Goal: Task Accomplishment & Management: Complete application form

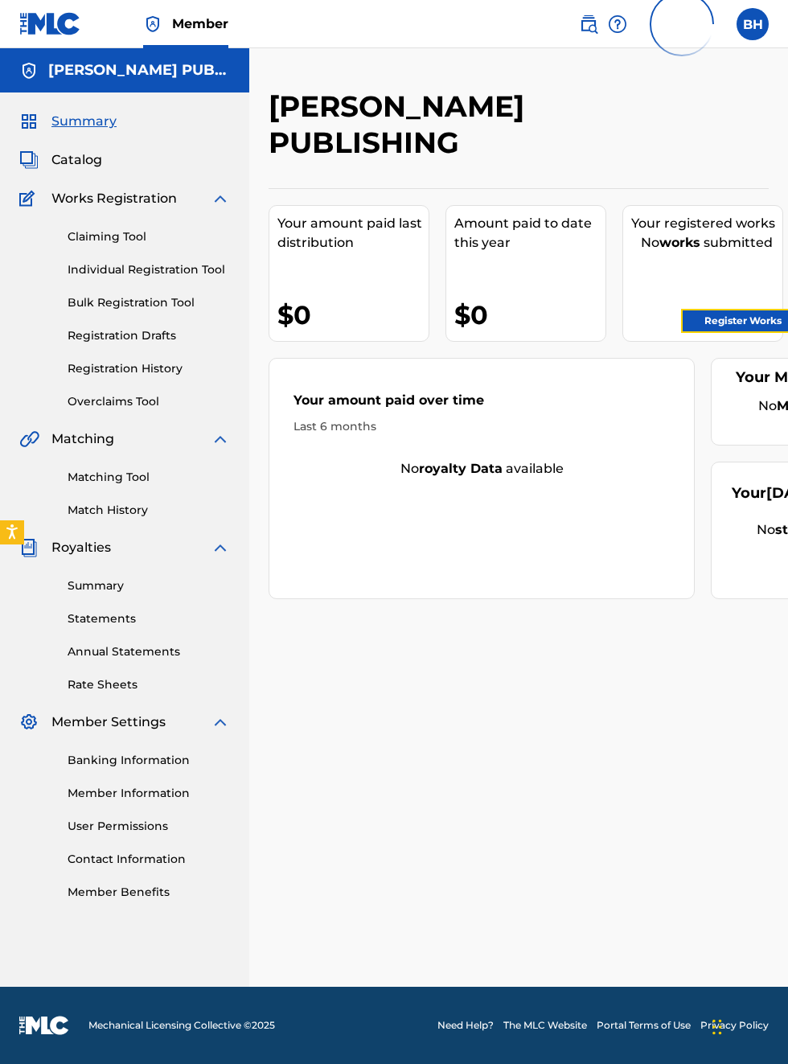
click at [769, 325] on link "Register Works" at bounding box center [743, 321] width 124 height 24
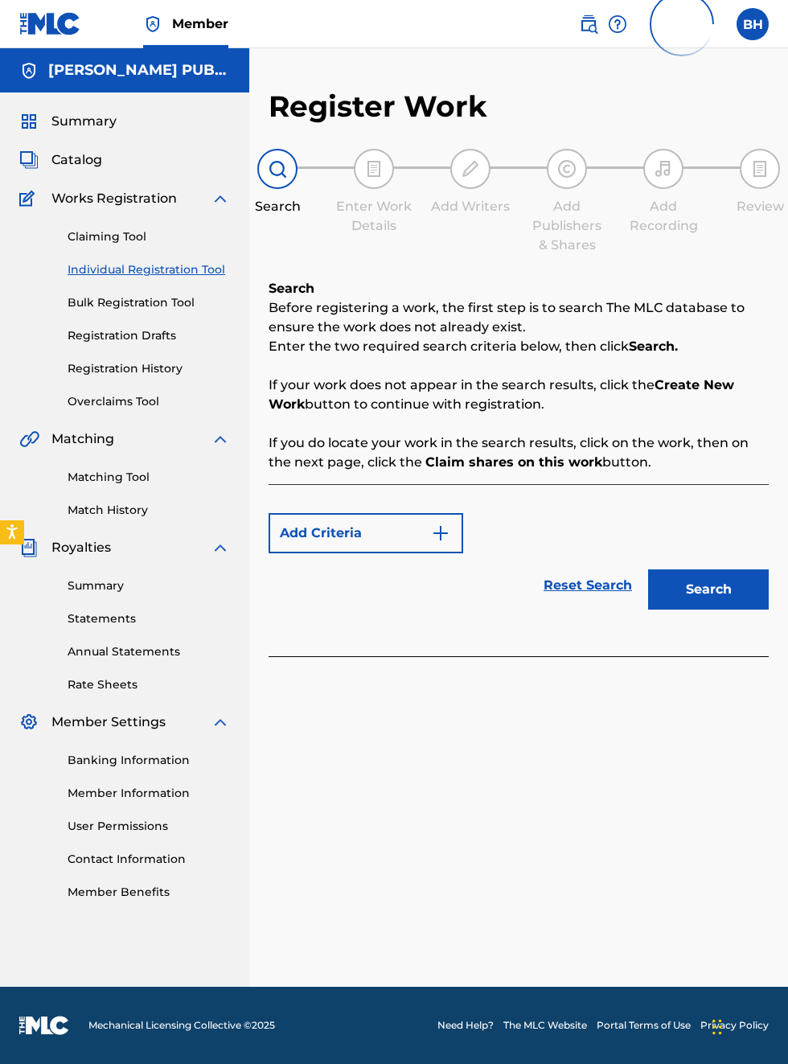
click at [584, 324] on p "Before registering a work, the first step is to search The MLC database to ensu…" at bounding box center [519, 317] width 500 height 39
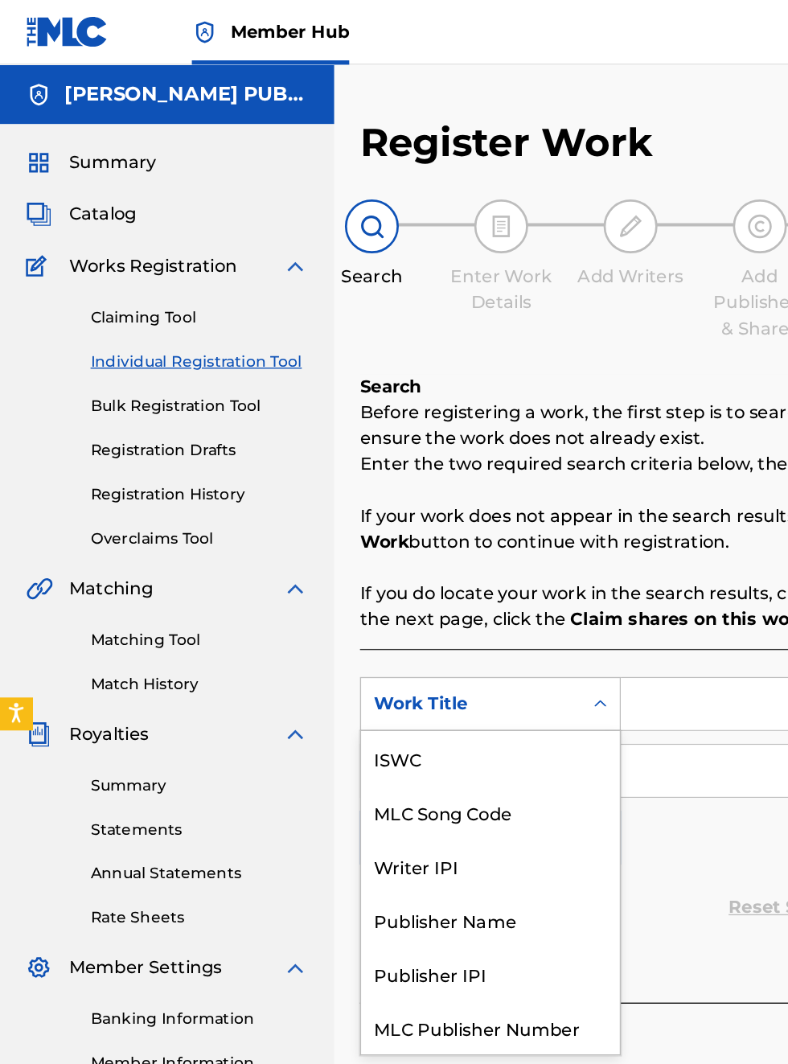
click at [357, 706] on div "Publisher IPI" at bounding box center [365, 726] width 193 height 40
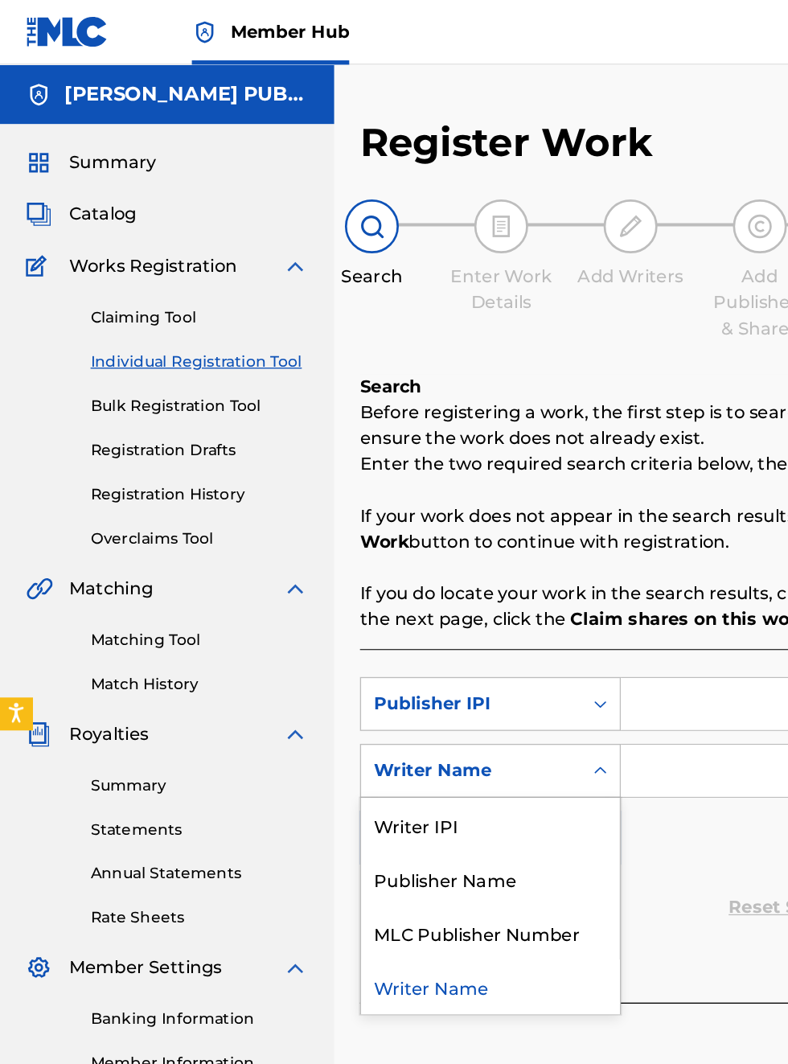
click at [376, 658] on div "Publisher Name" at bounding box center [365, 655] width 193 height 40
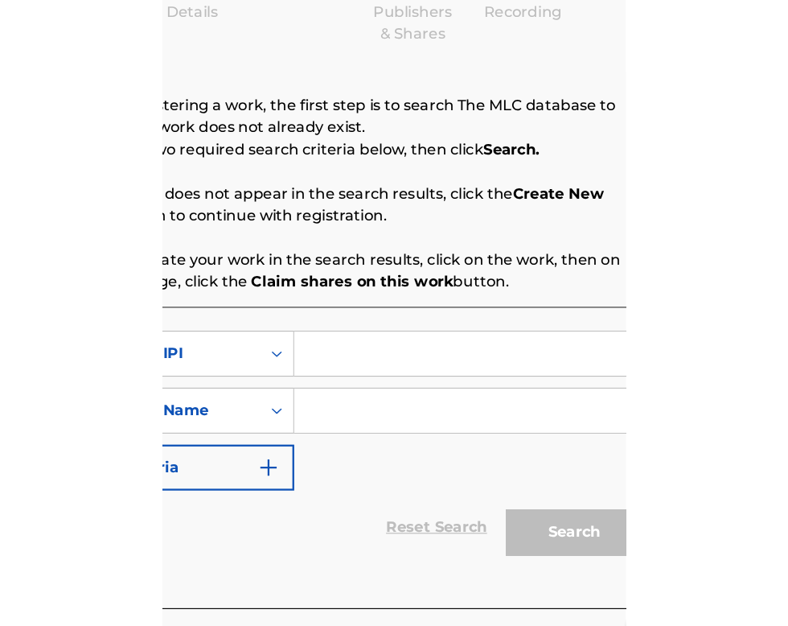
scroll to position [216, 347]
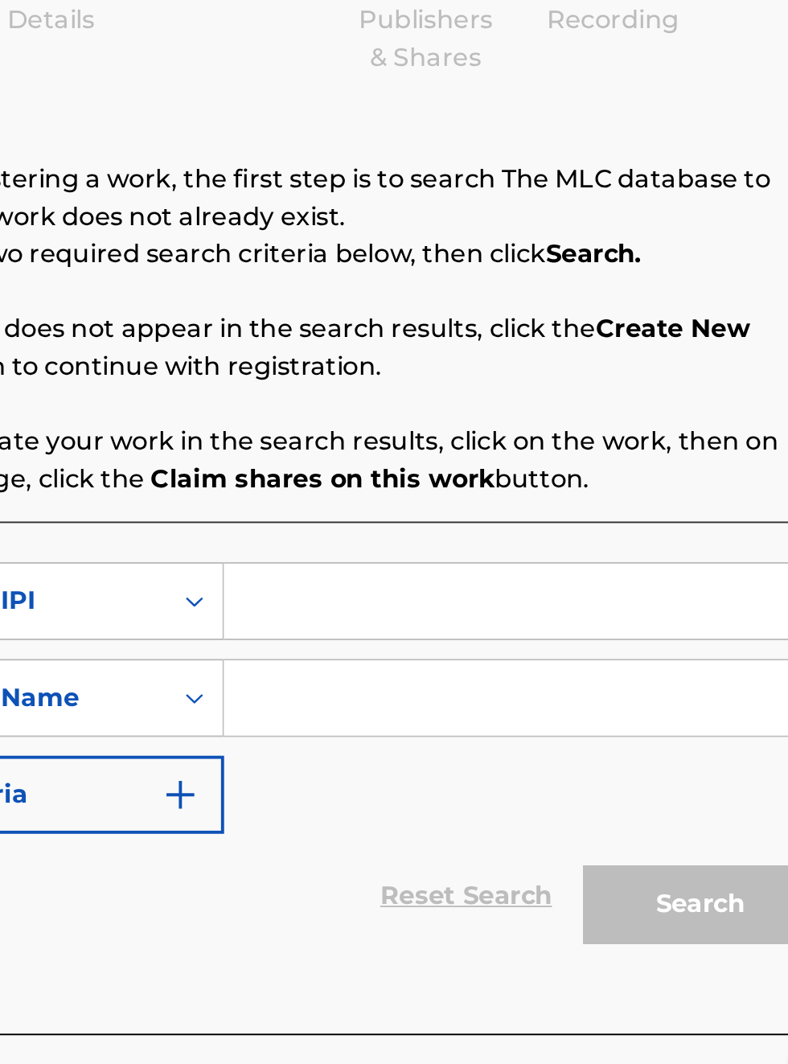
click at [515, 528] on input "Search Form" at bounding box center [615, 525] width 305 height 39
type input "00340604990"
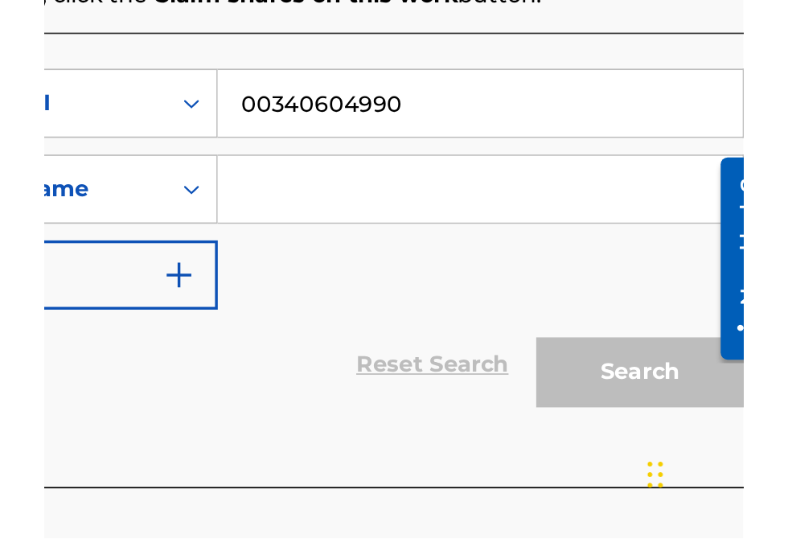
scroll to position [188, 0]
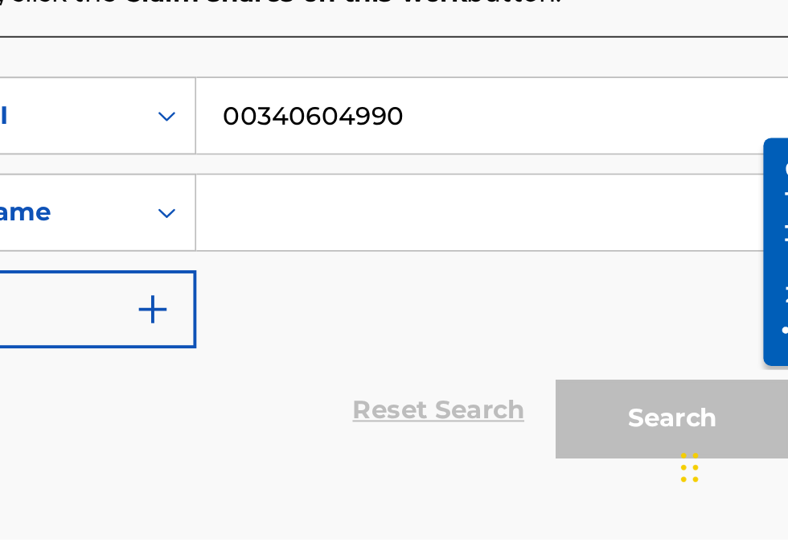
click at [511, 393] on input "Search Form" at bounding box center [615, 386] width 305 height 39
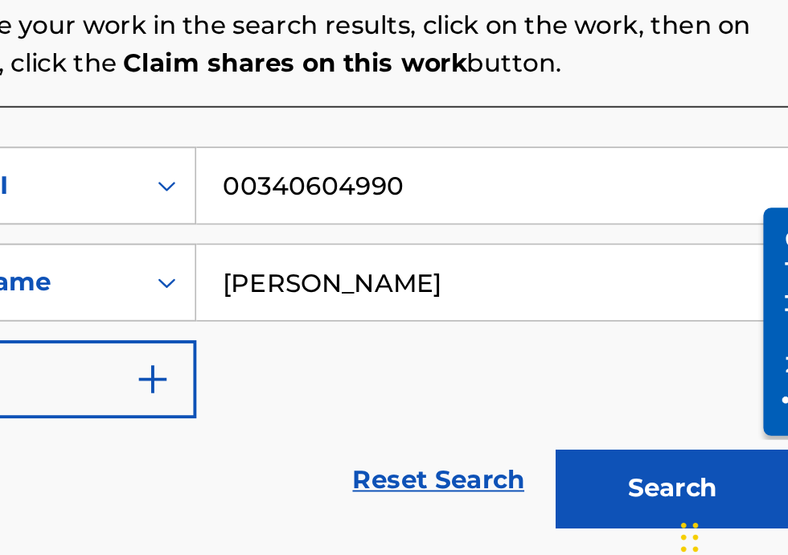
type input "[PERSON_NAME]"
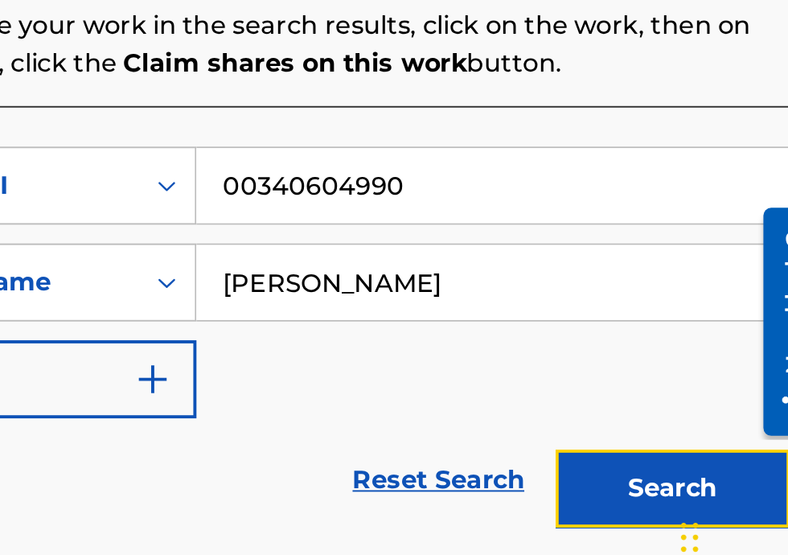
click at [712, 493] on button "Search" at bounding box center [708, 493] width 121 height 40
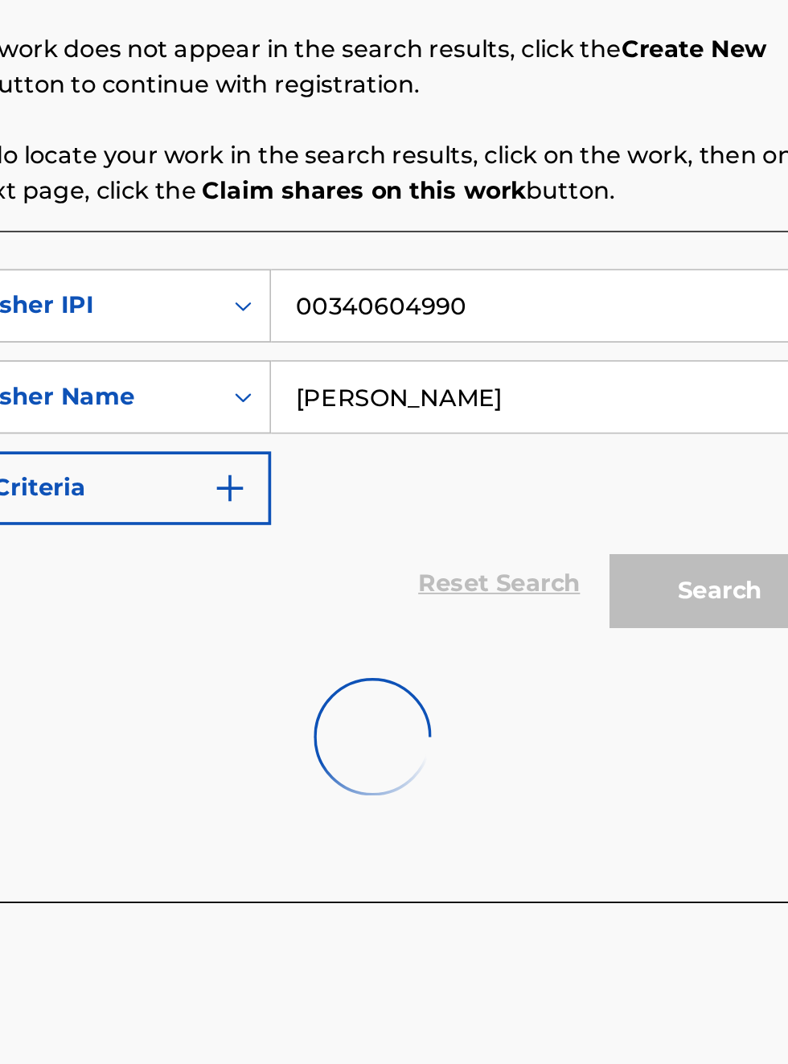
scroll to position [358, 314]
click at [553, 579] on input "[PERSON_NAME]" at bounding box center [615, 575] width 305 height 39
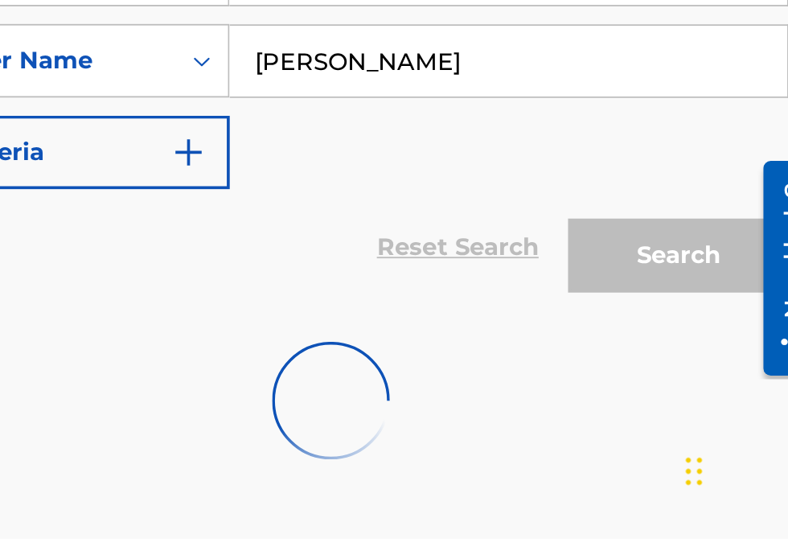
scroll to position [285, 0]
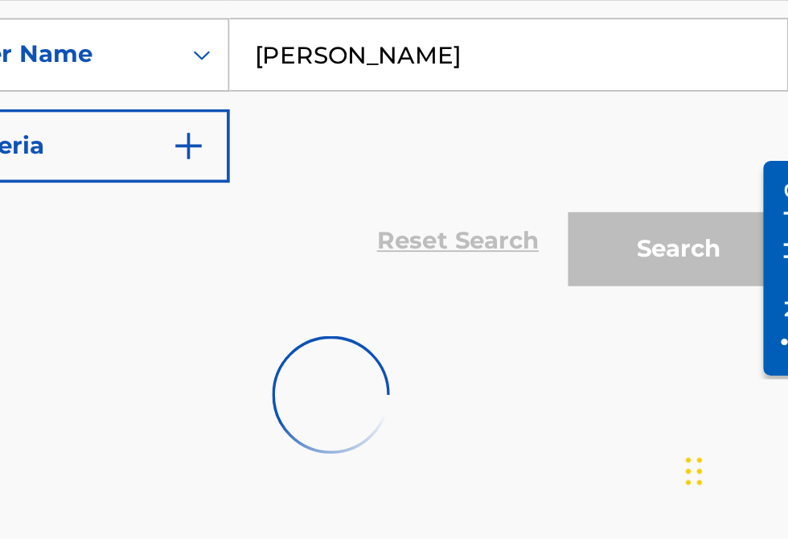
click at [749, 415] on div "Search" at bounding box center [704, 392] width 129 height 64
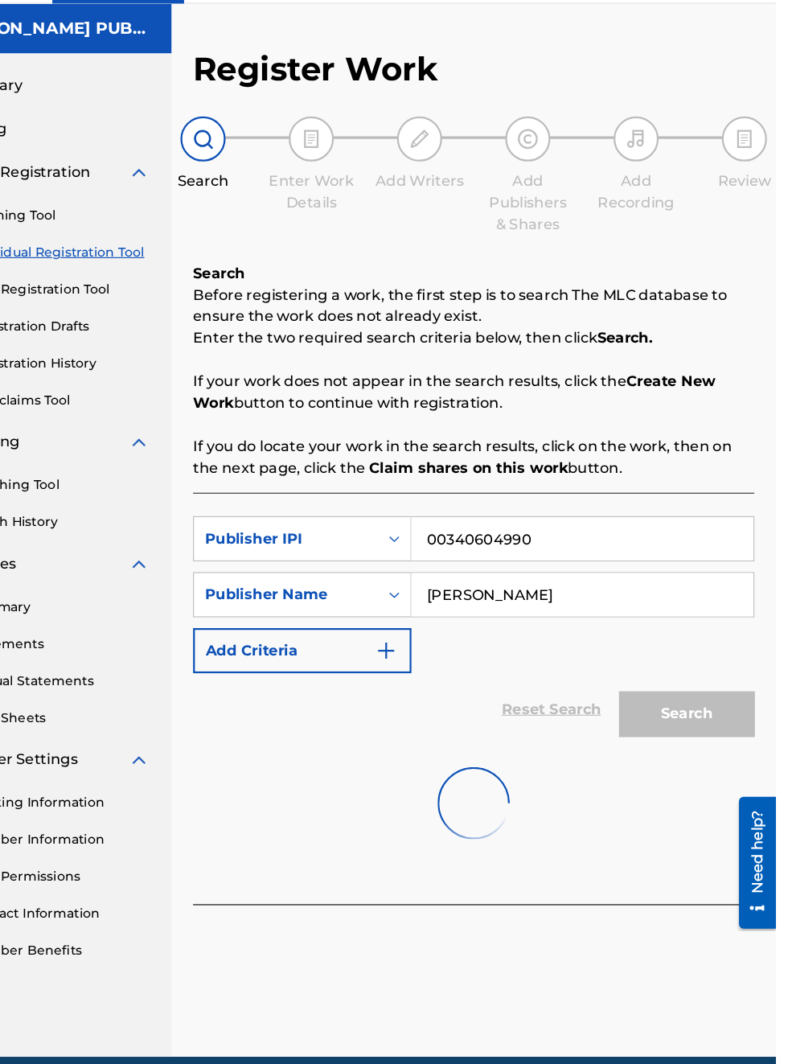
scroll to position [0, 0]
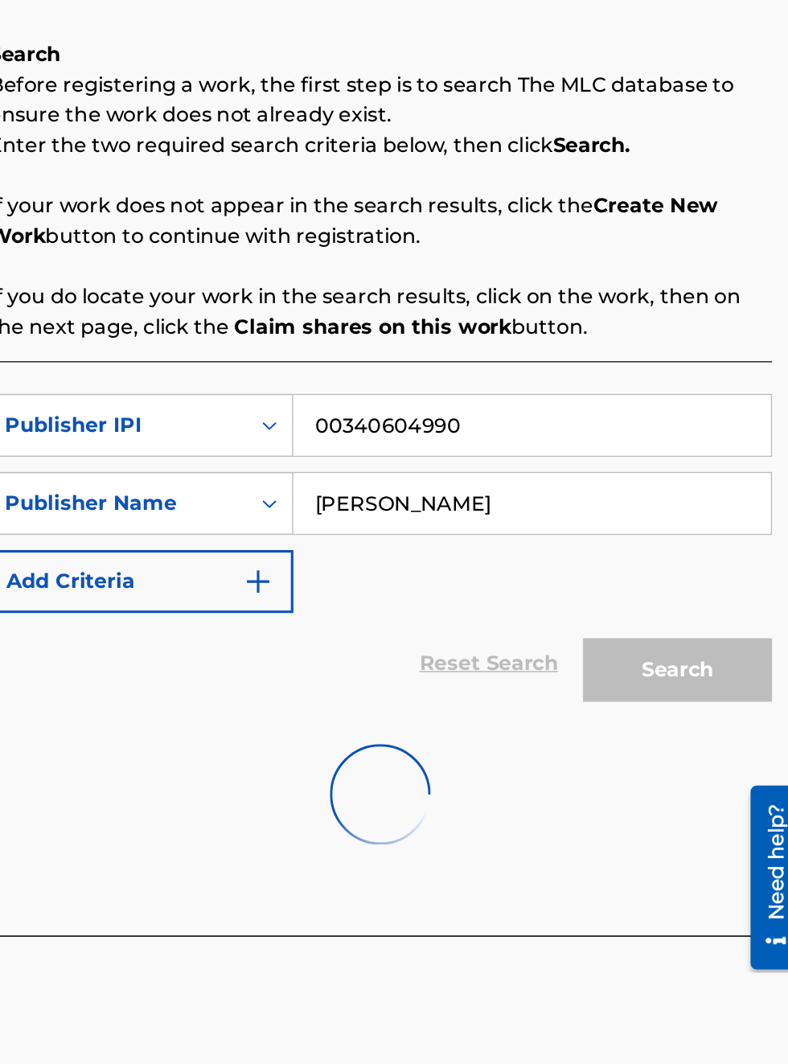
click at [728, 677] on div "Search" at bounding box center [704, 677] width 129 height 64
click at [560, 576] on input "[PERSON_NAME]" at bounding box center [615, 575] width 305 height 39
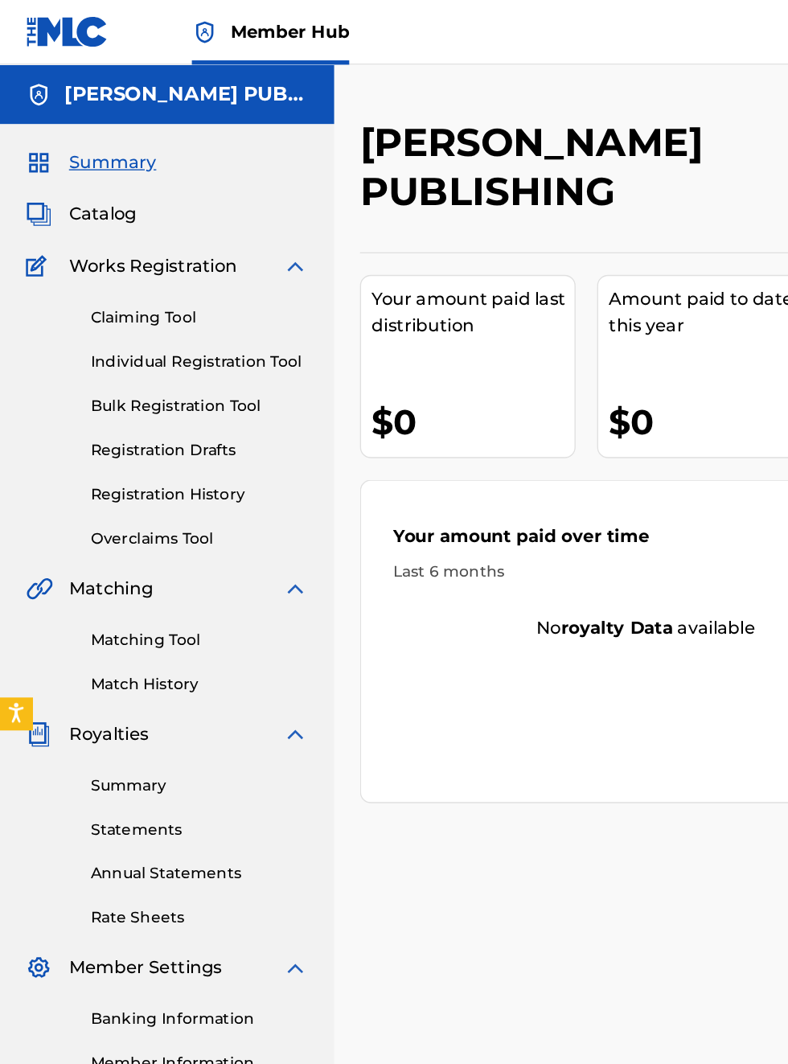
click at [130, 128] on div "Summary" at bounding box center [124, 121] width 211 height 19
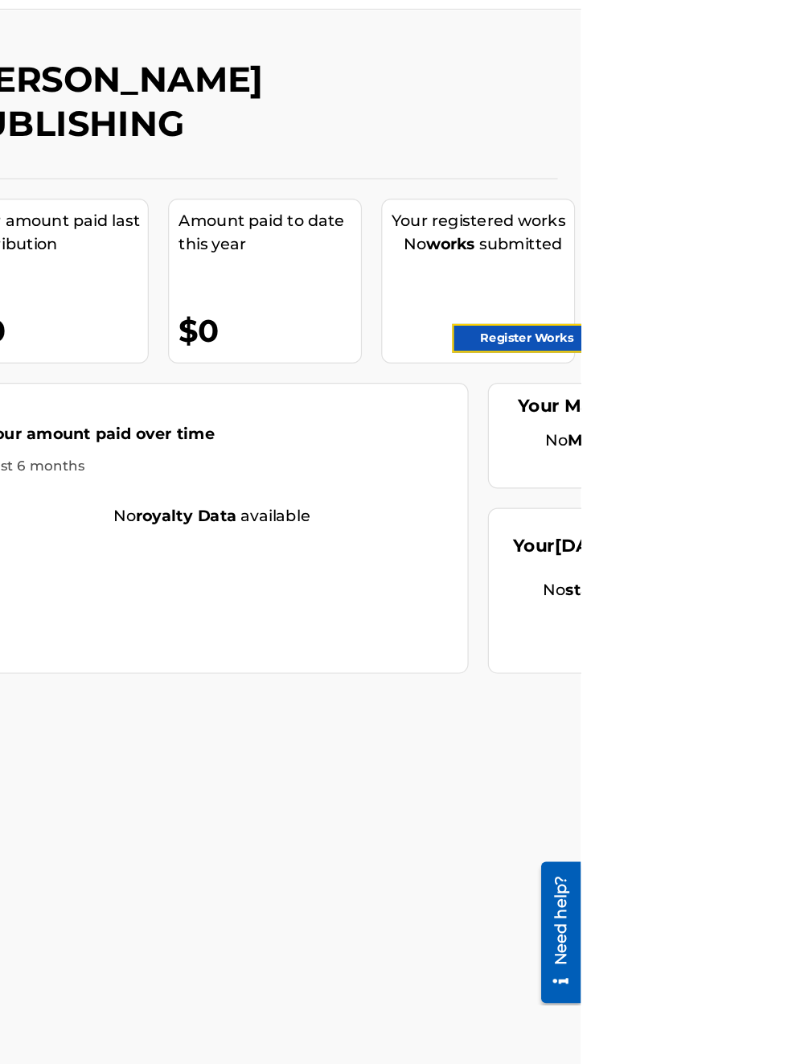
click at [766, 323] on link "Register Works" at bounding box center [743, 321] width 124 height 24
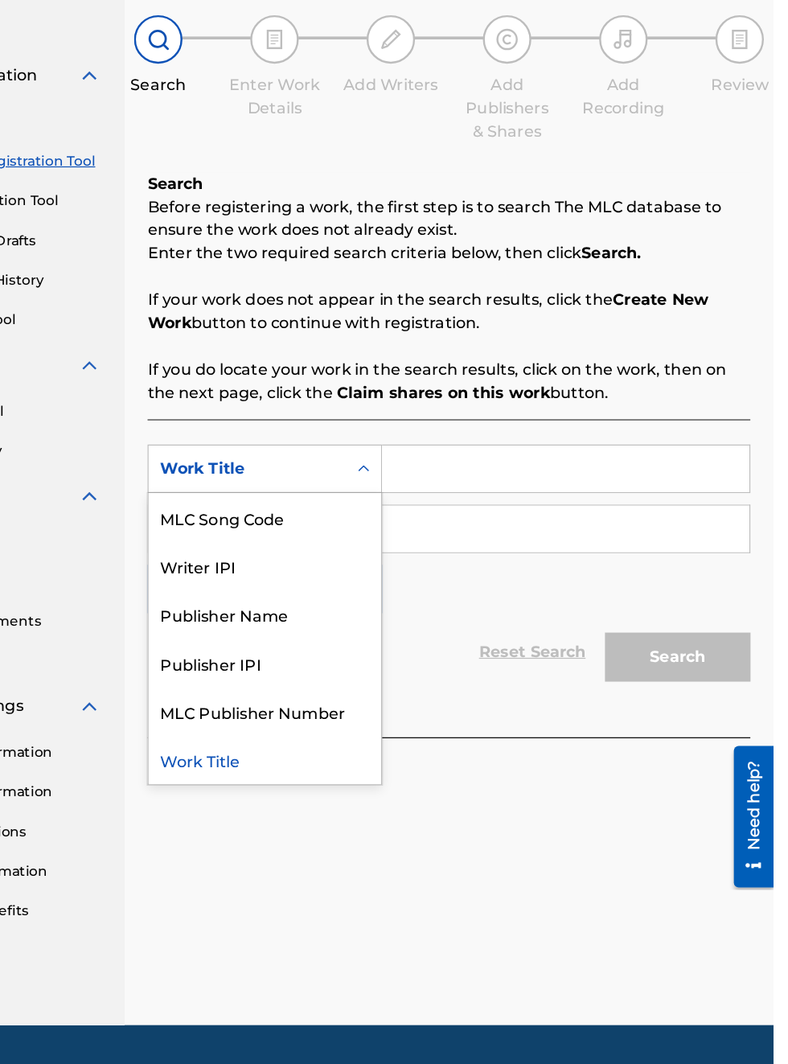
click at [354, 690] on div "Publisher IPI" at bounding box center [365, 686] width 193 height 40
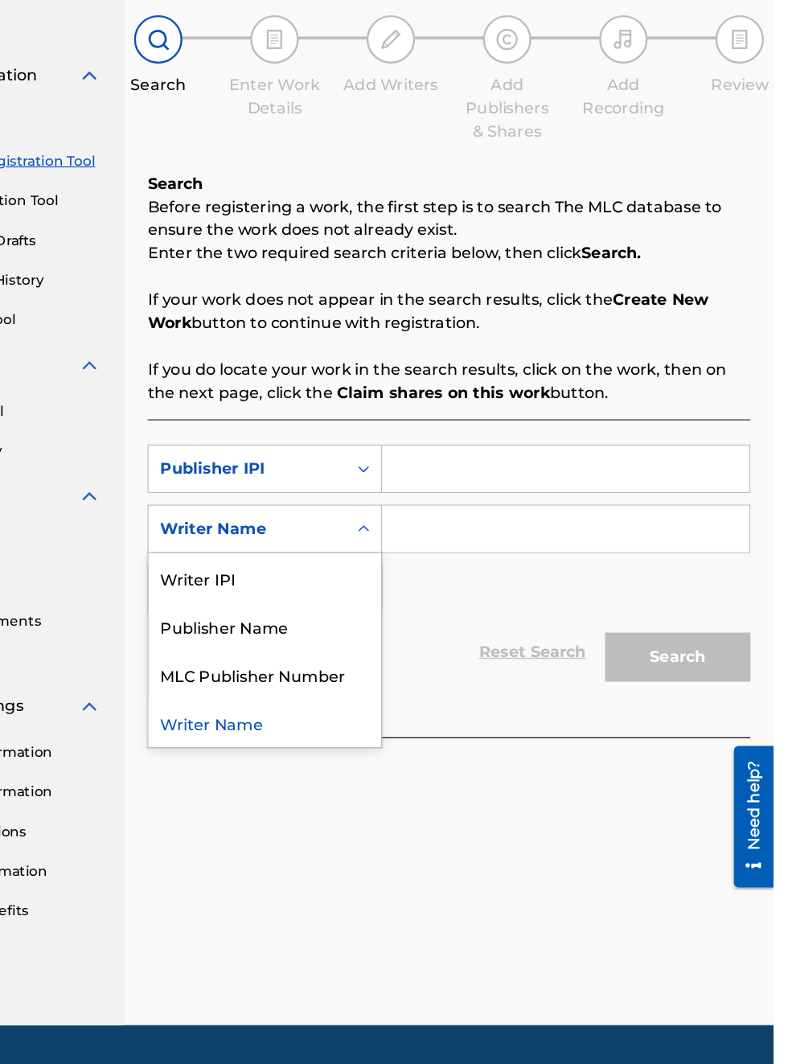
click at [371, 659] on div "Publisher Name" at bounding box center [365, 655] width 193 height 40
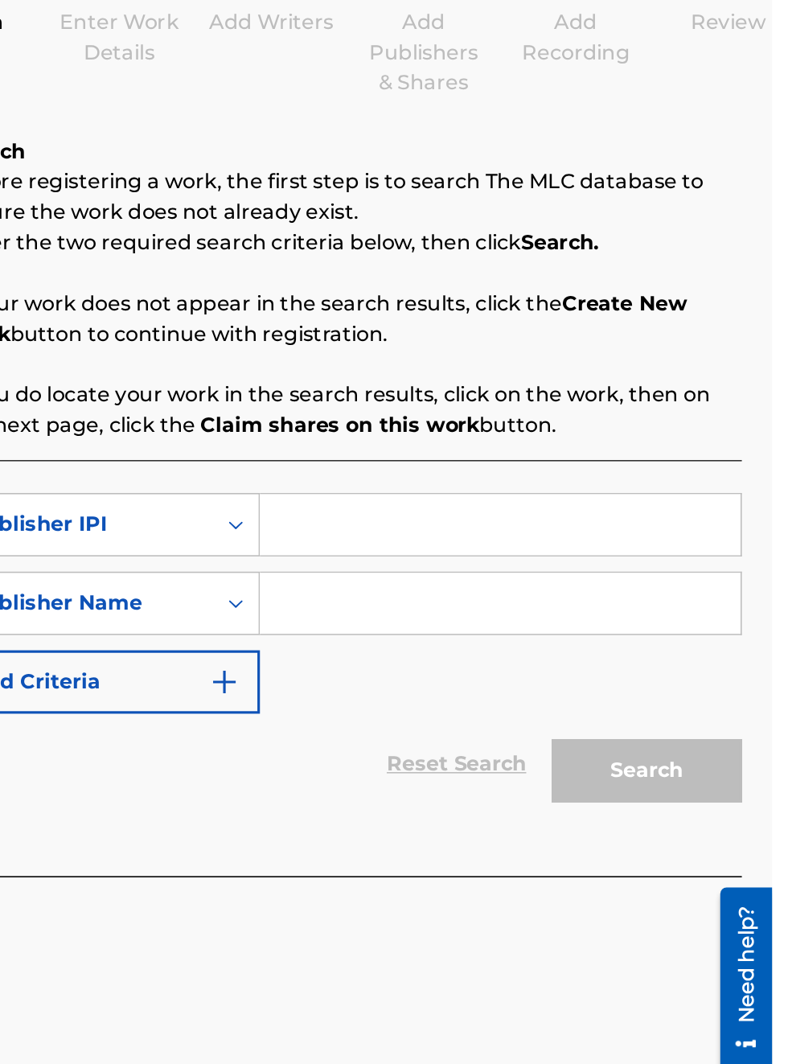
click at [499, 528] on input "Search Form" at bounding box center [615, 525] width 305 height 39
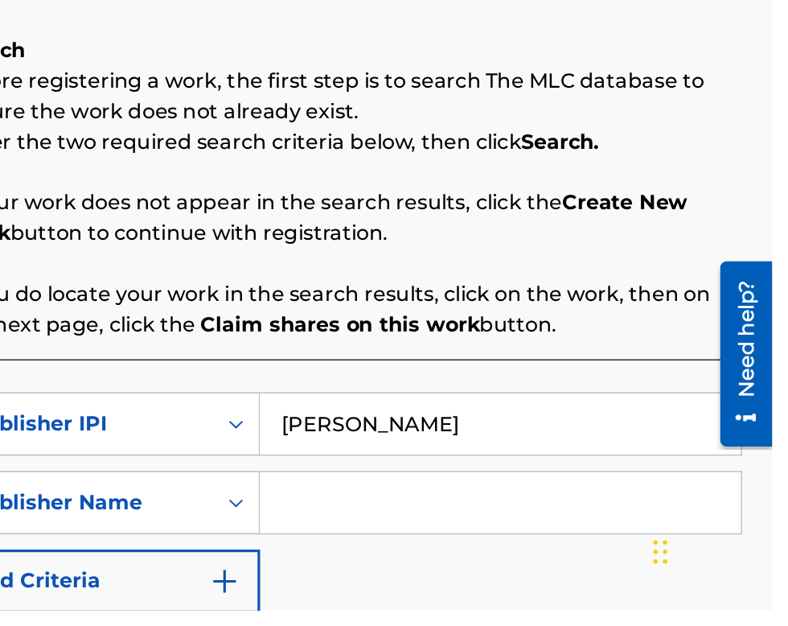
click at [624, 512] on input "[PERSON_NAME]" at bounding box center [615, 507] width 305 height 39
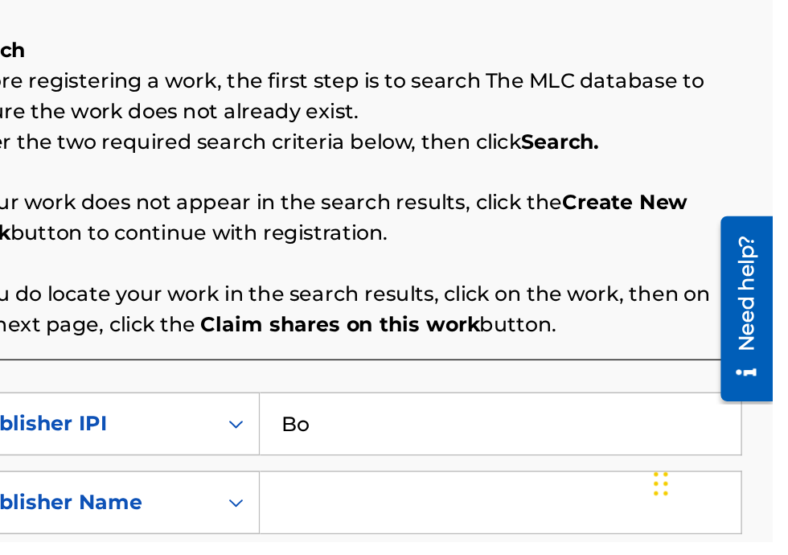
type input "B"
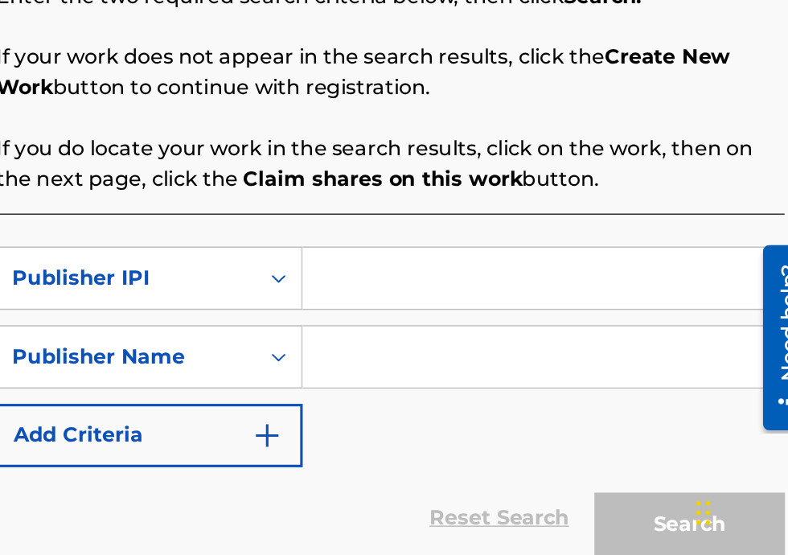
click at [538, 374] on input "Search Form" at bounding box center [615, 369] width 305 height 39
type input "00340604990"
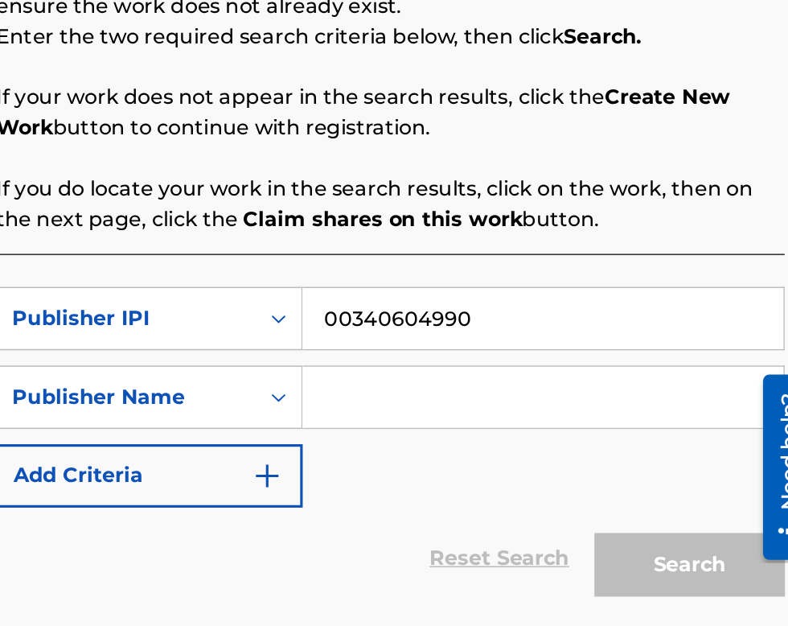
click at [510, 423] on input "Search Form" at bounding box center [615, 419] width 305 height 39
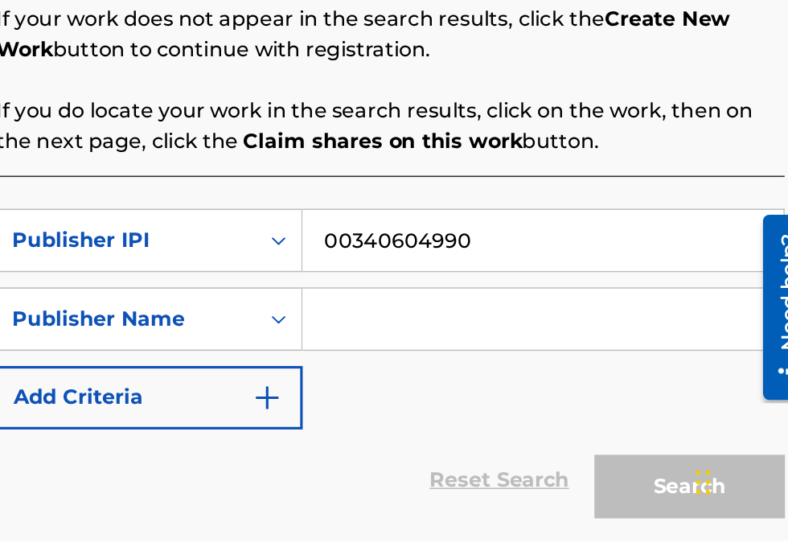
scroll to position [211, 271]
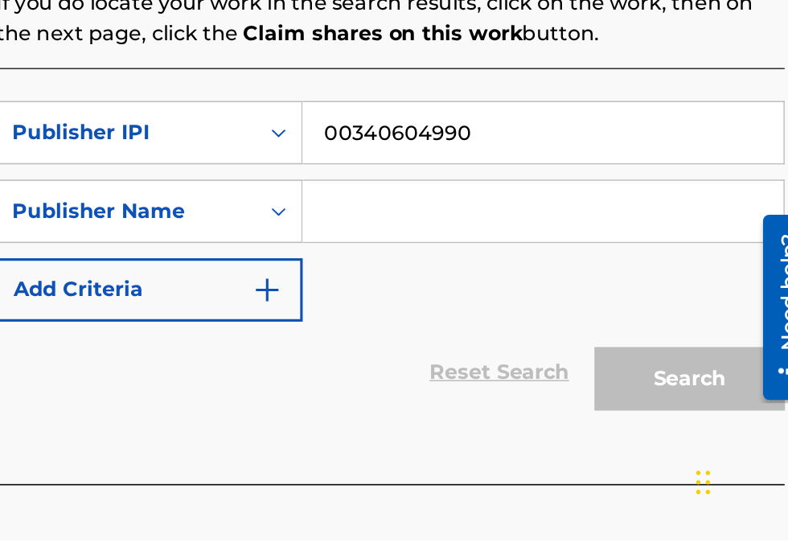
click at [505, 360] on input "Search Form" at bounding box center [615, 345] width 305 height 39
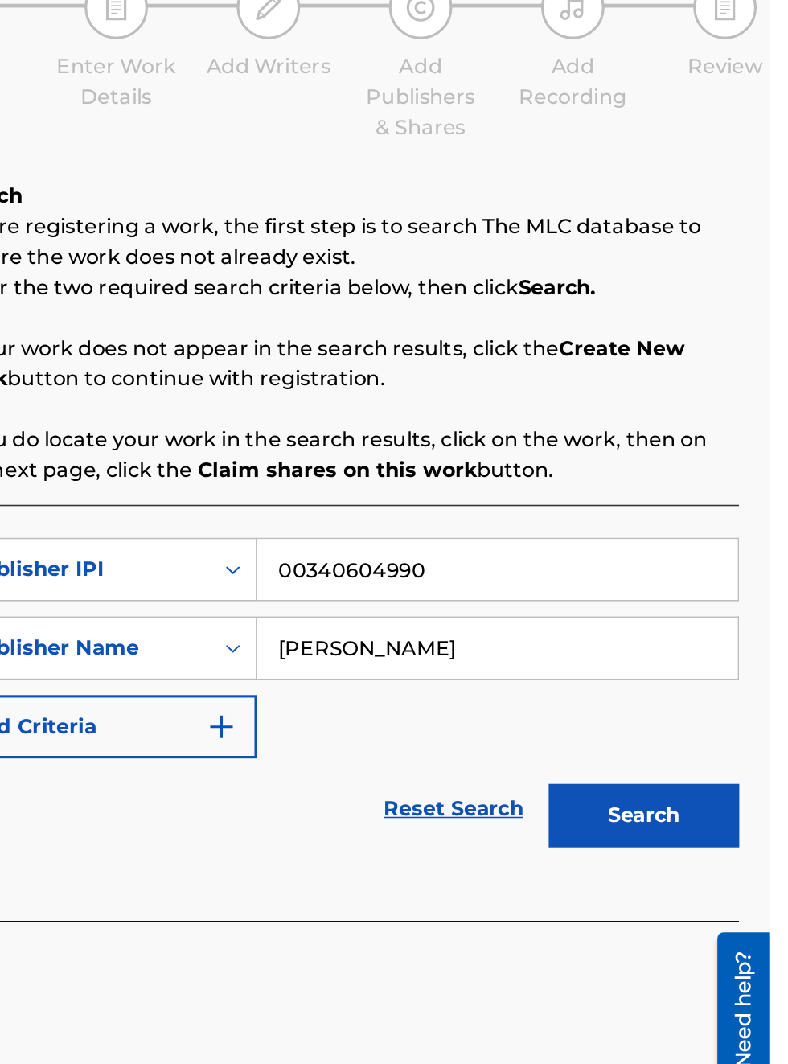
scroll to position [65, 0]
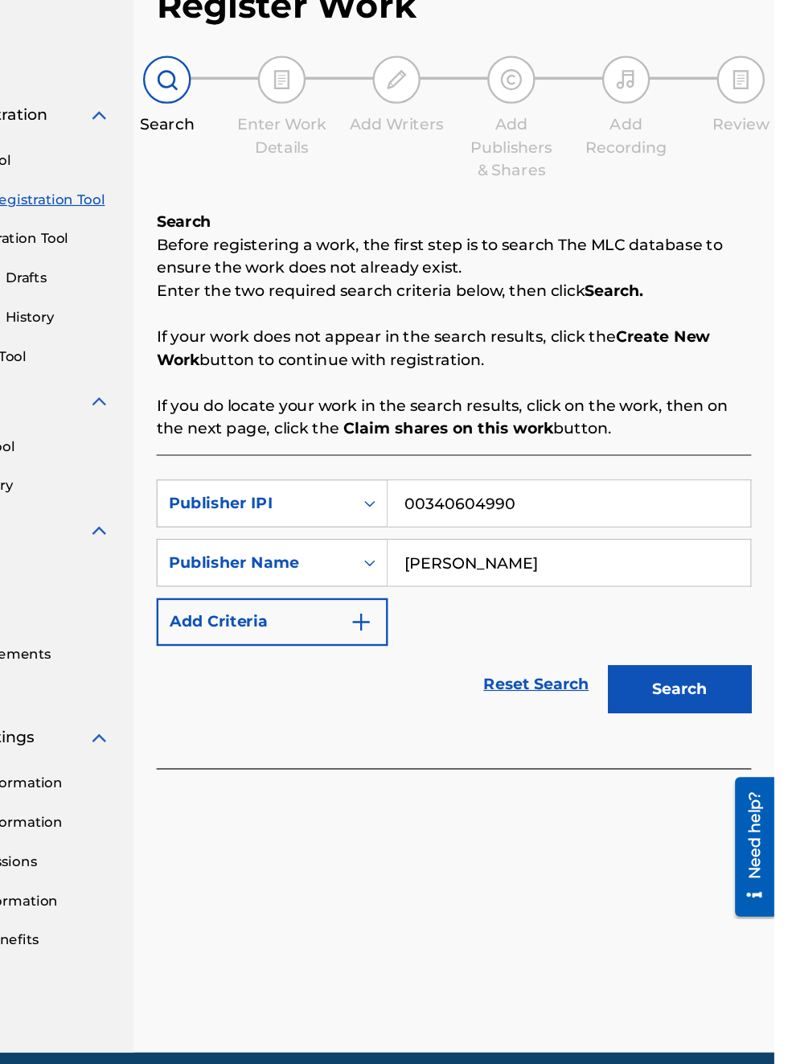
type input "Bobby Hamilton"
click at [712, 661] on button "Search" at bounding box center [708, 681] width 121 height 40
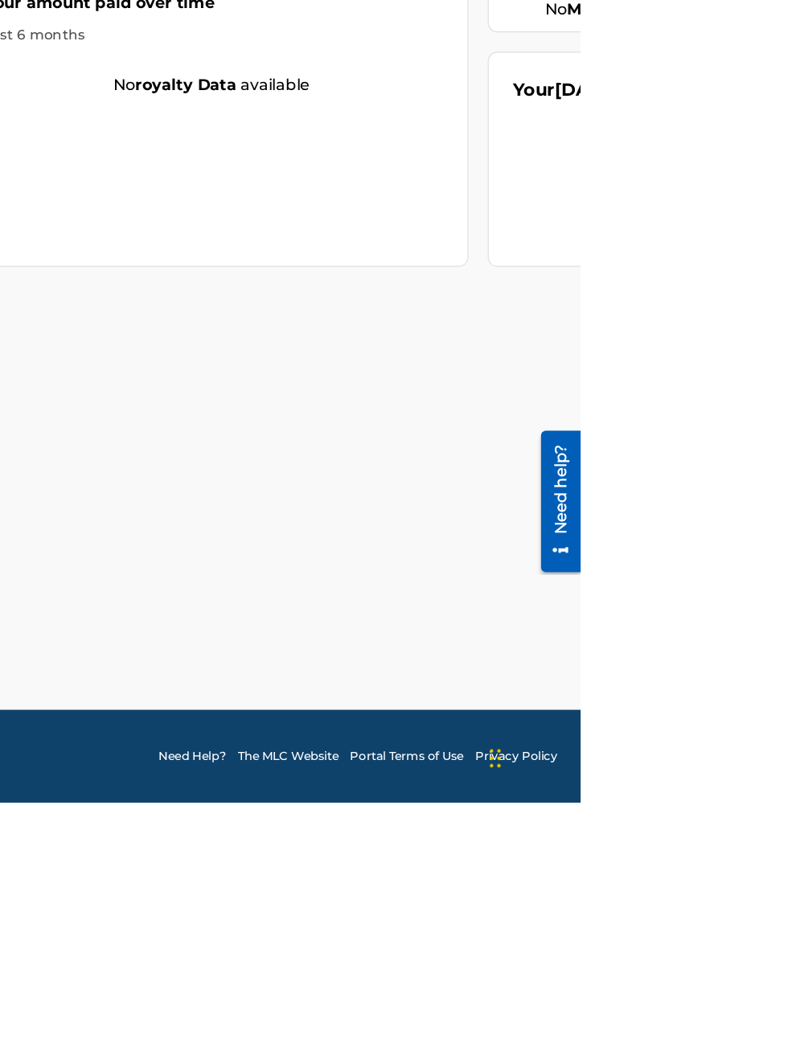
click at [787, 1063] on html "Accessibility Screen-Reader Guide, Feedback, and Issue Reporting | New window C…" at bounding box center [394, 532] width 788 height 1064
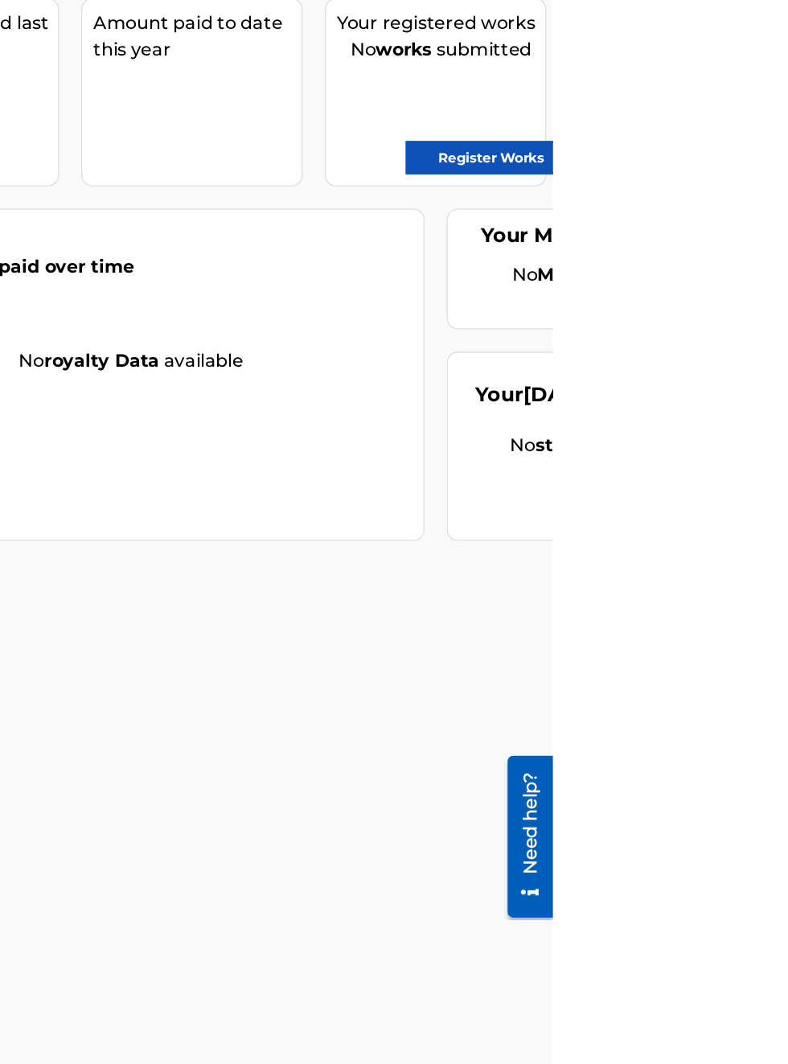
scroll to position [206, 386]
click at [770, 322] on link "Register Works" at bounding box center [743, 321] width 124 height 24
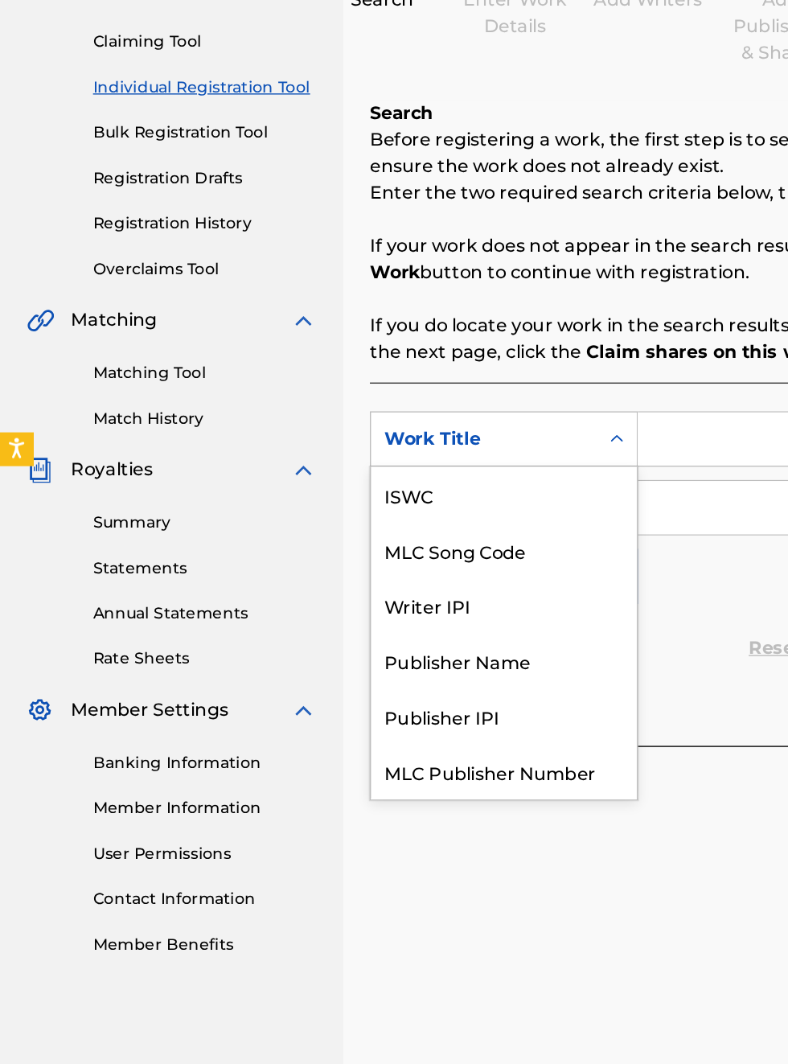
scroll to position [40, 0]
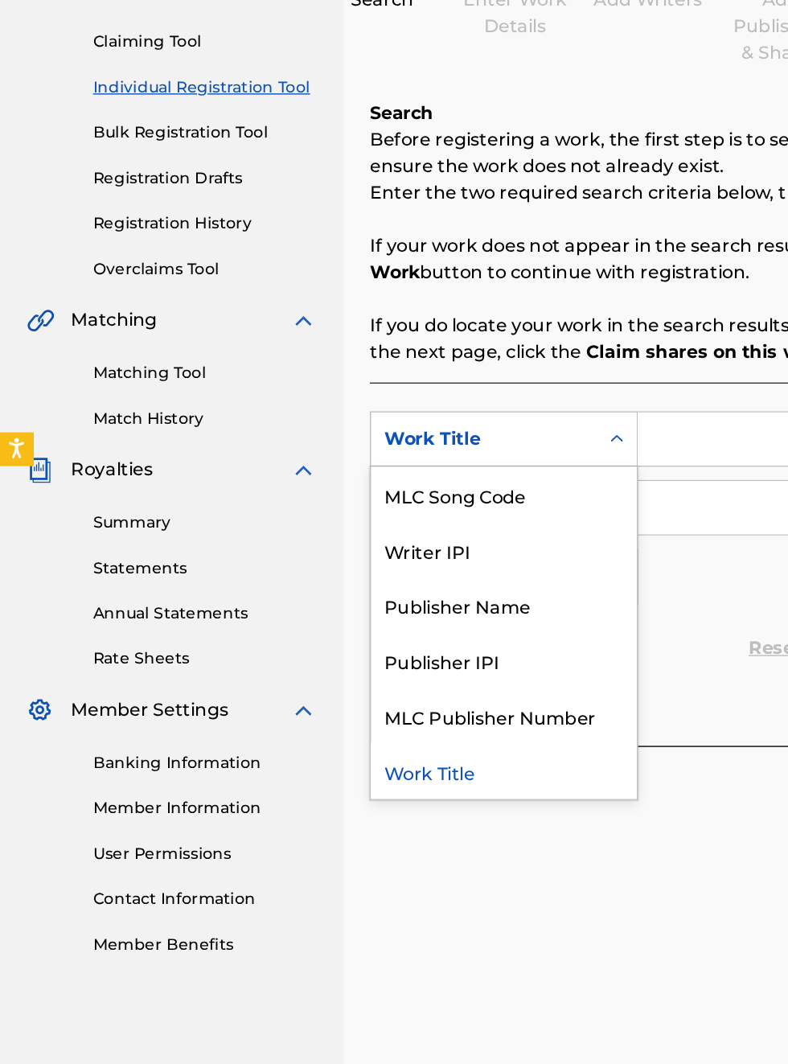
click at [357, 692] on div "Publisher IPI" at bounding box center [365, 686] width 193 height 40
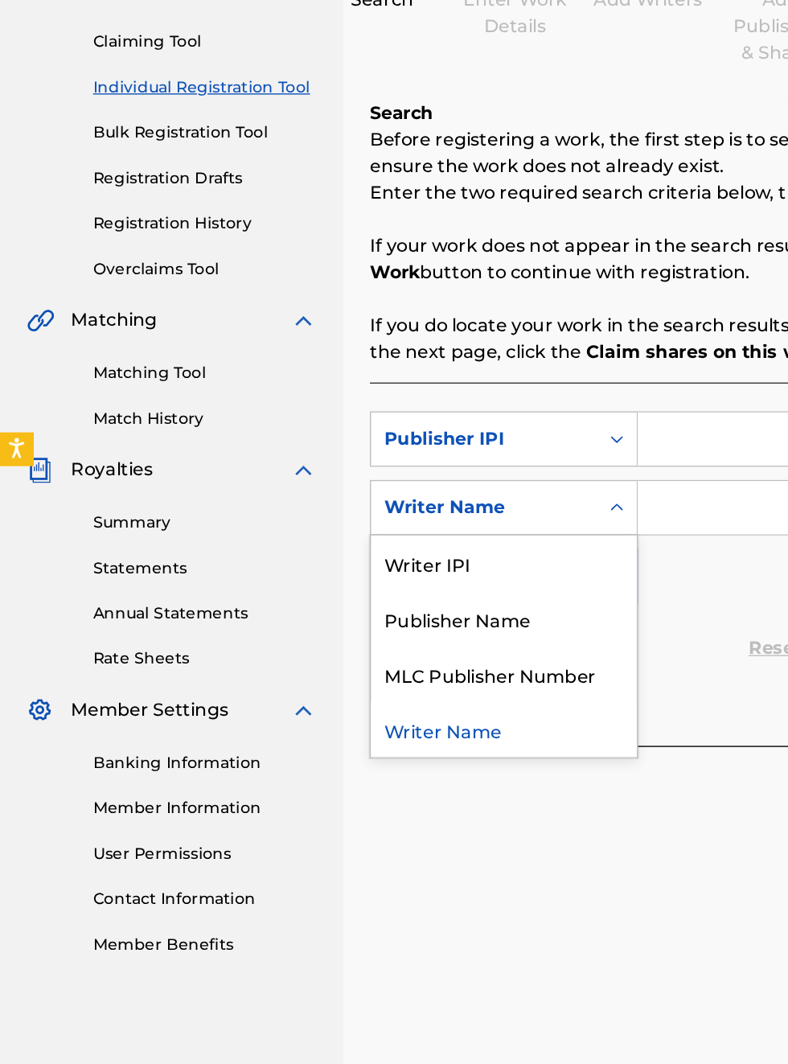
click at [373, 655] on div "Publisher Name" at bounding box center [365, 655] width 193 height 40
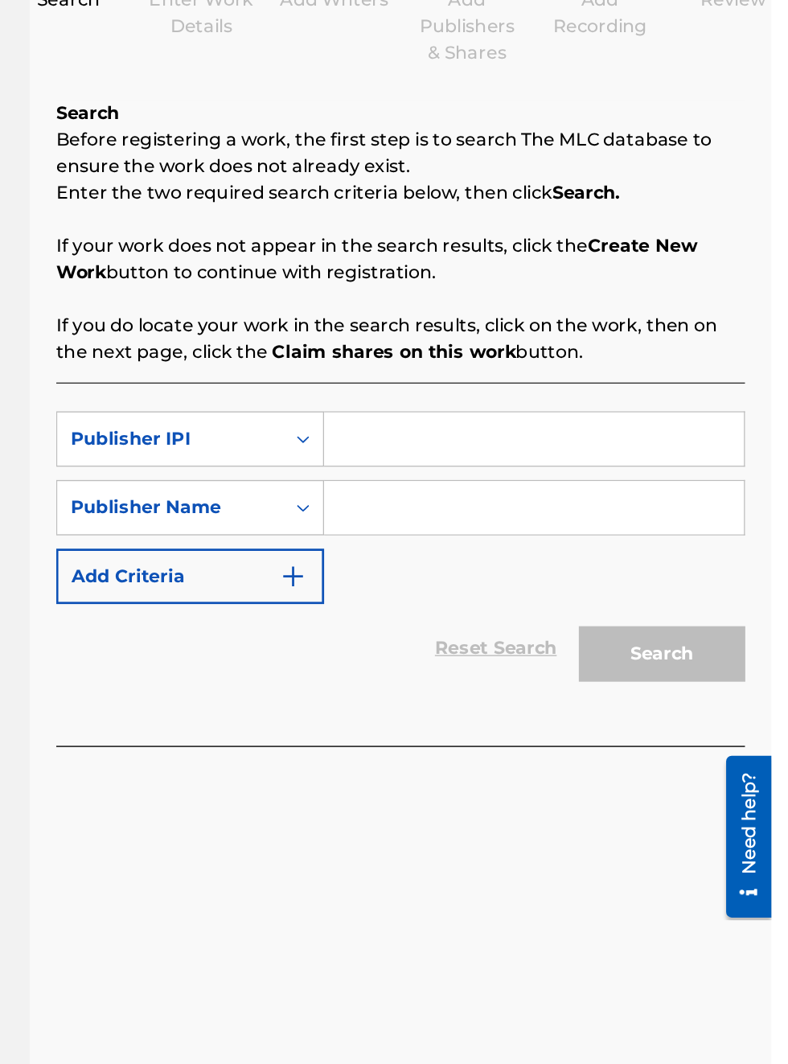
scroll to position [206, 228]
click at [519, 524] on input "Search Form" at bounding box center [615, 525] width 305 height 39
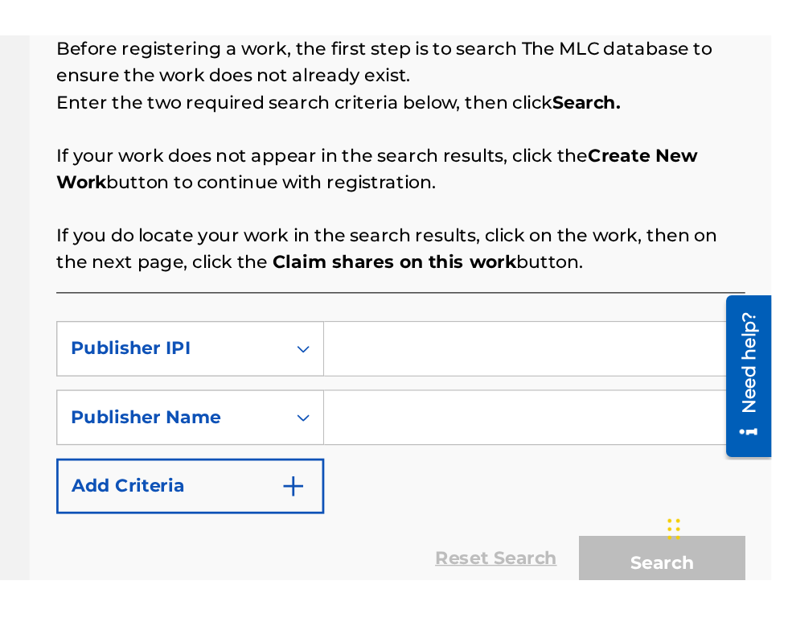
scroll to position [159, 228]
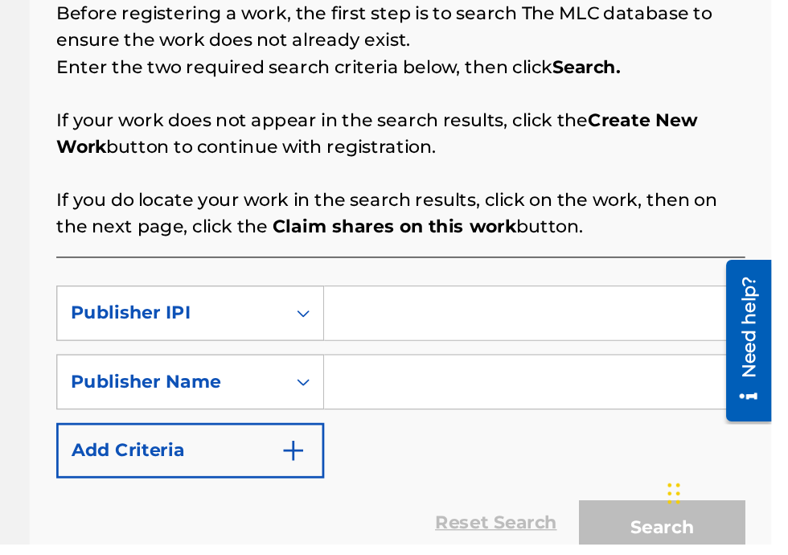
click at [503, 393] on input "Search Form" at bounding box center [615, 386] width 305 height 39
type input "00340604990"
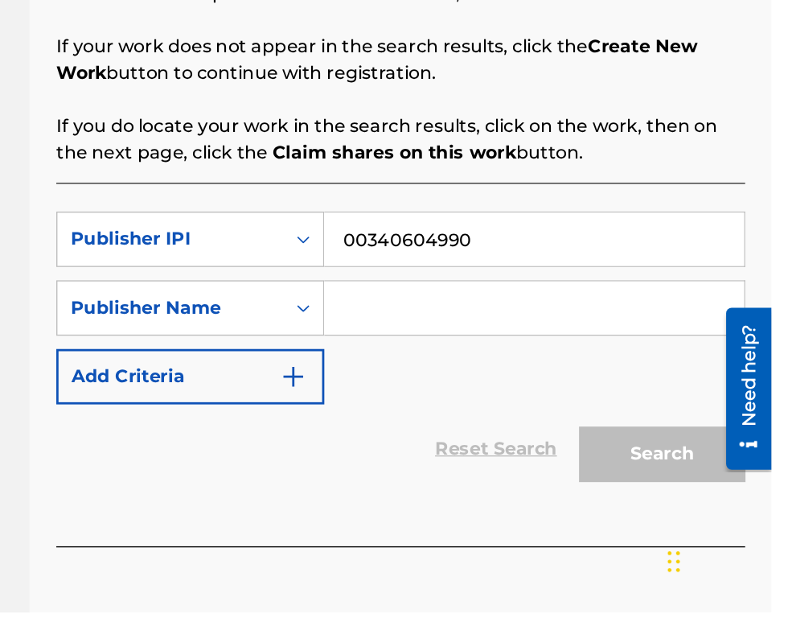
scroll to position [174, 0]
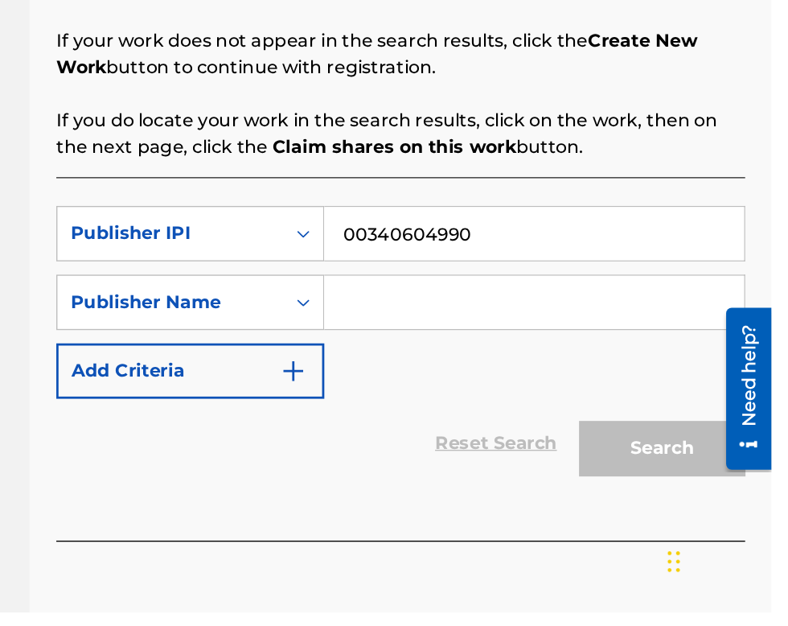
click at [534, 414] on input "Search Form" at bounding box center [615, 400] width 305 height 39
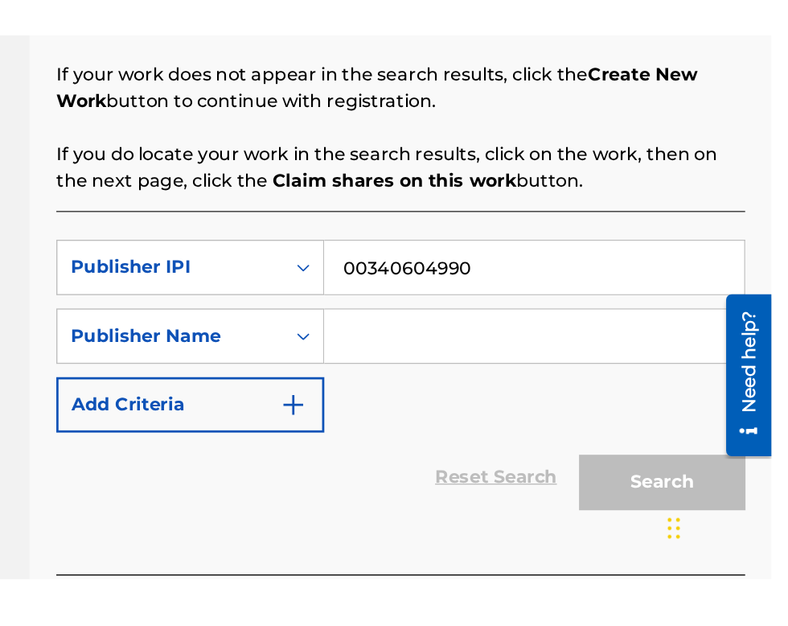
scroll to position [160, 228]
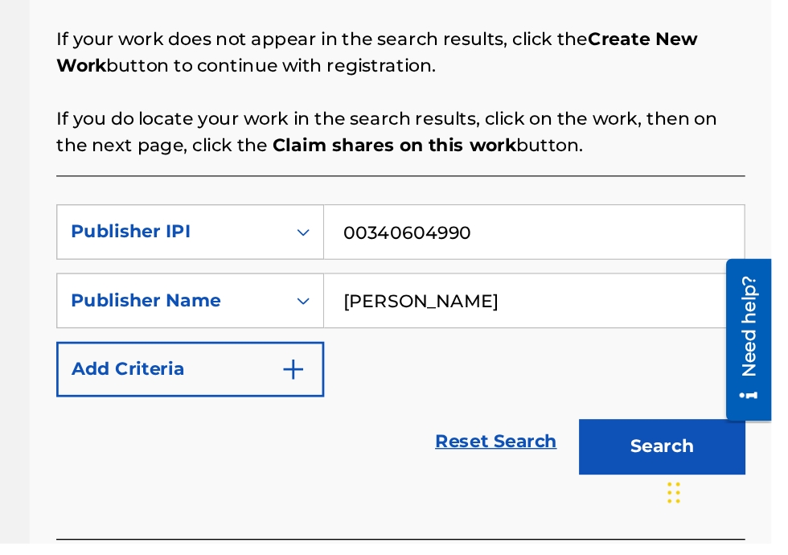
type input "[PERSON_NAME]"
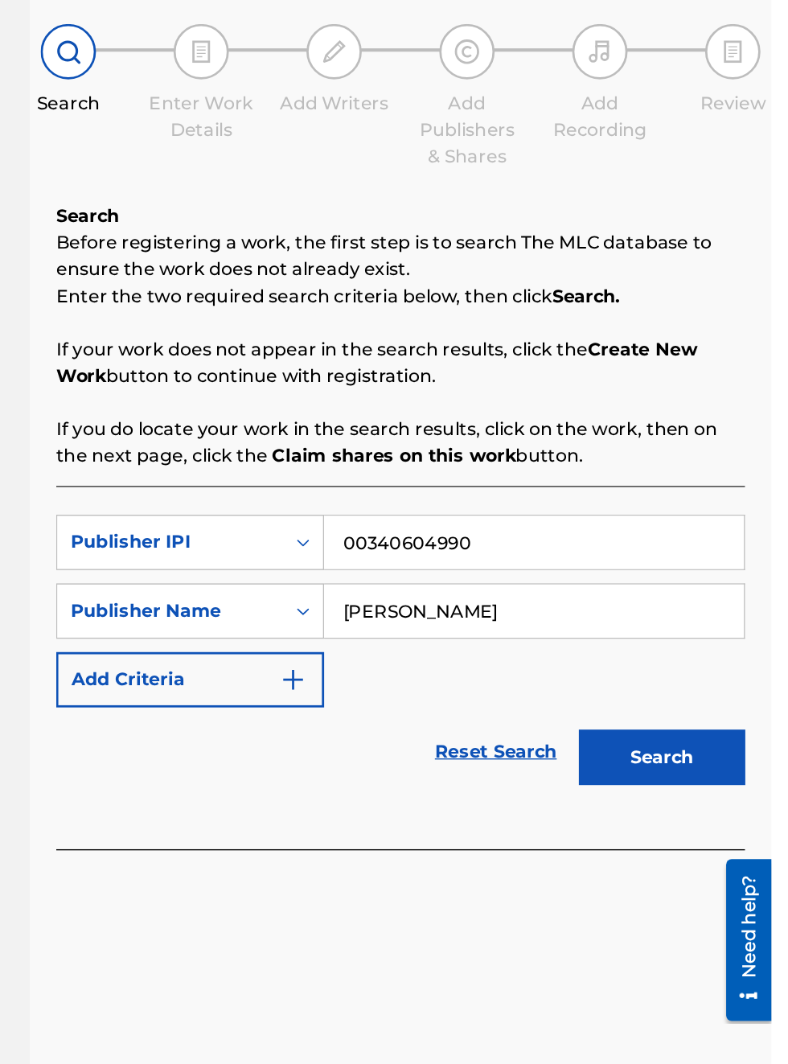
scroll to position [131, 228]
click at [712, 661] on button "Search" at bounding box center [708, 681] width 121 height 40
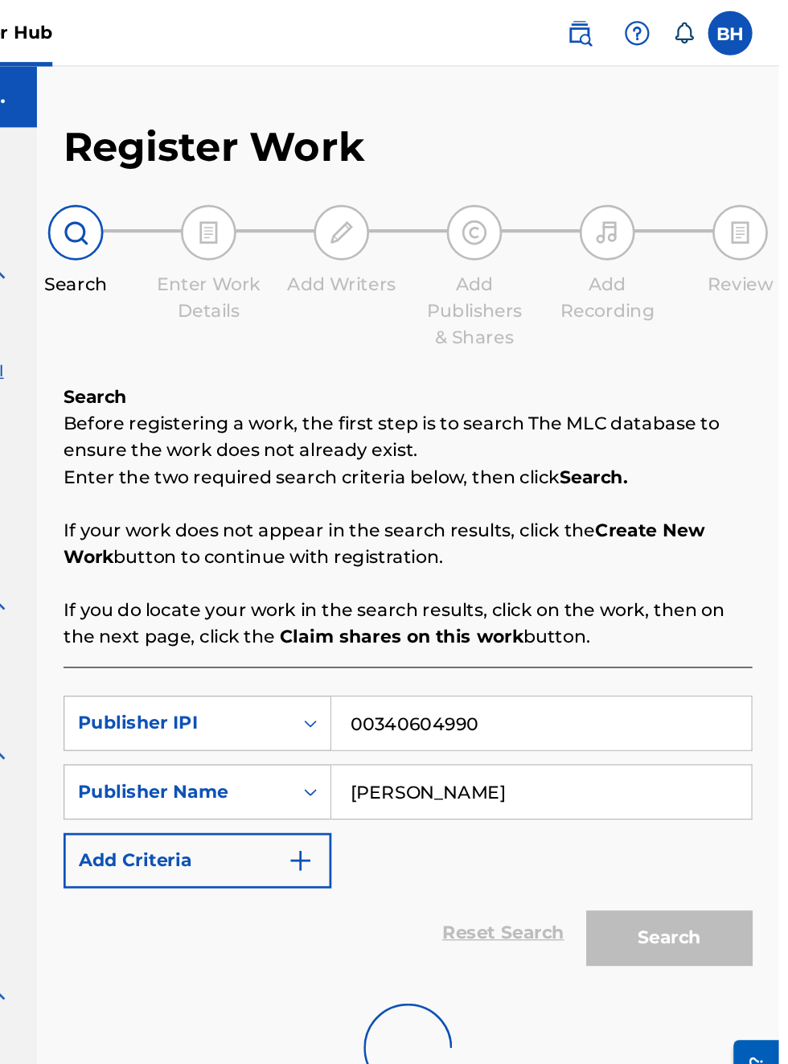
scroll to position [0, 222]
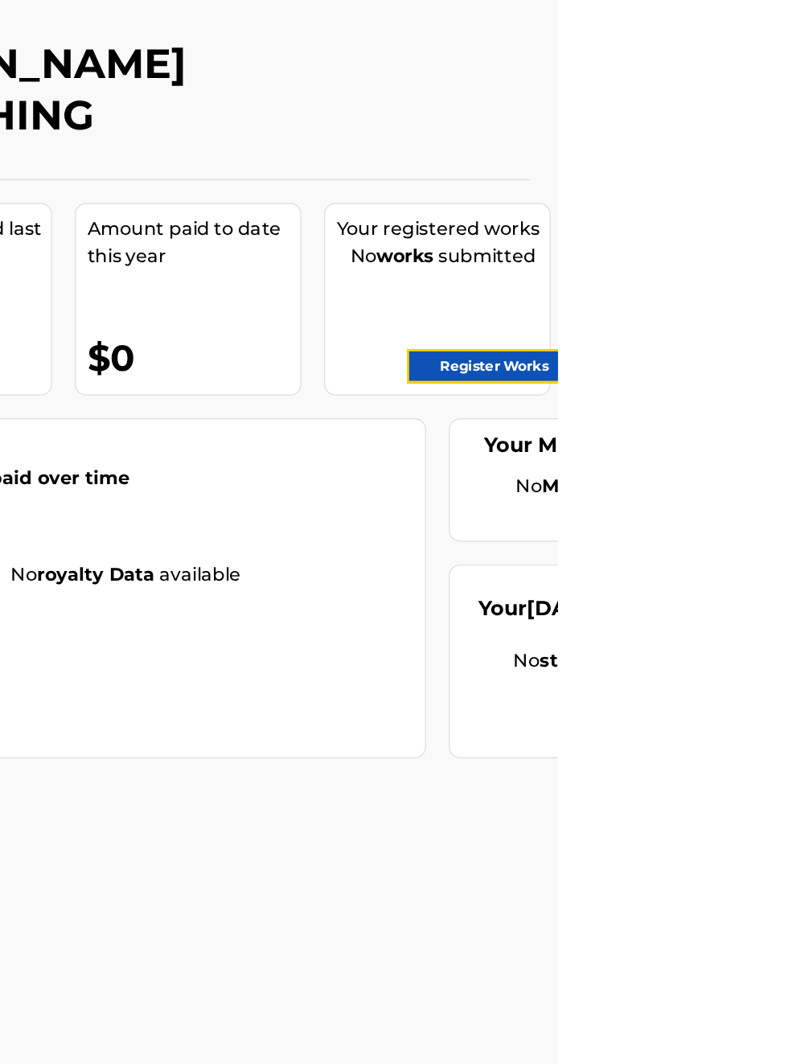
click at [766, 320] on link "Register Works" at bounding box center [743, 321] width 124 height 24
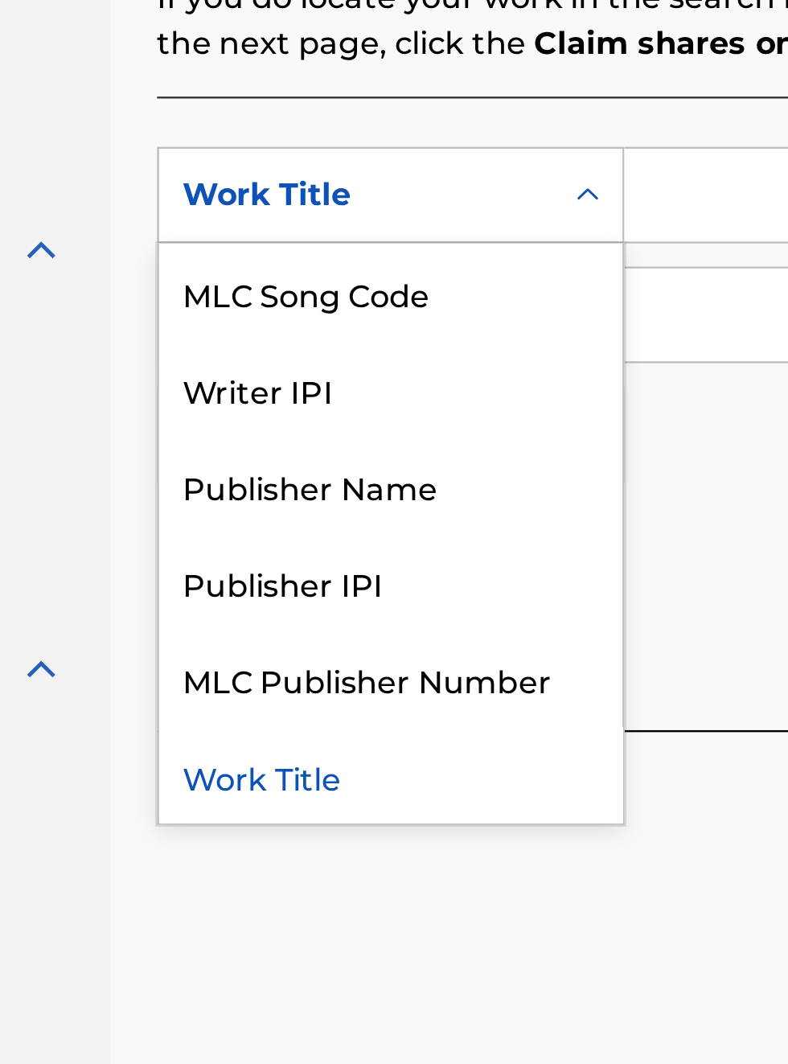
scroll to position [444, 203]
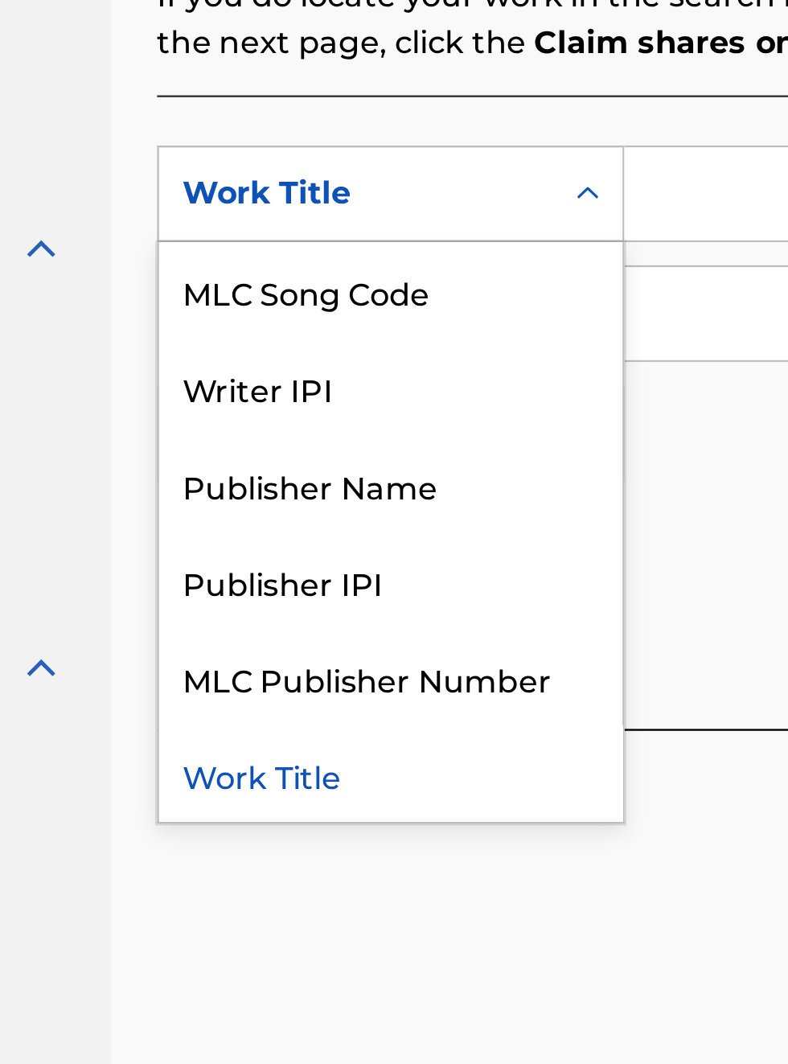
click at [354, 692] on div "Publisher IPI" at bounding box center [365, 686] width 193 height 40
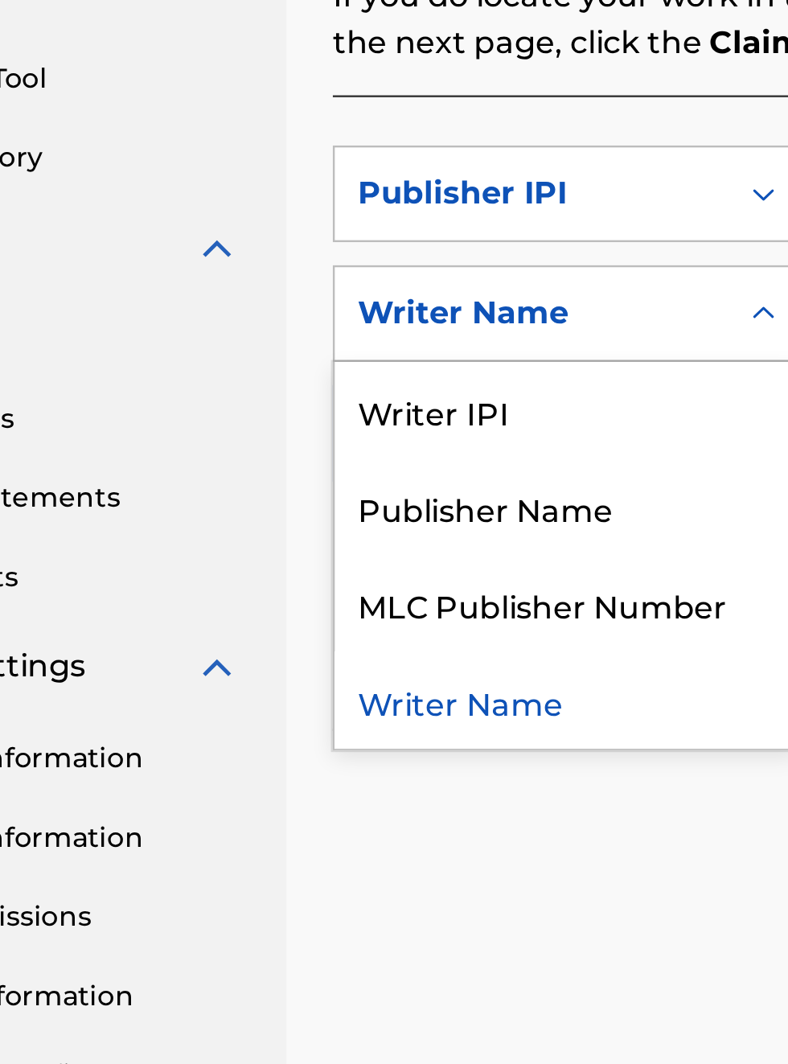
scroll to position [444, 130]
click at [375, 651] on div "Publisher Name" at bounding box center [365, 655] width 193 height 40
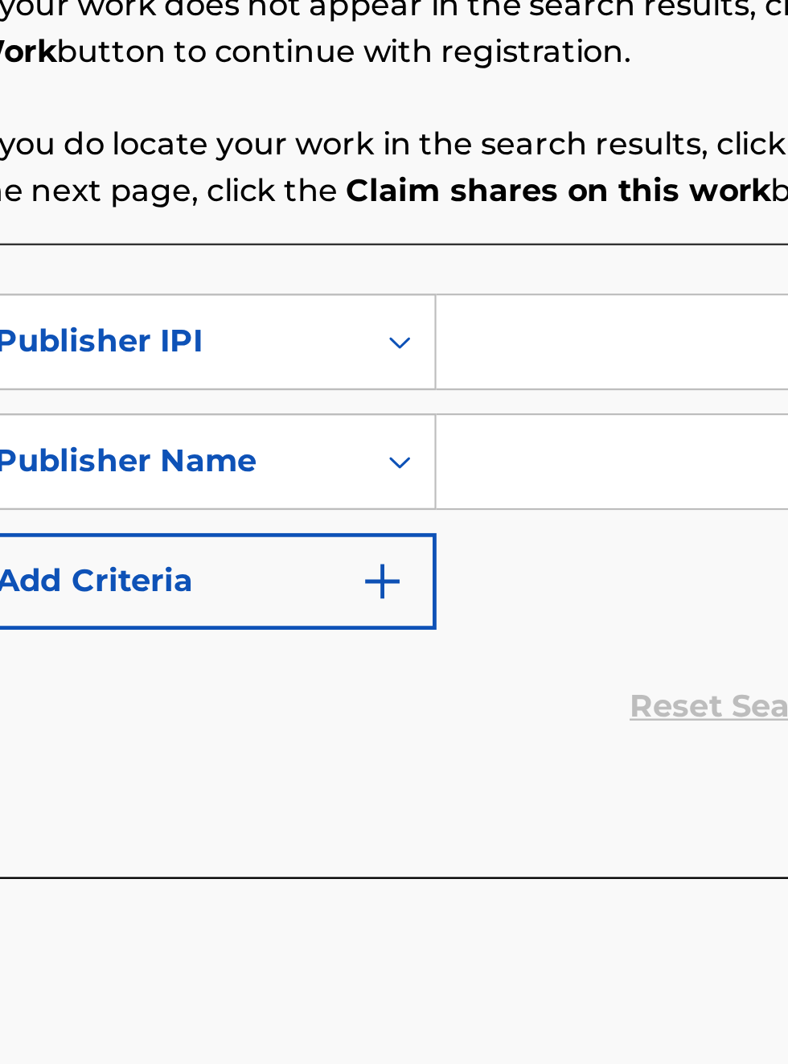
scroll to position [383, 281]
click at [518, 525] on input "Search Form" at bounding box center [615, 525] width 305 height 39
type input "00340604990"
click at [506, 579] on input "Search Form" at bounding box center [615, 575] width 305 height 39
click at [505, 569] on input "Search Form" at bounding box center [615, 575] width 305 height 39
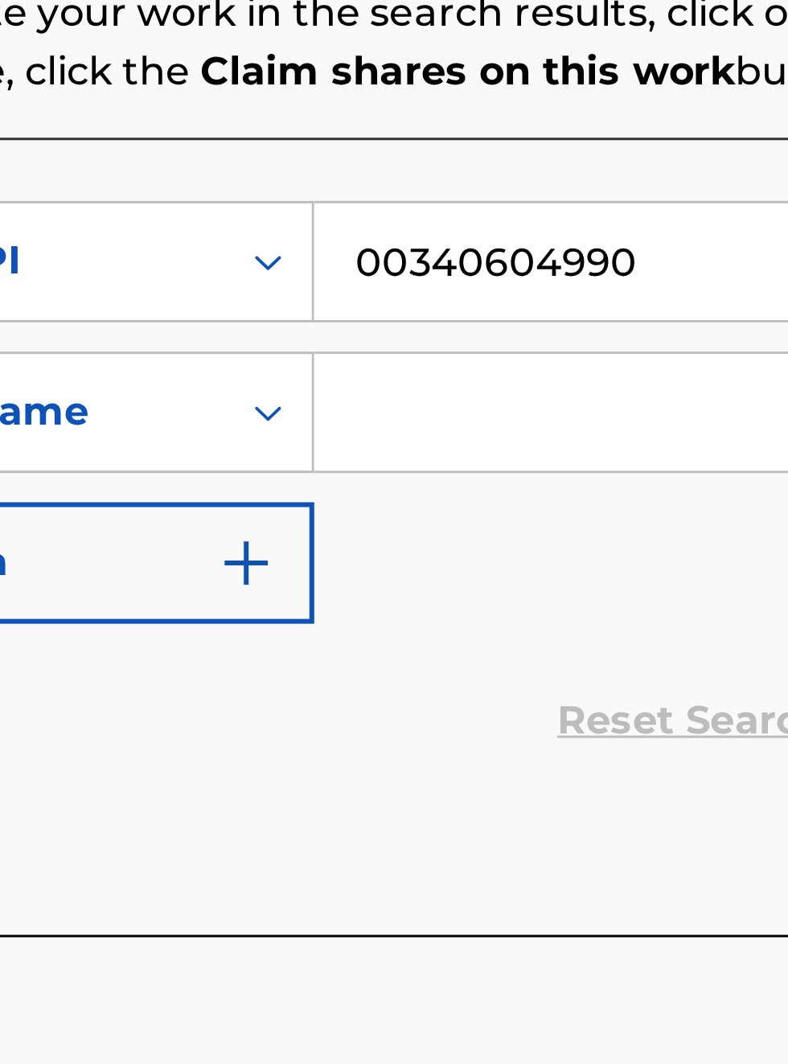
scroll to position [438, 359]
click at [508, 574] on input "Search Form" at bounding box center [615, 575] width 305 height 39
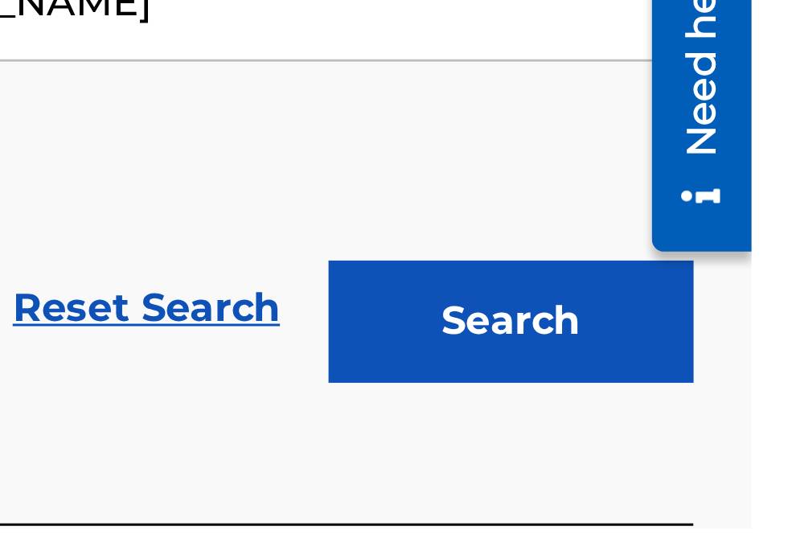
scroll to position [380, 539]
type input "[PERSON_NAME]"
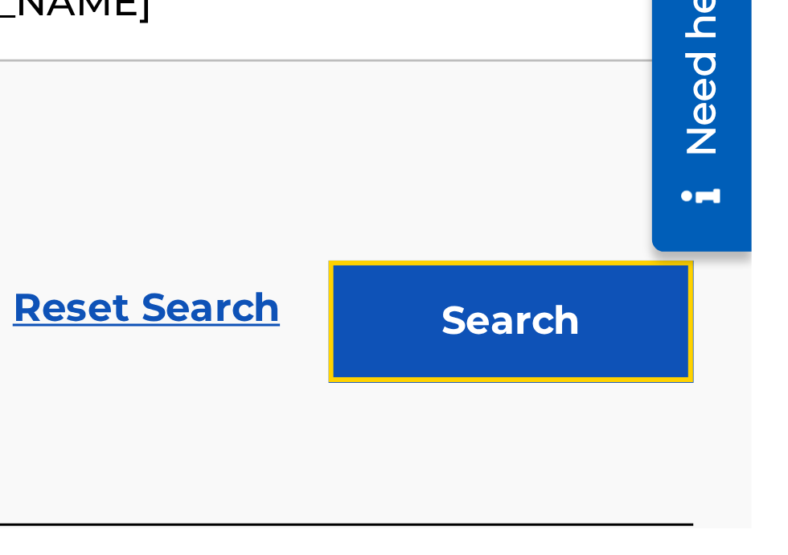
click at [709, 485] on button "Search" at bounding box center [708, 486] width 121 height 40
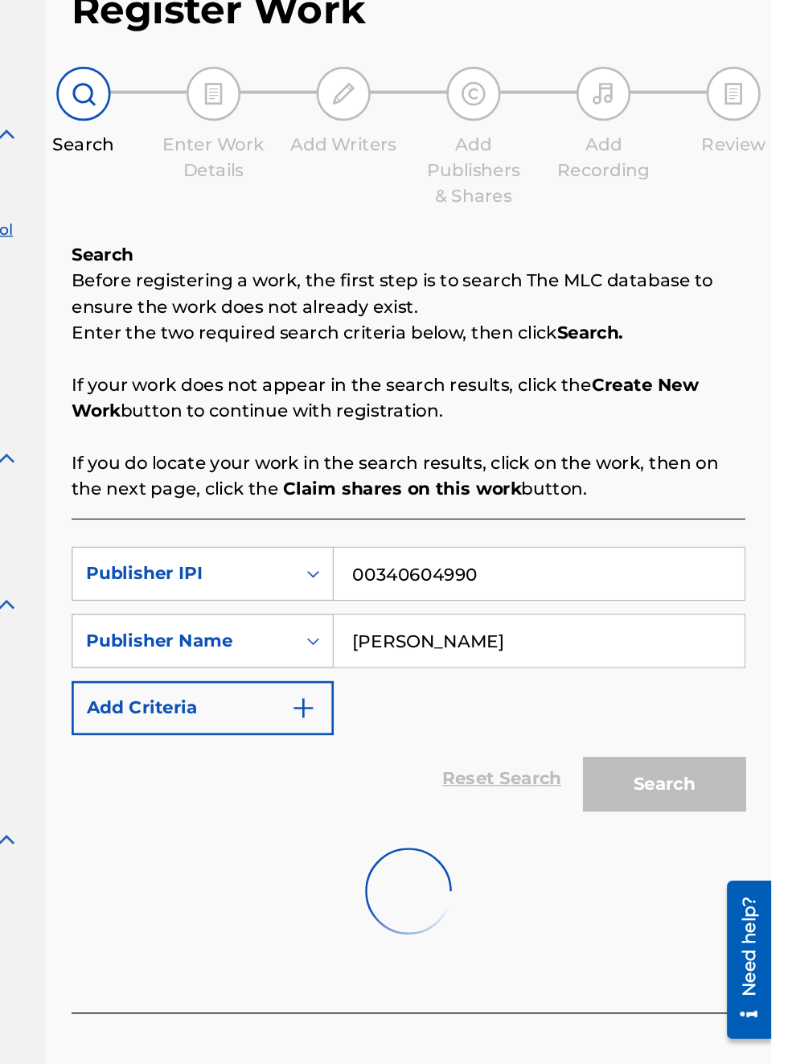
scroll to position [99, 215]
click at [745, 926] on div "Need help?" at bounding box center [739, 927] width 22 height 74
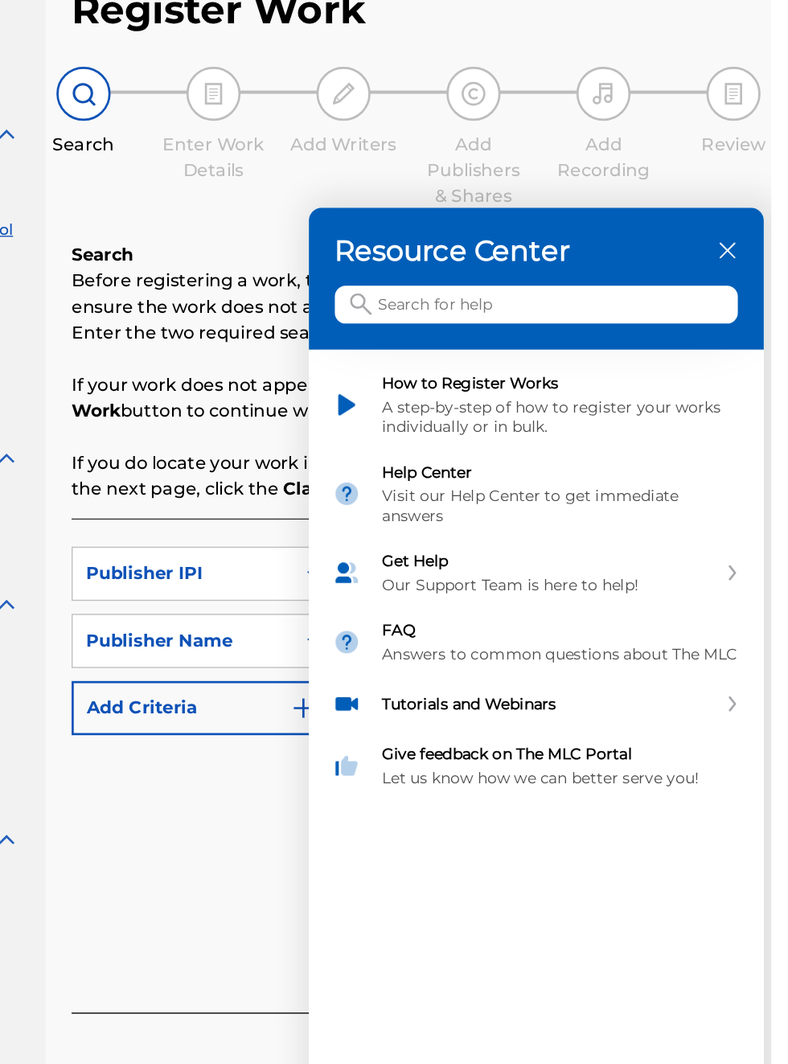
click at [472, 158] on icon "close resource center" at bounding box center [466, 152] width 12 height 12
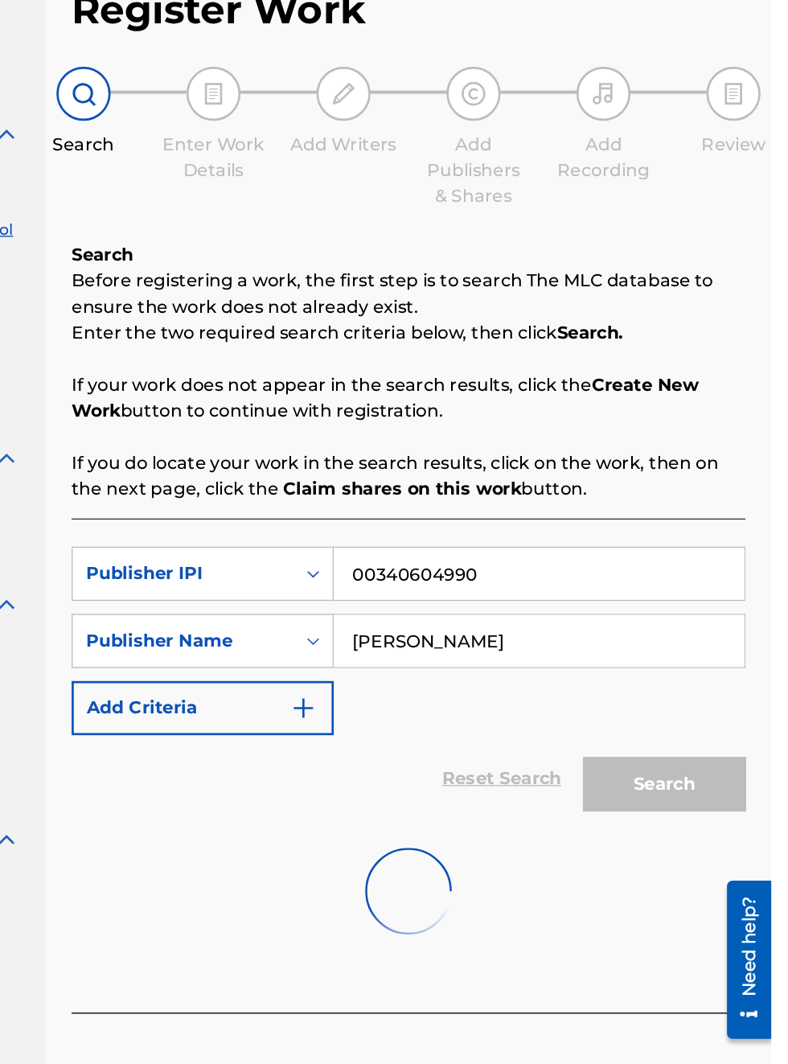
click at [774, 372] on div "Register Work Search Enter Work Details Add Writers Add Publishers & Shares Add…" at bounding box center [518, 537] width 539 height 898
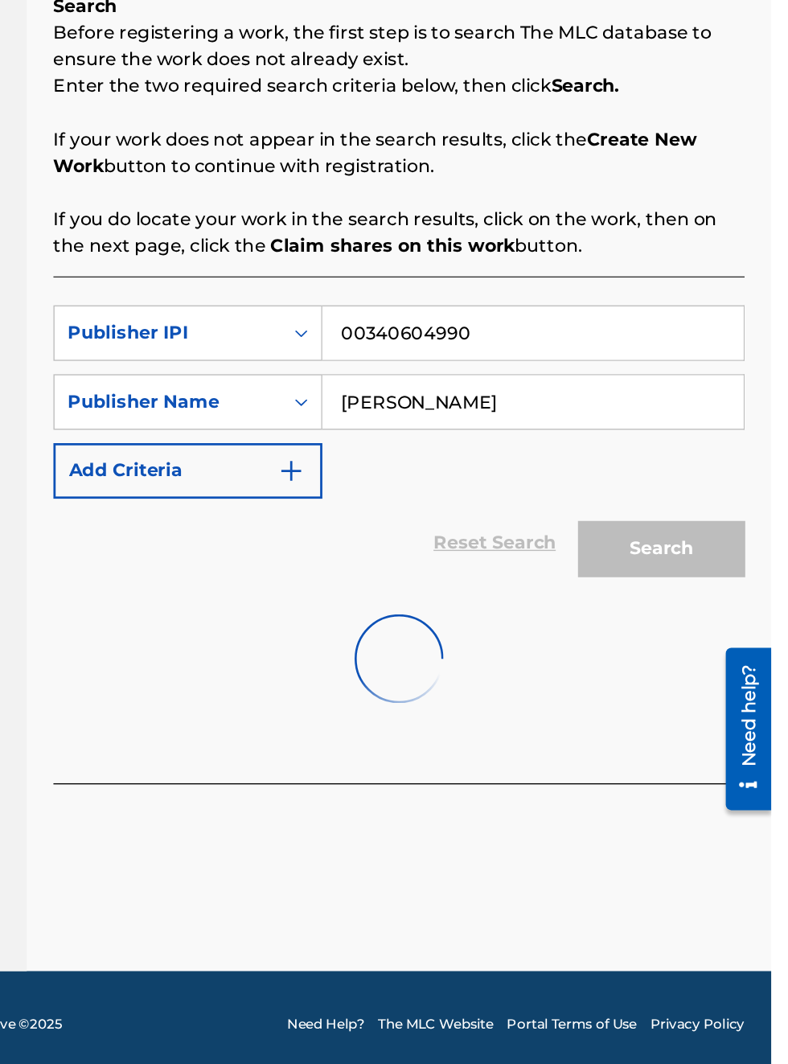
scroll to position [335, 229]
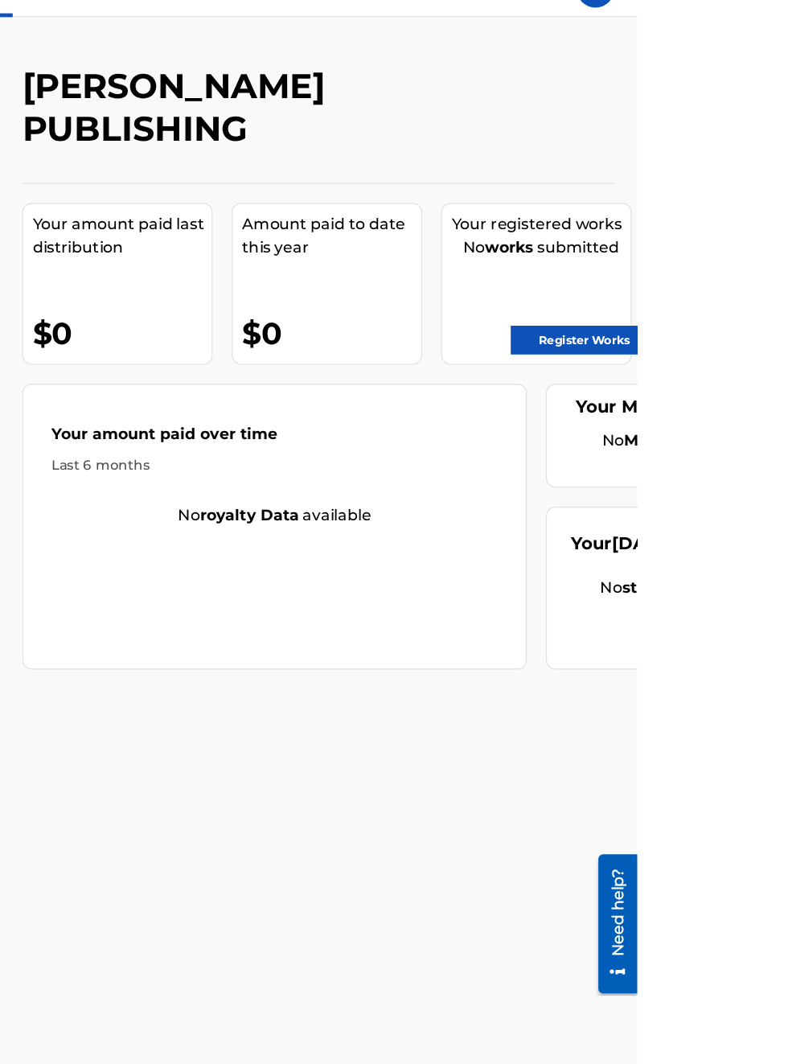
scroll to position [34, 249]
click at [766, 320] on link "Register Works" at bounding box center [743, 321] width 124 height 24
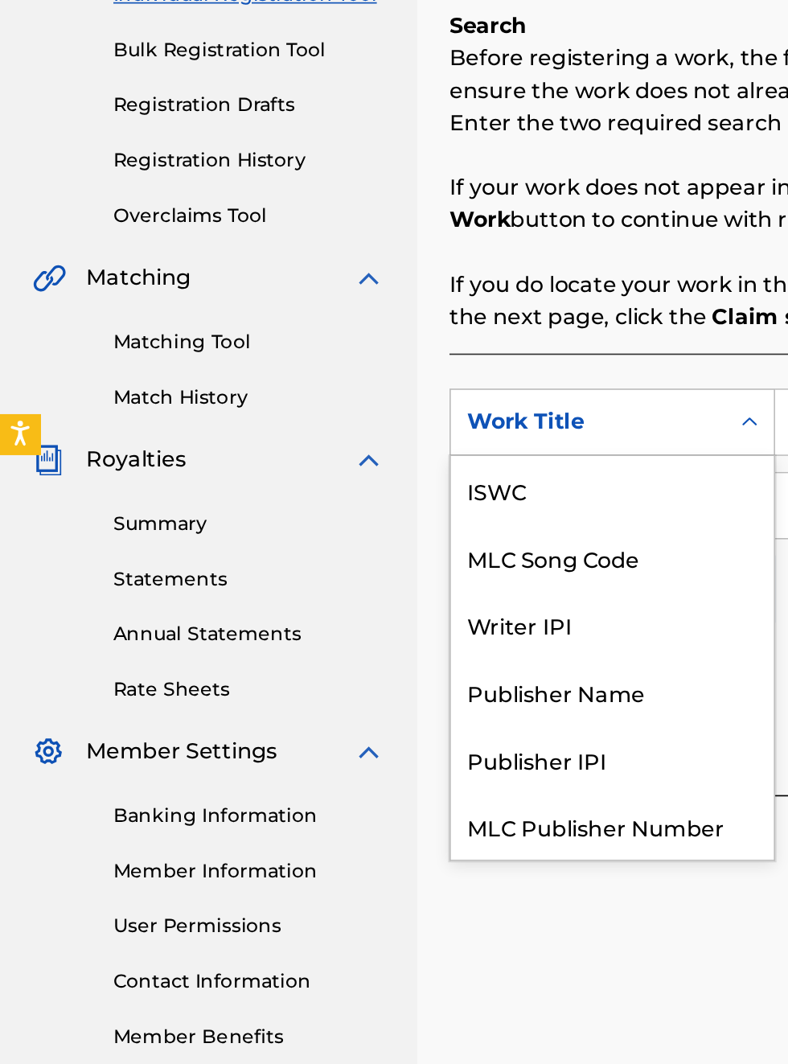
scroll to position [40, 0]
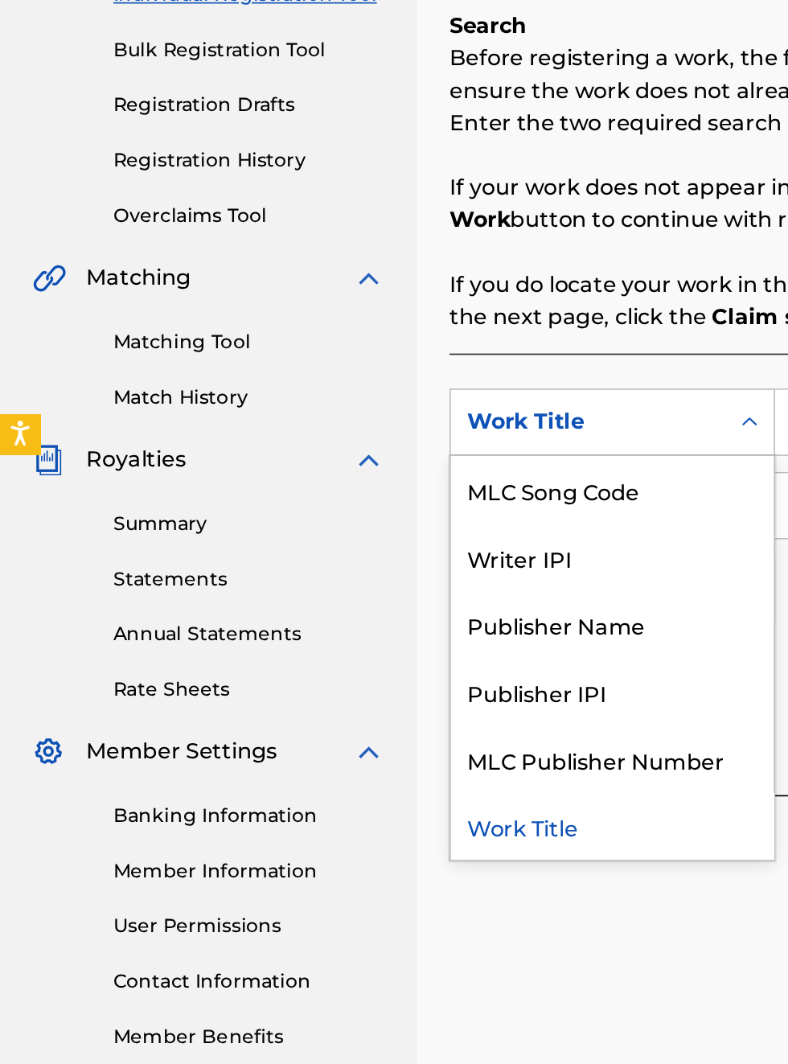
click at [366, 708] on div "MLC Publisher Number" at bounding box center [365, 726] width 193 height 40
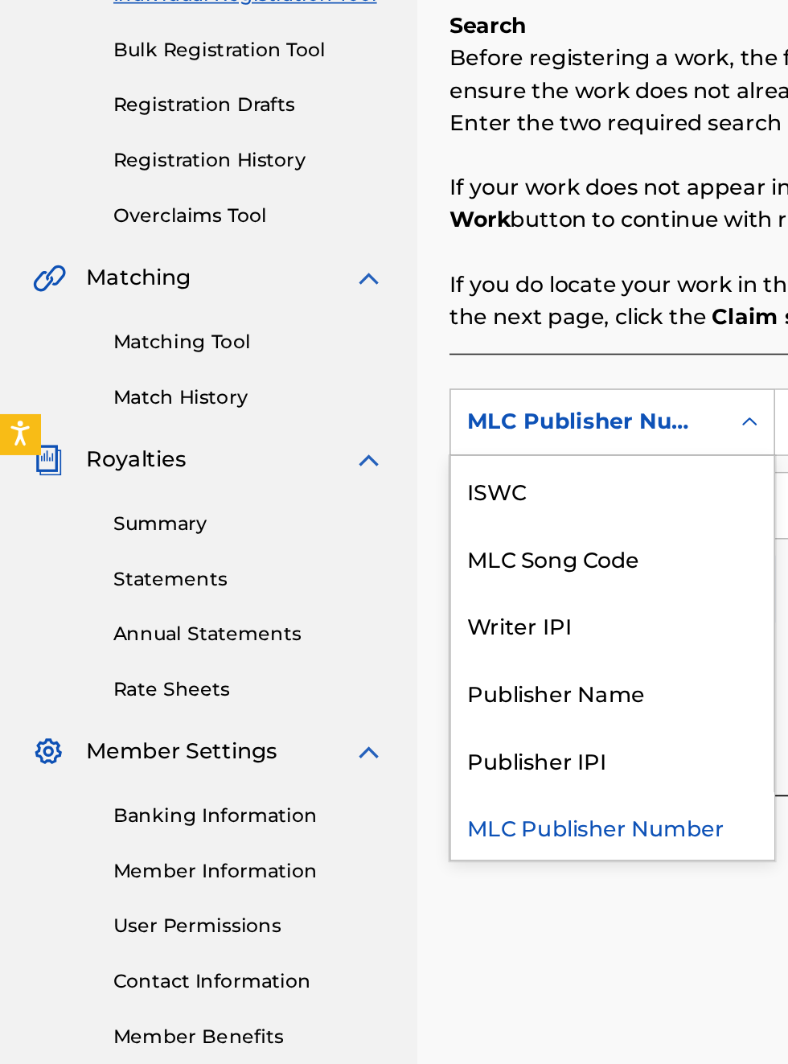
click at [357, 730] on div "Publisher IPI" at bounding box center [365, 726] width 193 height 40
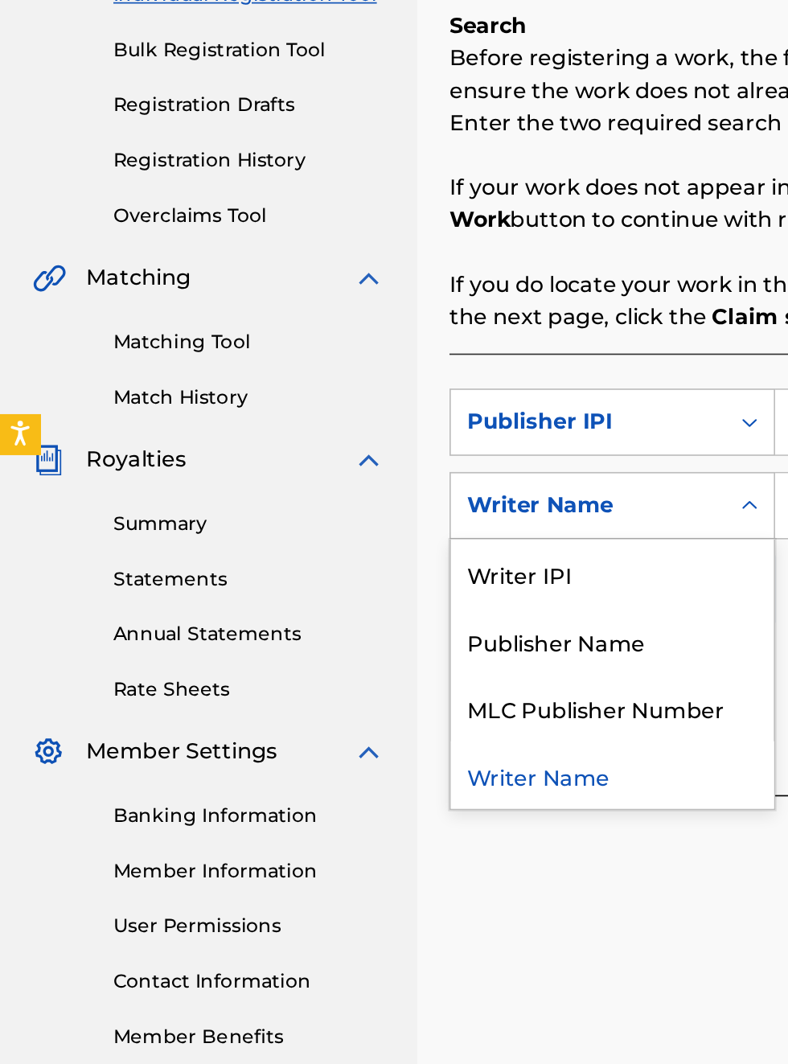
click at [377, 663] on div "Publisher Name" at bounding box center [365, 655] width 193 height 40
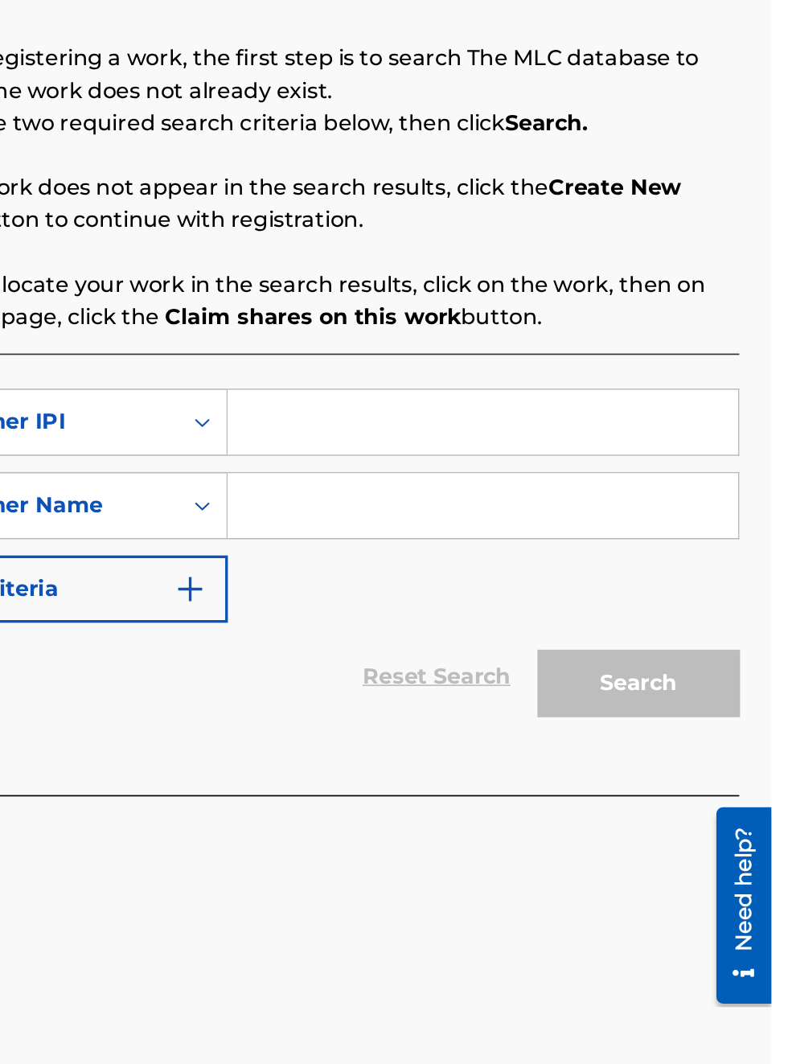
scroll to position [273, 328]
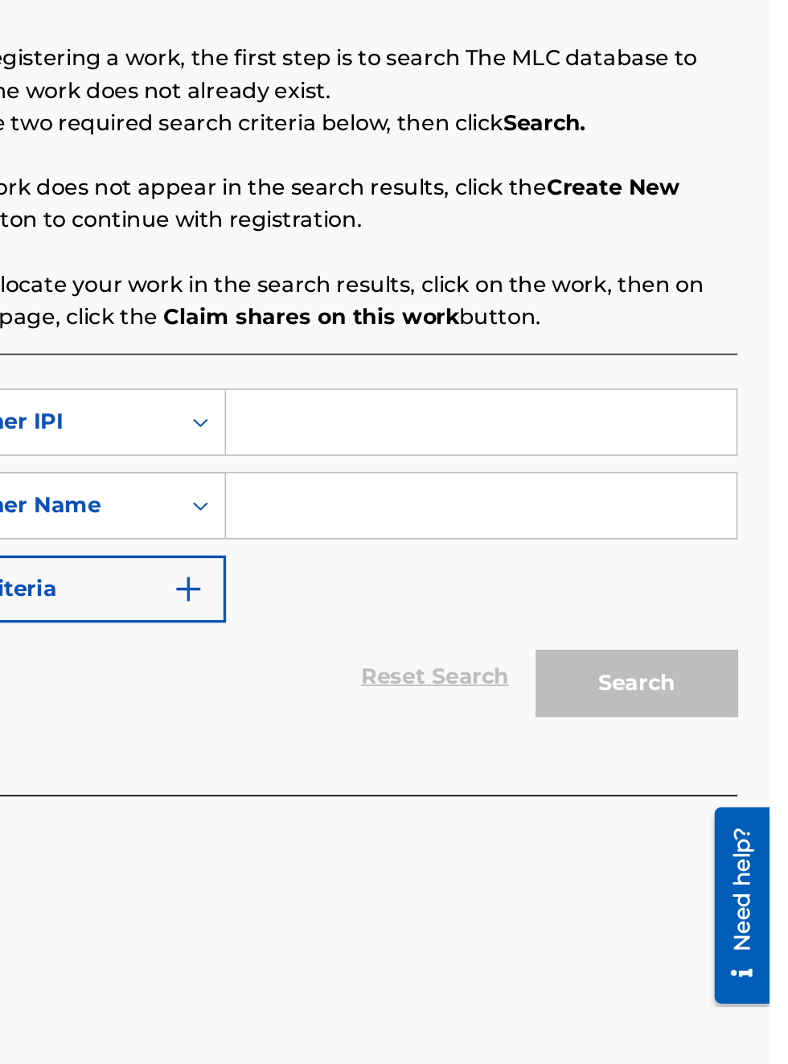
click at [508, 519] on input "Search Form" at bounding box center [615, 525] width 305 height 39
type input "00340604990"
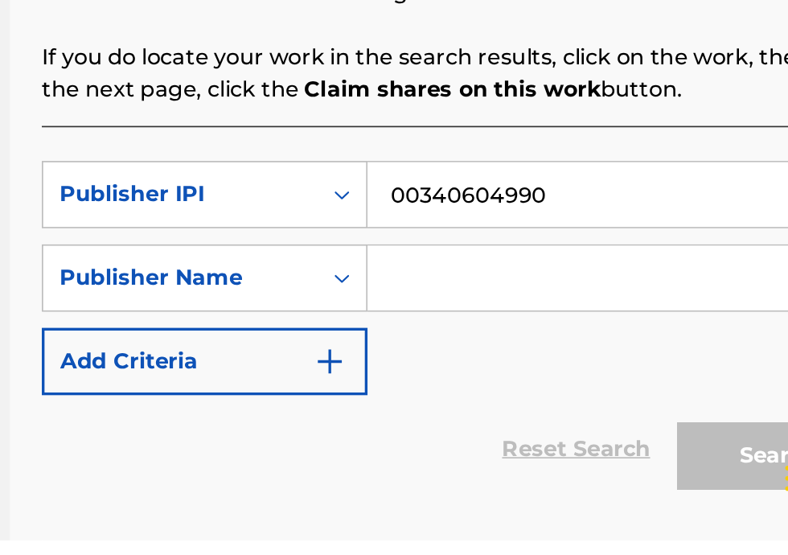
scroll to position [232, 243]
click at [500, 400] on input "Search Form" at bounding box center [615, 398] width 305 height 39
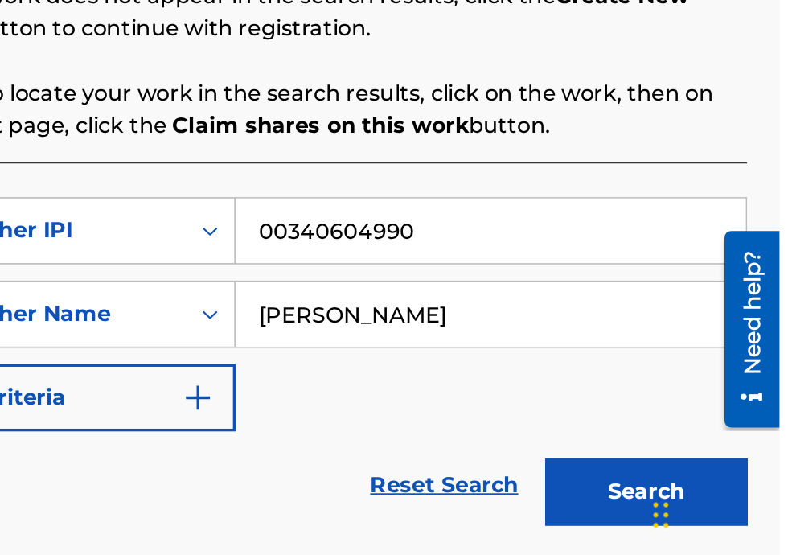
scroll to position [0, 0]
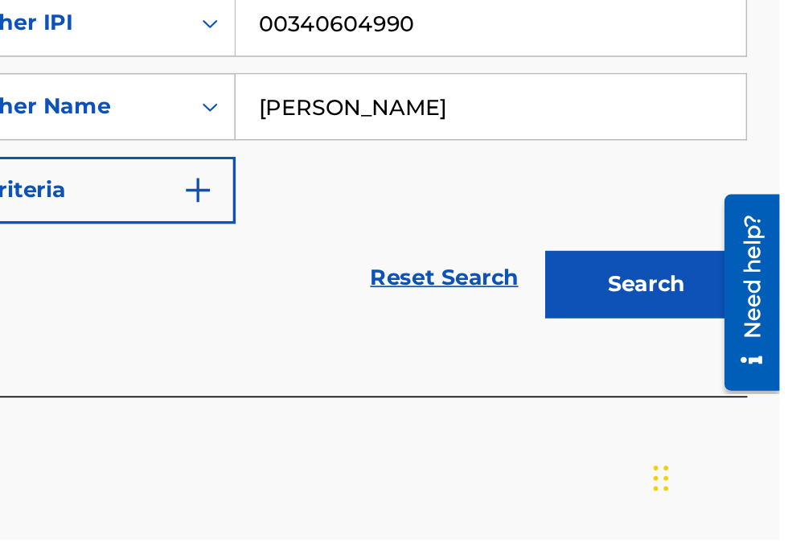
type input "Bobby Hamilton"
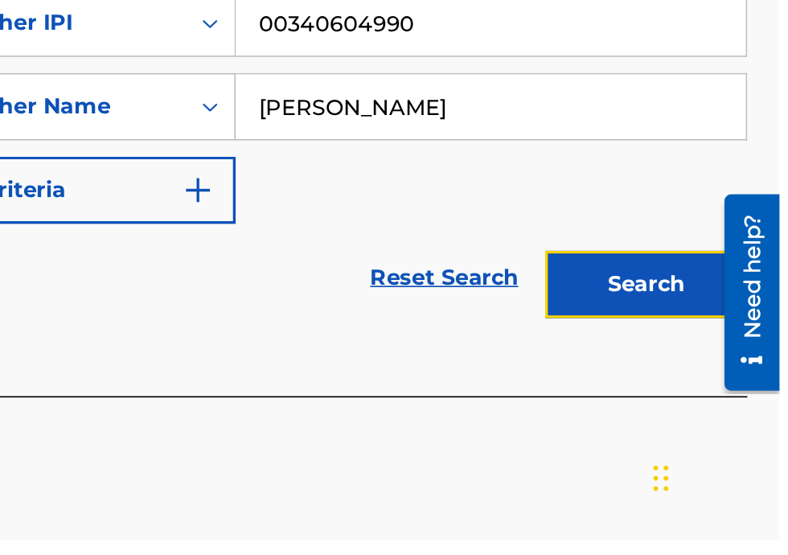
click at [712, 405] on button "Search" at bounding box center [708, 402] width 121 height 40
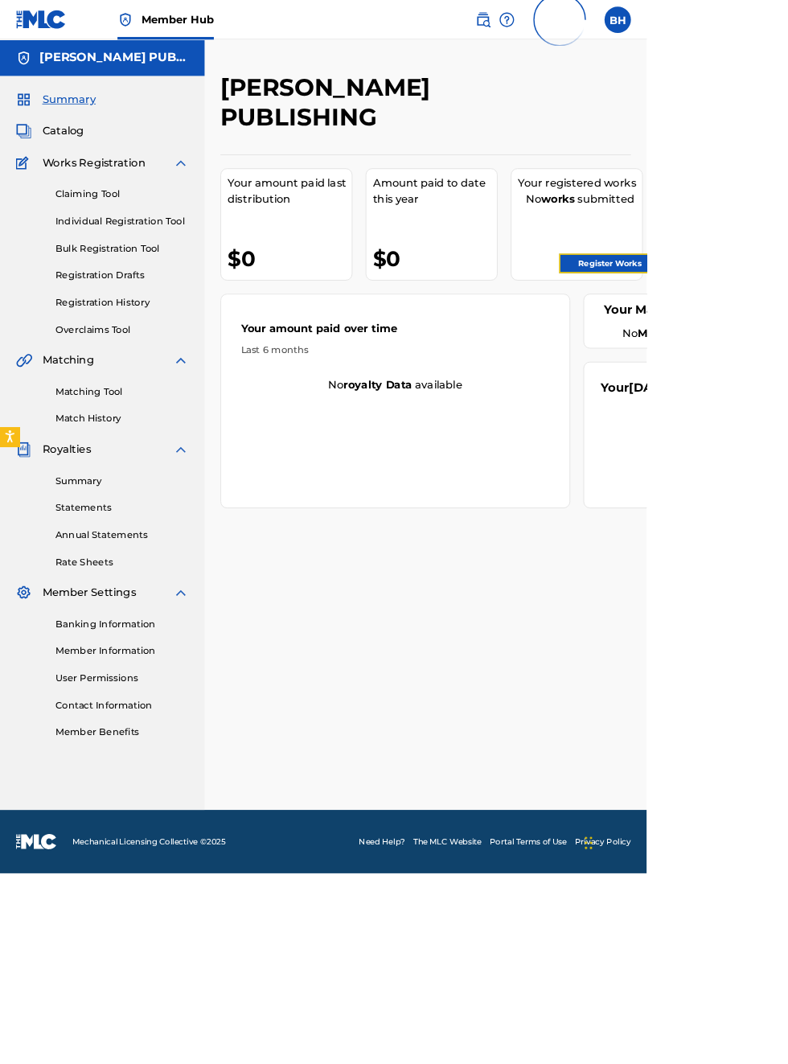
click at [777, 316] on link "Register Works" at bounding box center [743, 321] width 124 height 24
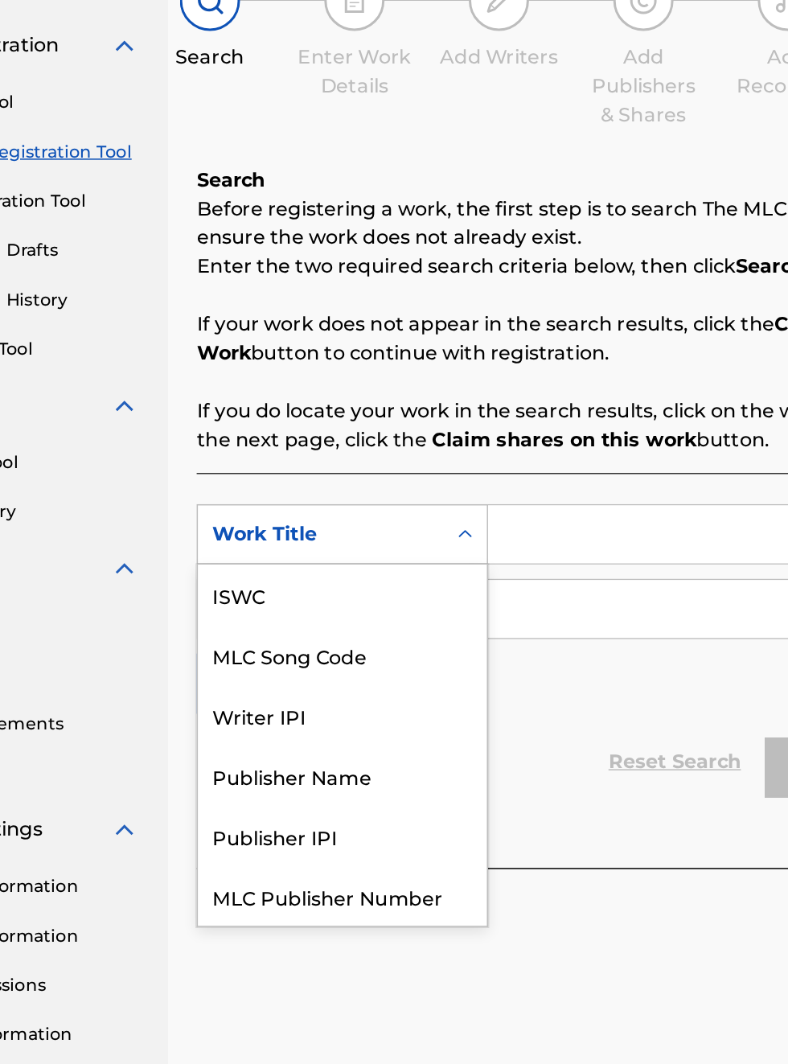
scroll to position [40, 0]
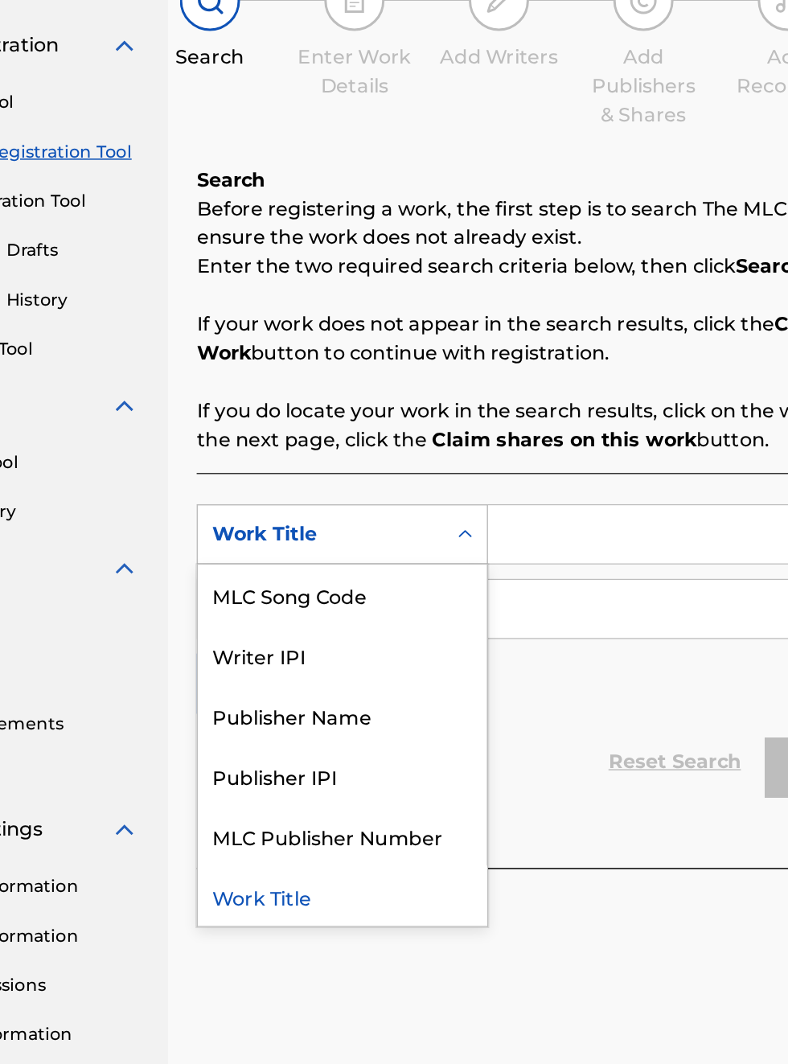
click at [356, 689] on div "Publisher IPI" at bounding box center [365, 686] width 193 height 40
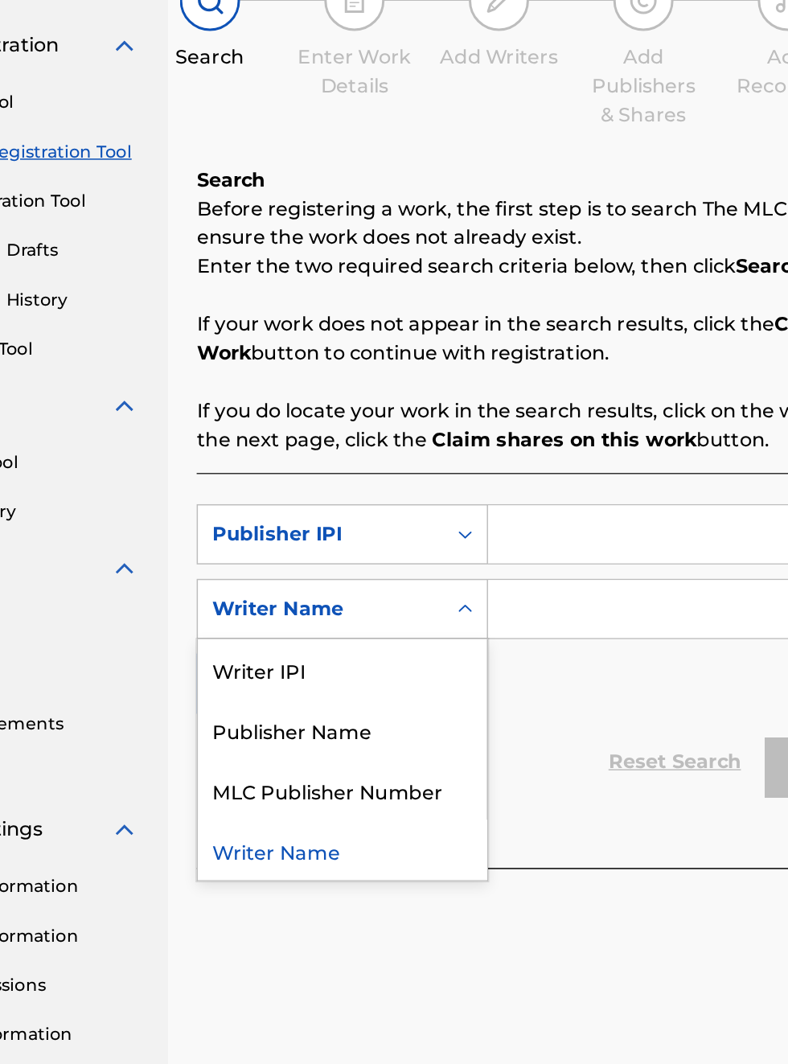
click at [380, 659] on div "Publisher Name" at bounding box center [365, 655] width 193 height 40
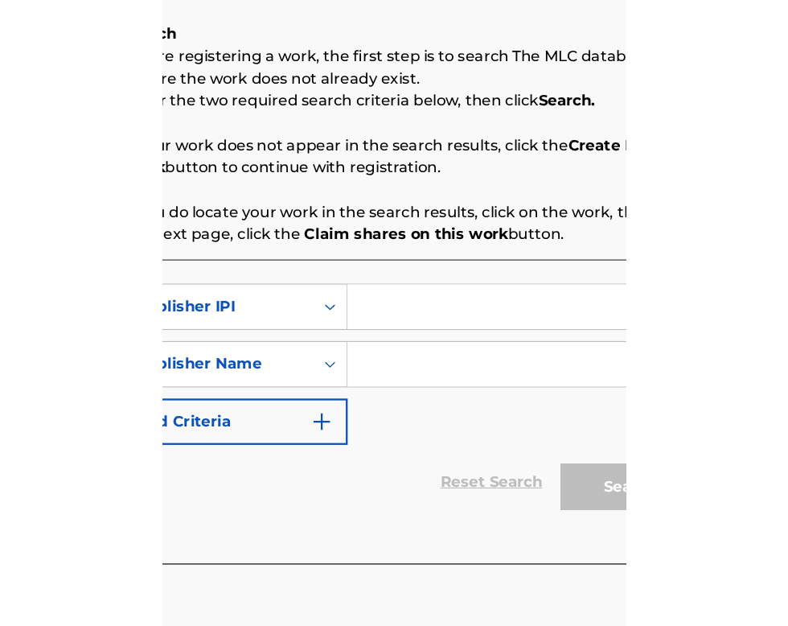
scroll to position [257, 277]
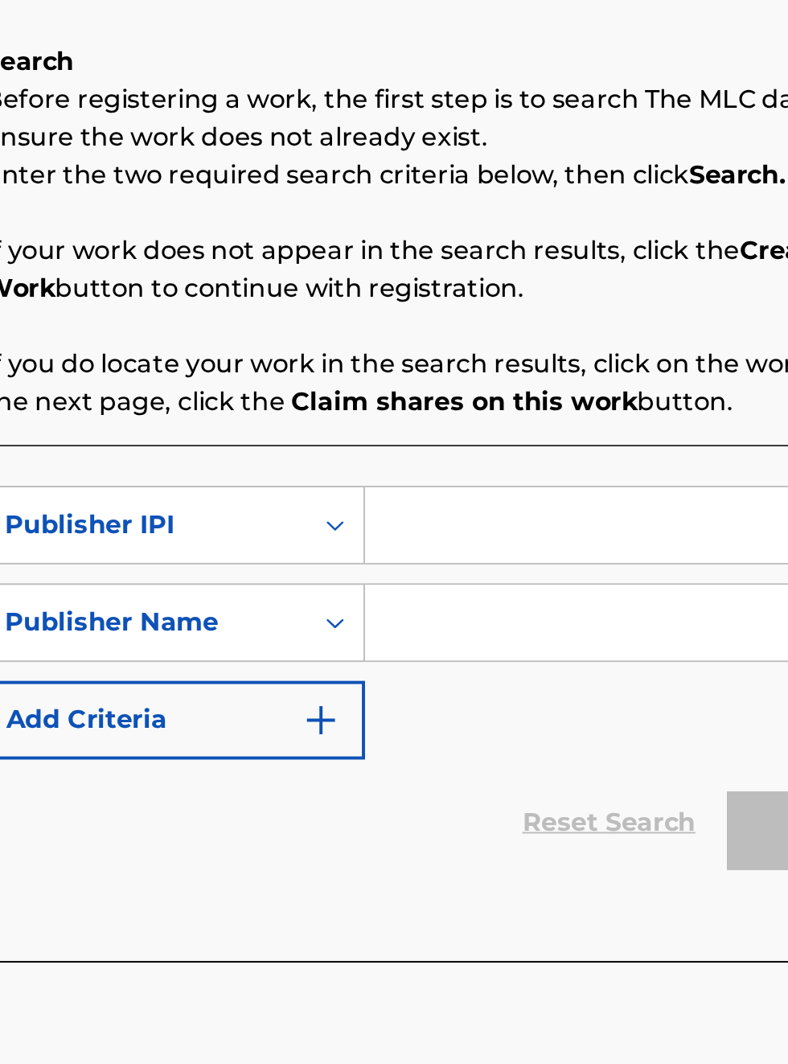
click at [502, 531] on input "Search Form" at bounding box center [615, 525] width 305 height 39
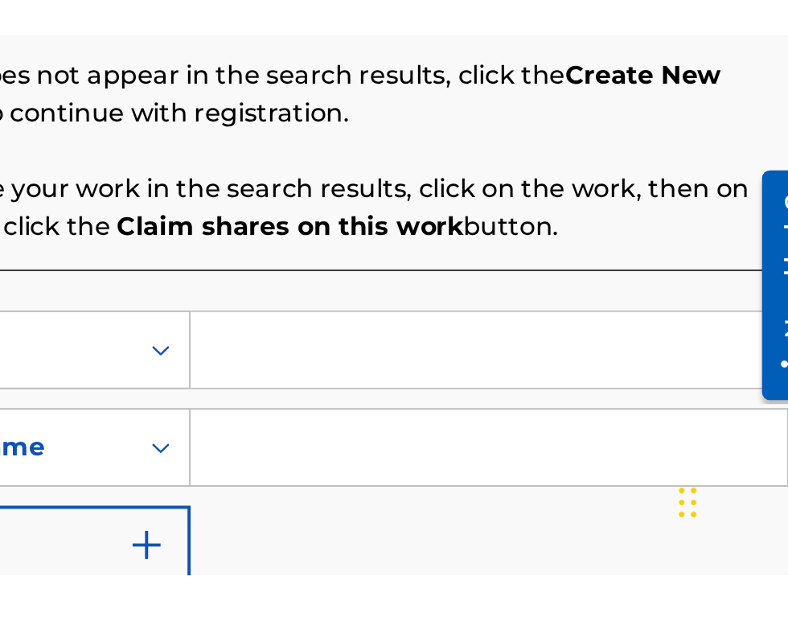
scroll to position [279, 365]
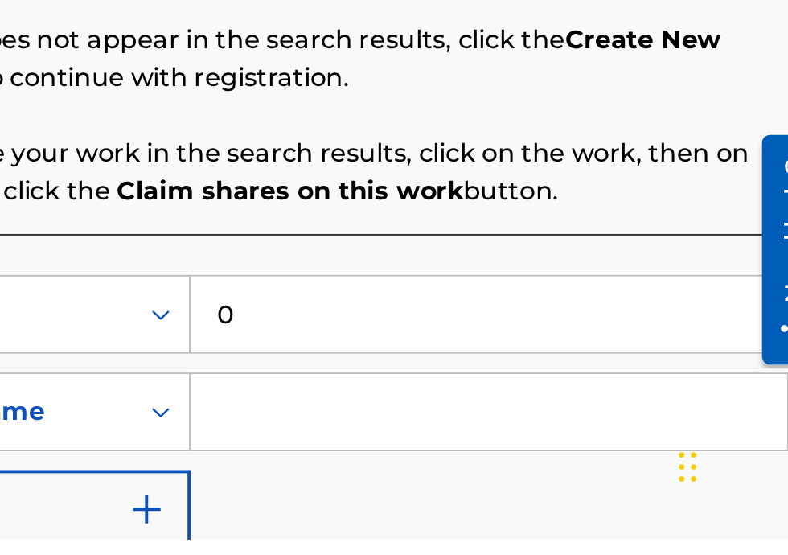
type input "00340604990"
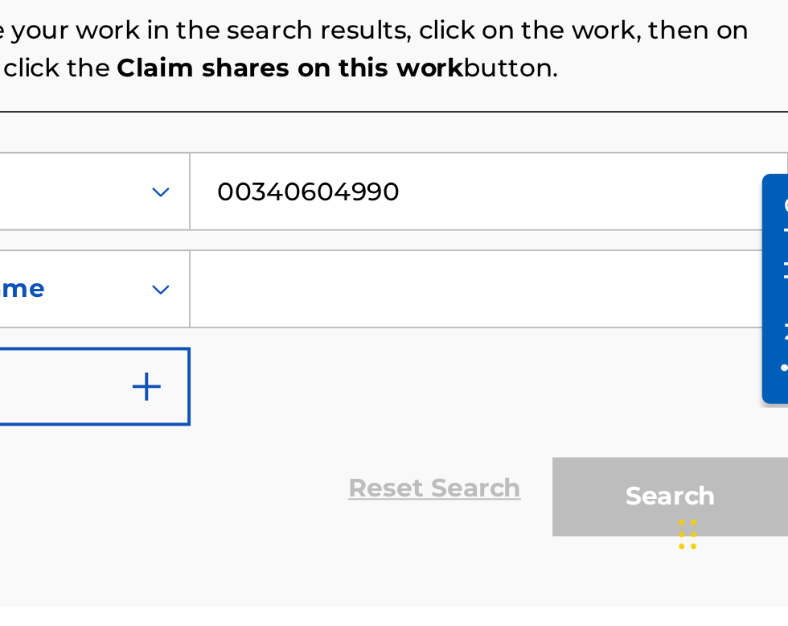
scroll to position [117, 0]
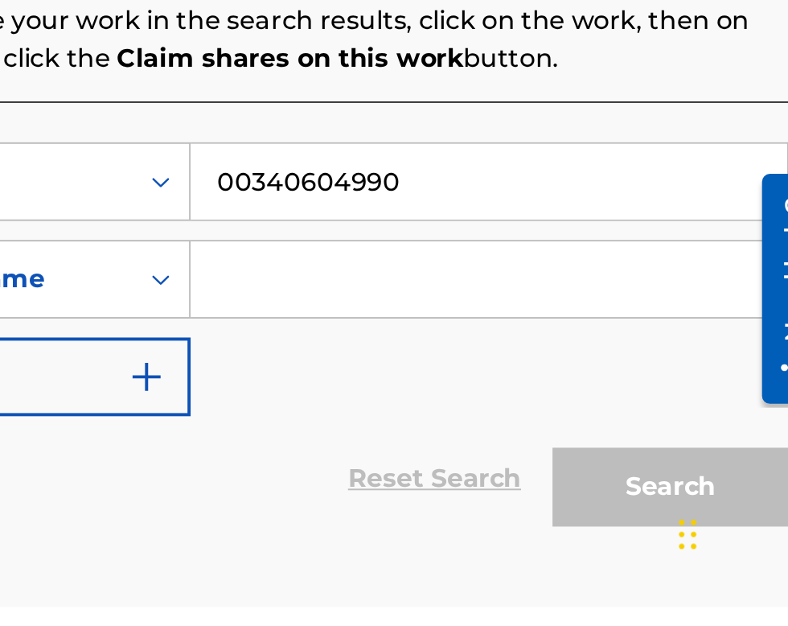
click at [511, 465] on input "Search Form" at bounding box center [615, 458] width 305 height 39
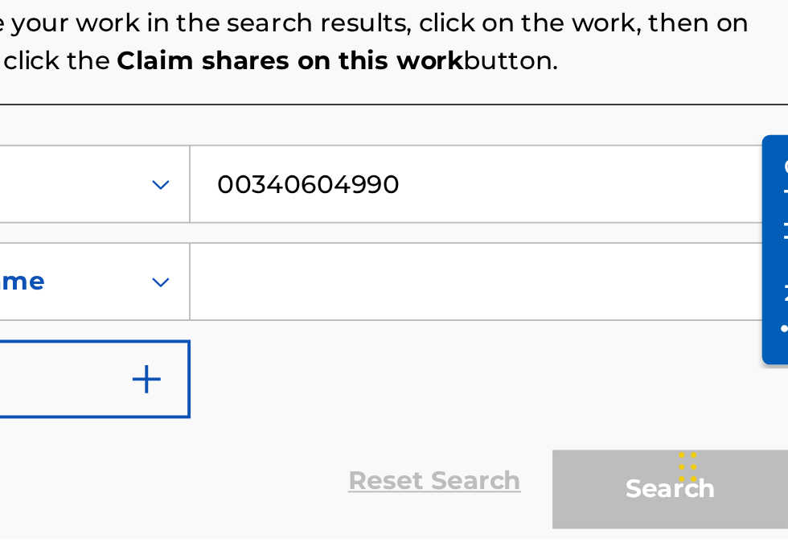
scroll to position [279, 365]
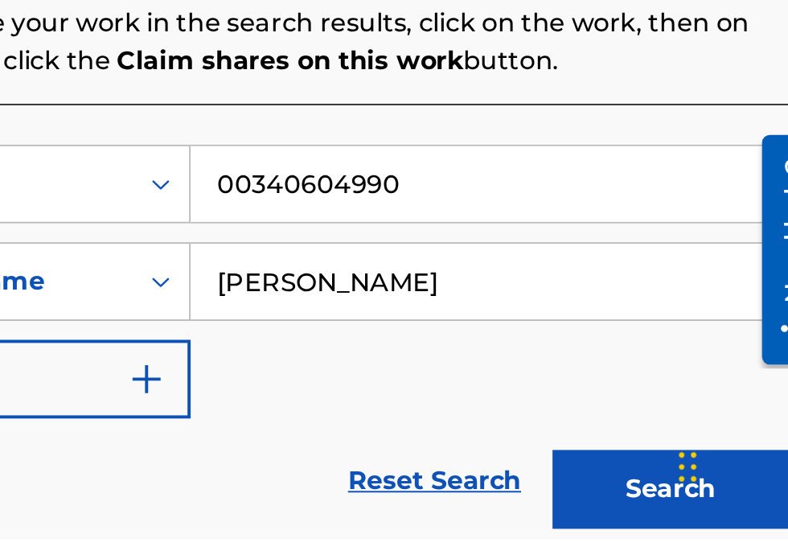
type input "[PERSON_NAME]"
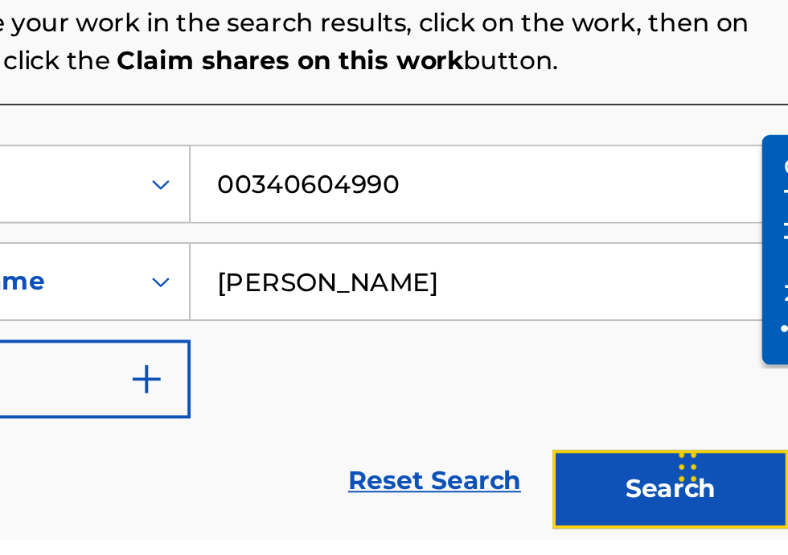
click at [703, 531] on button "Search" at bounding box center [708, 529] width 121 height 40
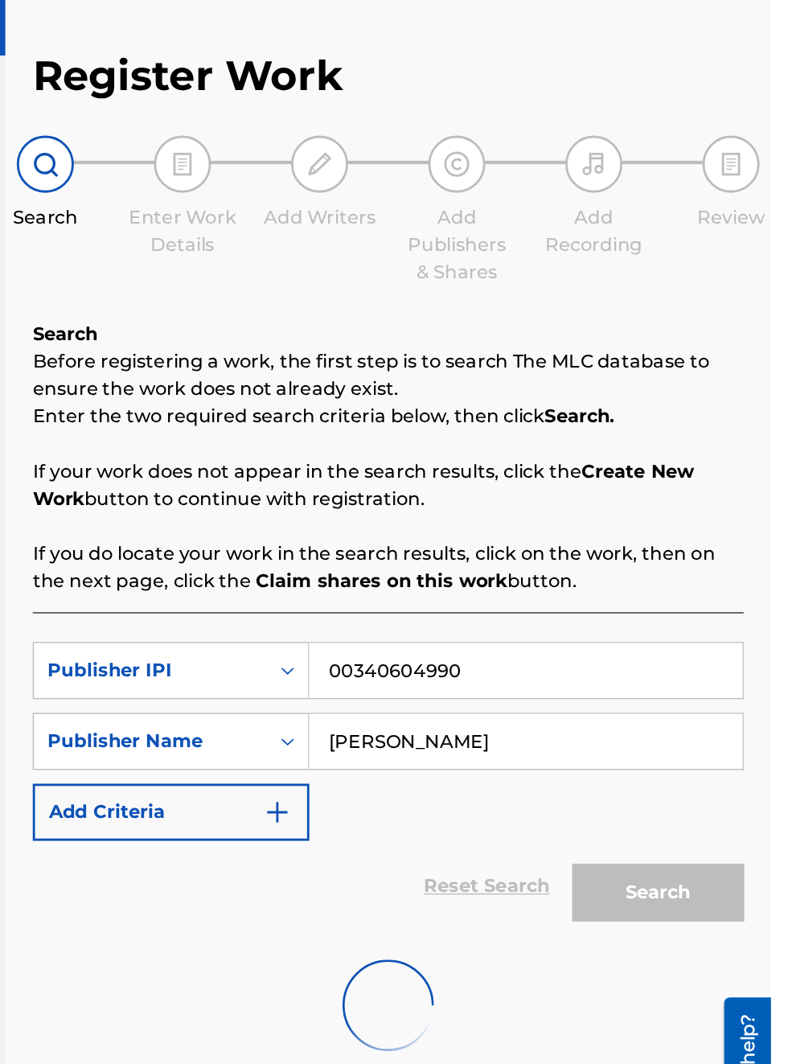
scroll to position [53, 245]
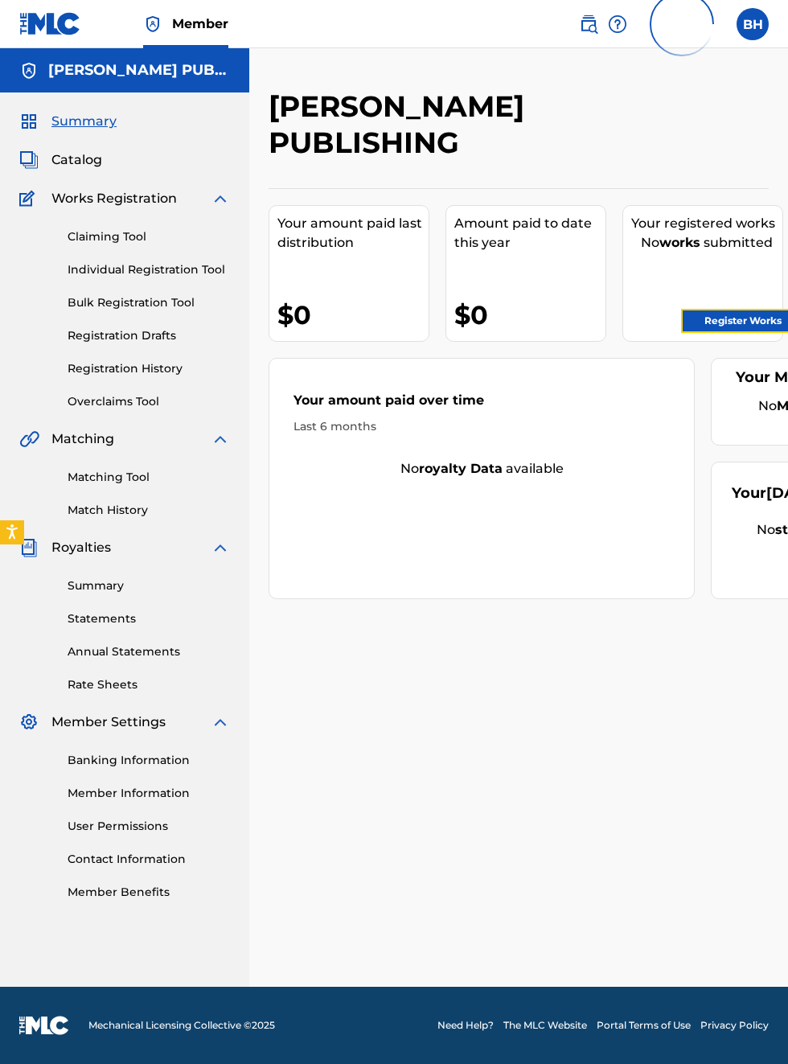
click at [750, 320] on link "Register Works" at bounding box center [743, 321] width 124 height 24
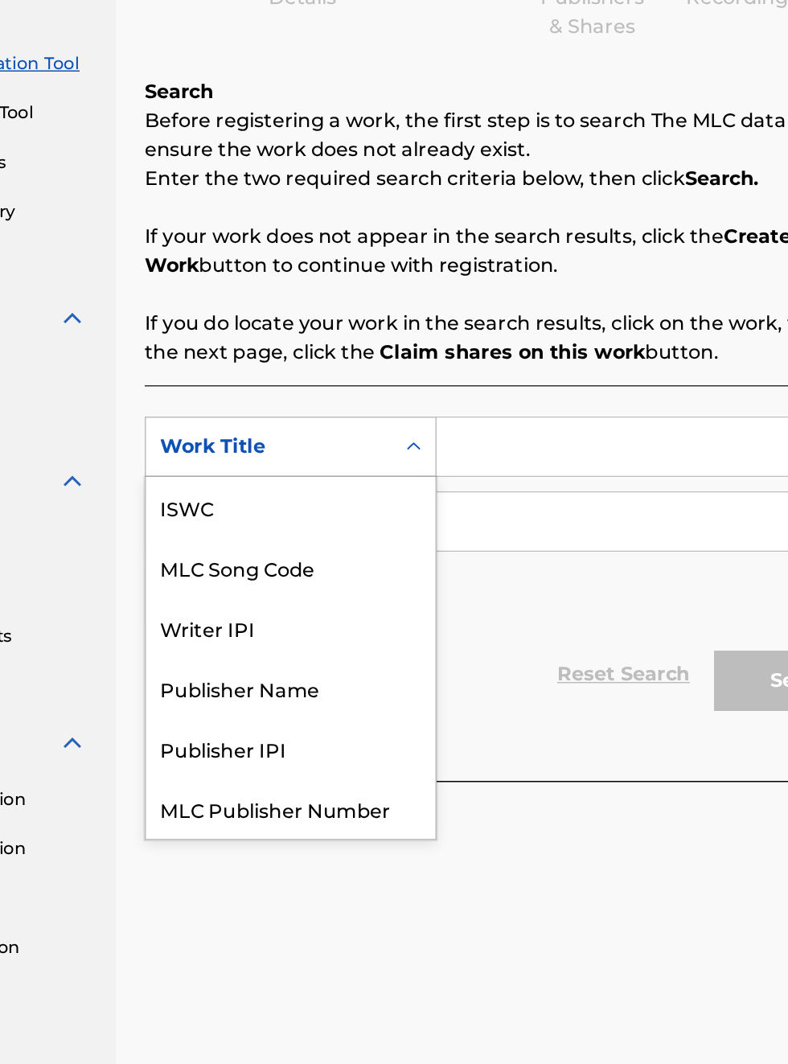
click at [355, 706] on div "Publisher IPI" at bounding box center [365, 726] width 193 height 40
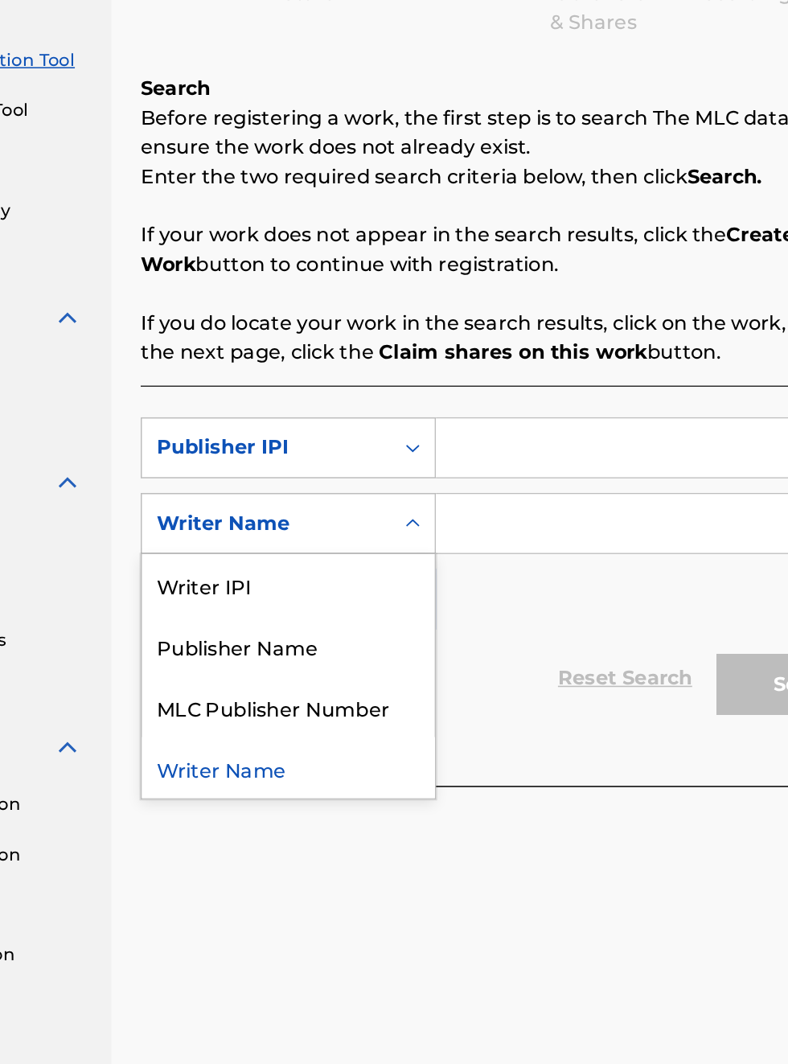
scroll to position [230, 175]
click at [375, 663] on div "Publisher Name" at bounding box center [365, 655] width 193 height 40
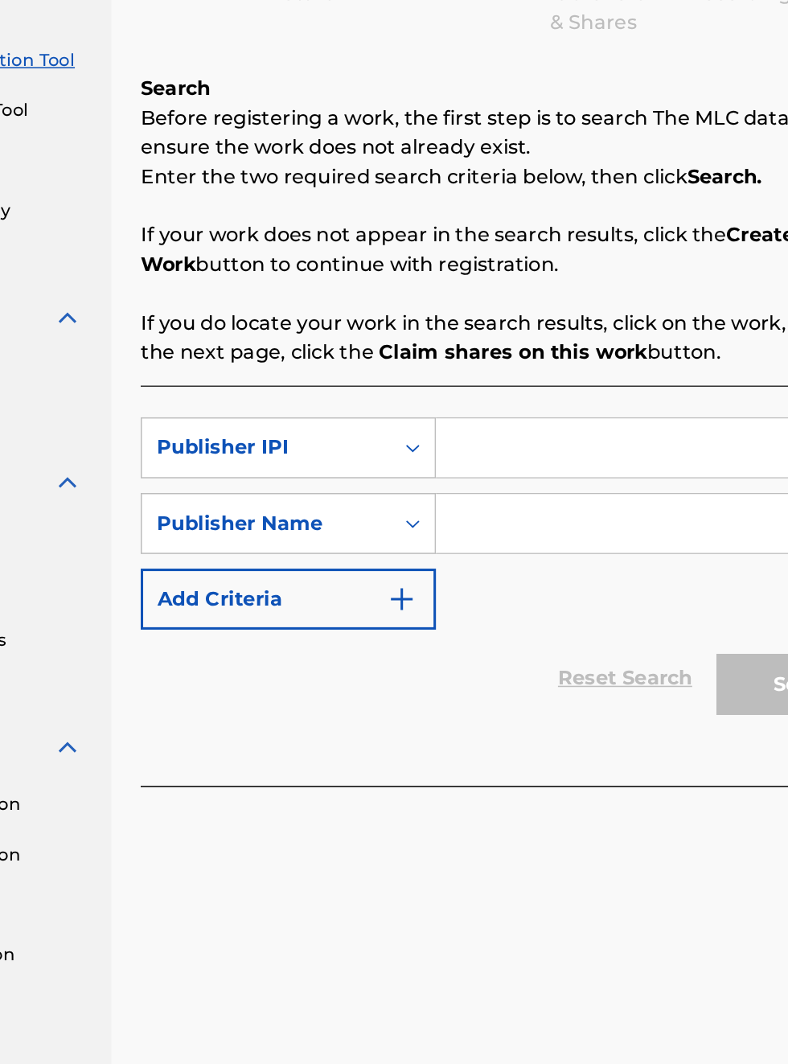
click at [519, 524] on input "Search Form" at bounding box center [615, 525] width 305 height 39
type input "00340604990"
click at [528, 574] on input "Search Form" at bounding box center [615, 575] width 305 height 39
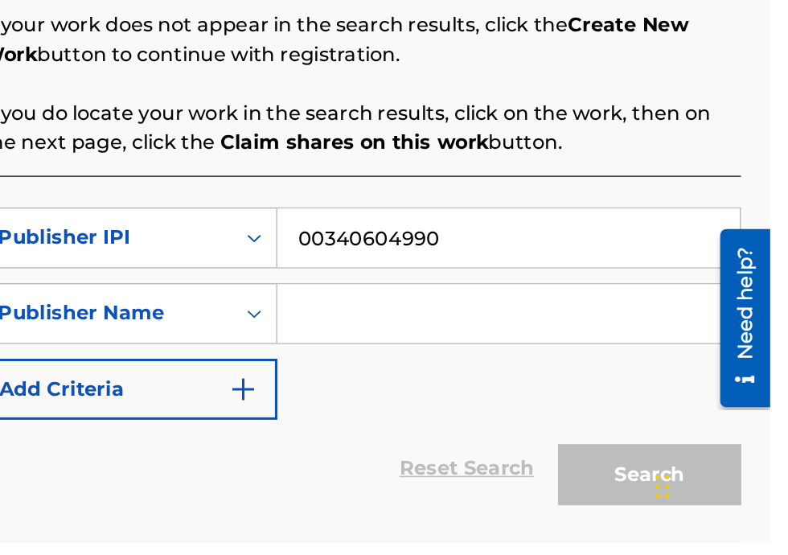
scroll to position [197, 280]
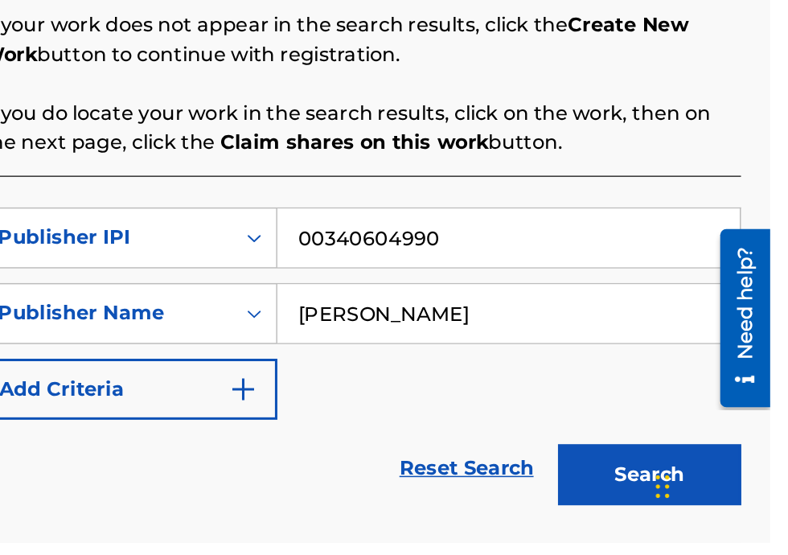
type input "[PERSON_NAME]"
click at [713, 515] on button "Search" at bounding box center [708, 510] width 121 height 40
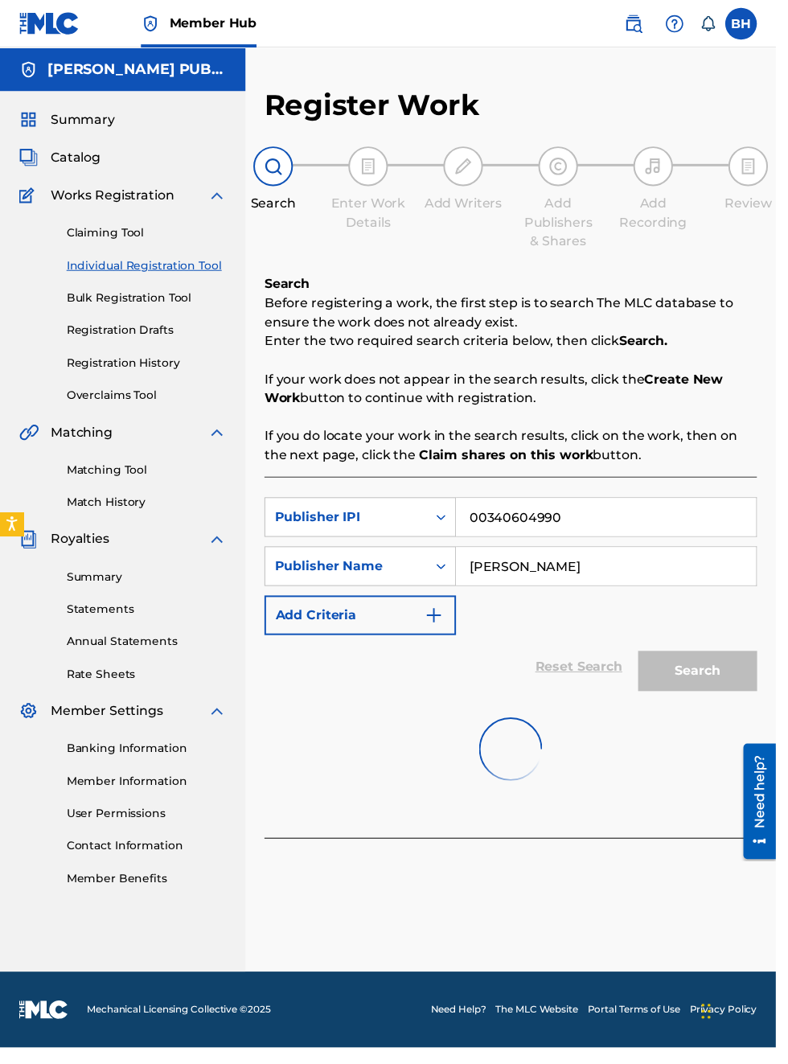
scroll to position [0, 0]
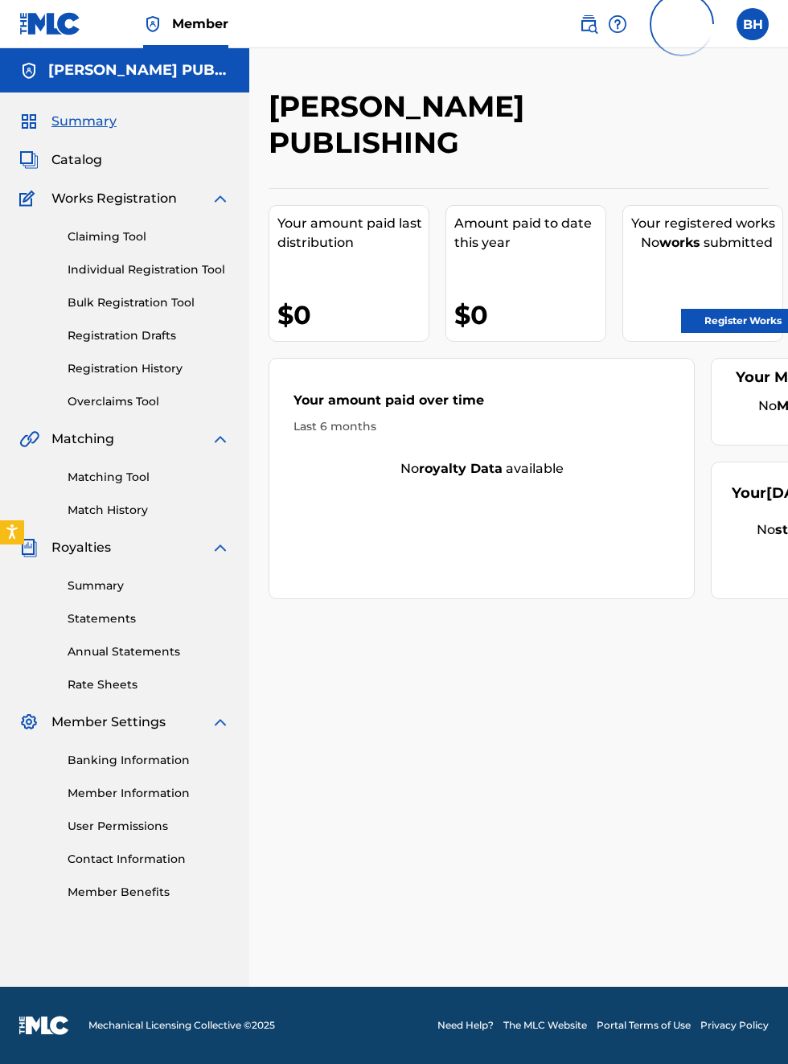
click at [774, 634] on div "[PERSON_NAME] PUBLISHING Your amount paid last distribution $0 Amount paid to d…" at bounding box center [518, 537] width 539 height 898
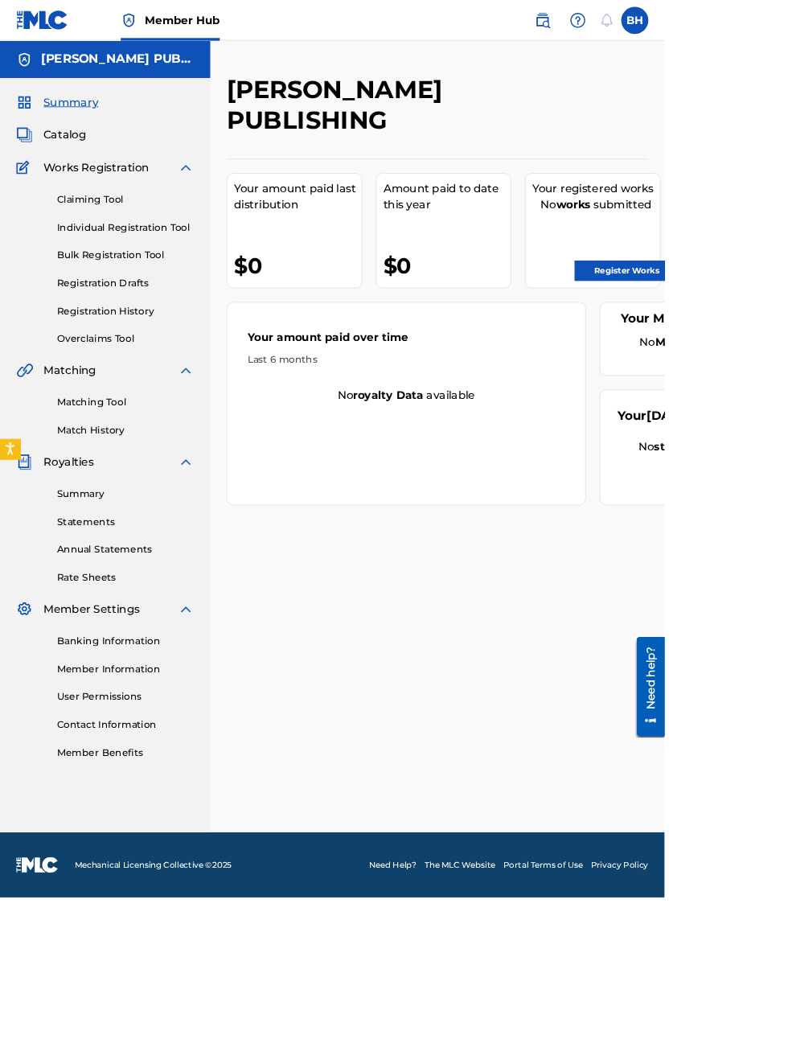
scroll to position [341, 11]
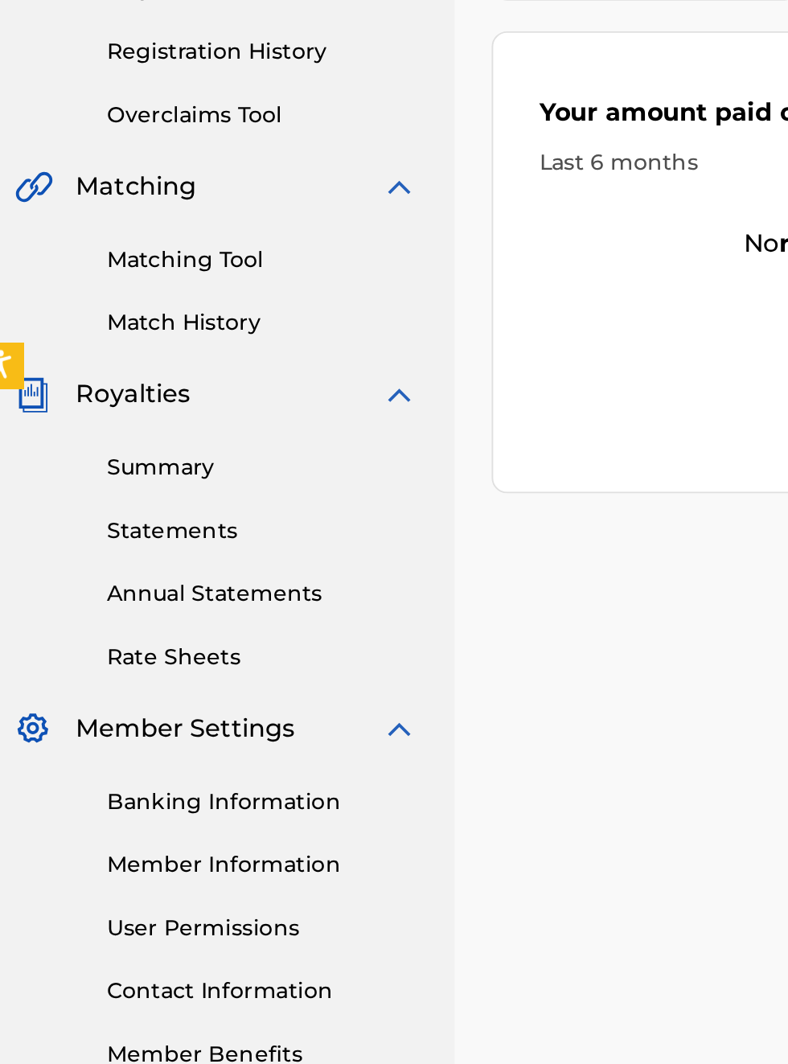
click at [177, 764] on link "Banking Information" at bounding box center [149, 760] width 162 height 17
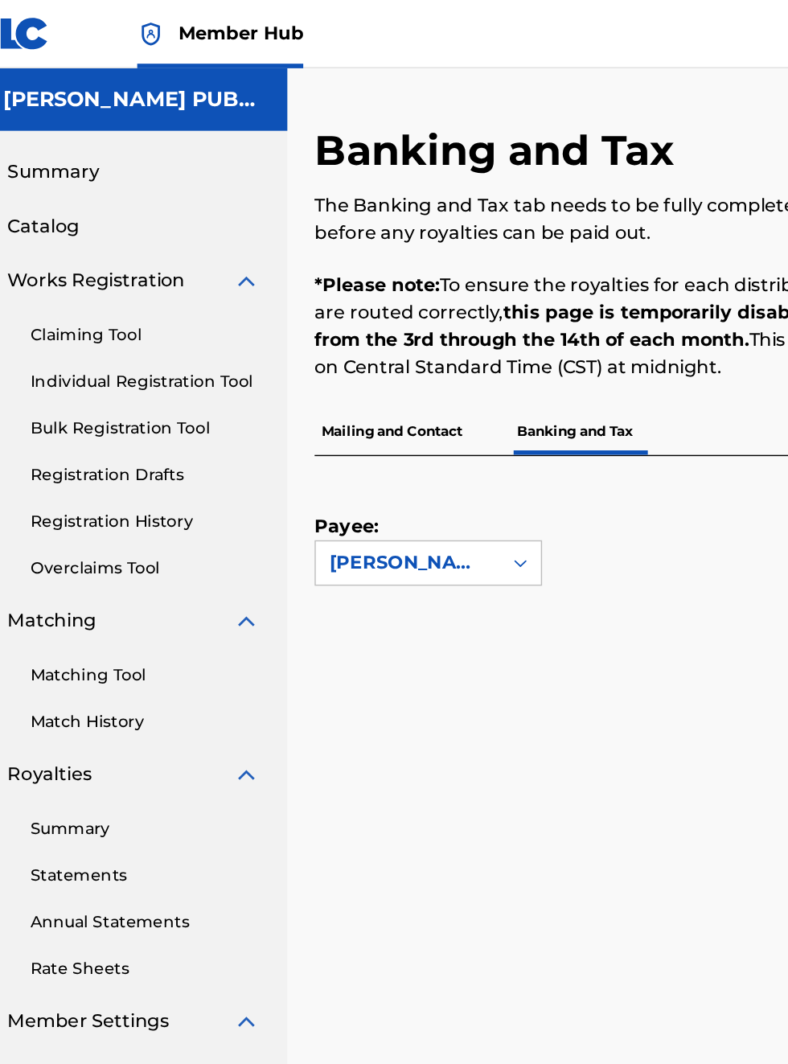
click at [339, 314] on p "Mailing and Contact" at bounding box center [323, 305] width 109 height 34
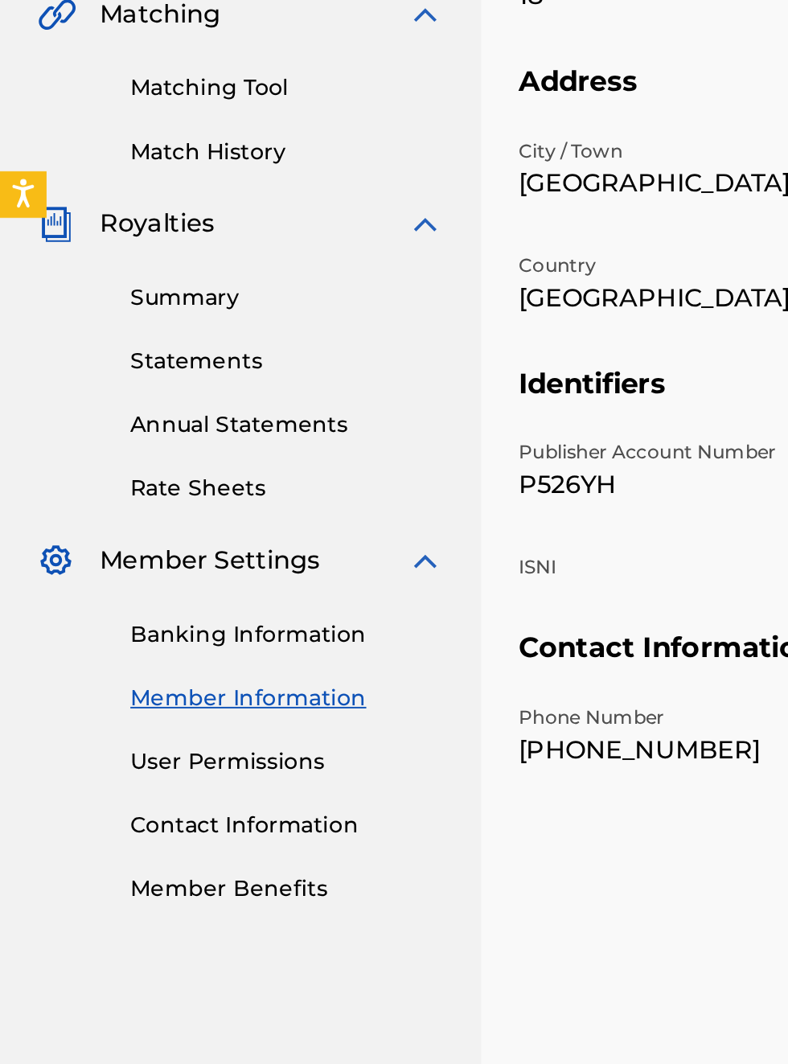
click at [173, 764] on link "Banking Information" at bounding box center [149, 760] width 162 height 17
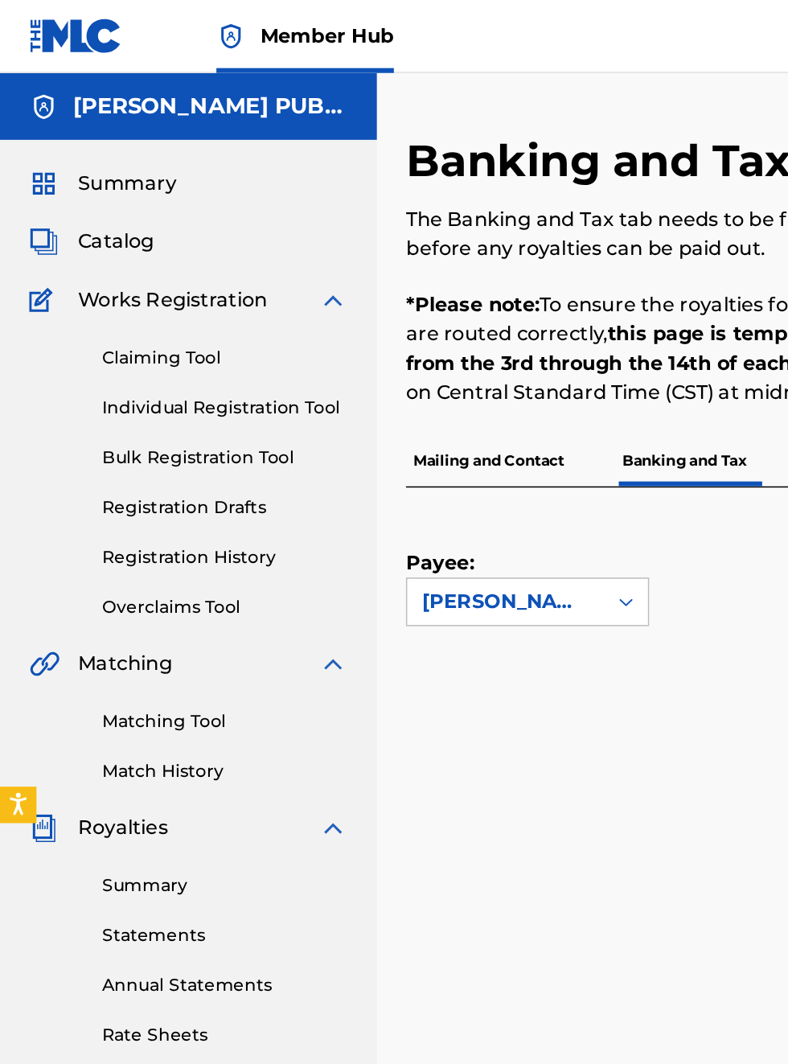
click at [112, 123] on span "Summary" at bounding box center [83, 121] width 65 height 19
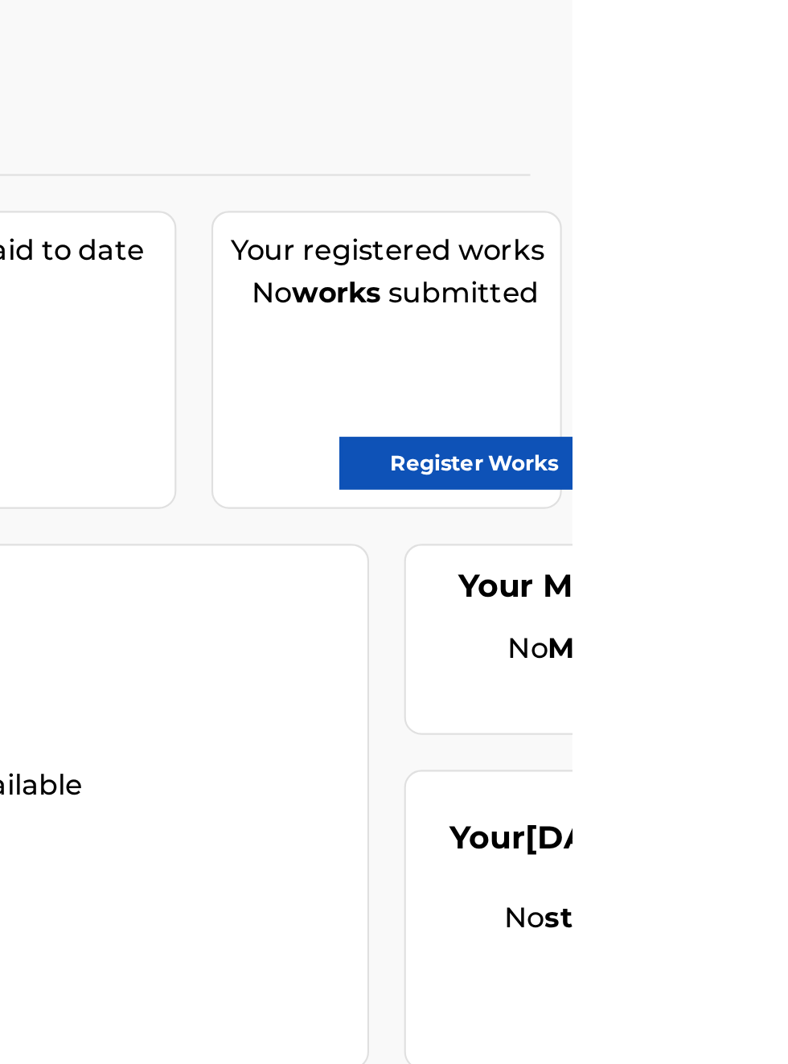
scroll to position [117, 539]
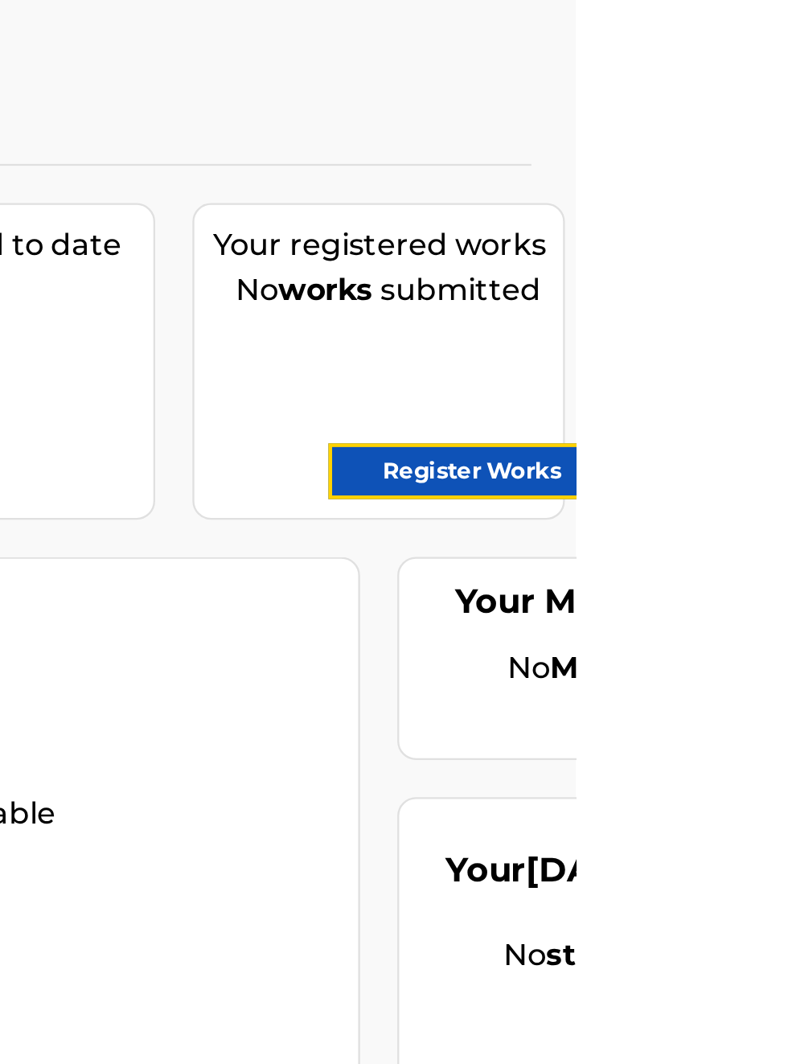
click at [762, 315] on link "Register Works" at bounding box center [743, 321] width 124 height 24
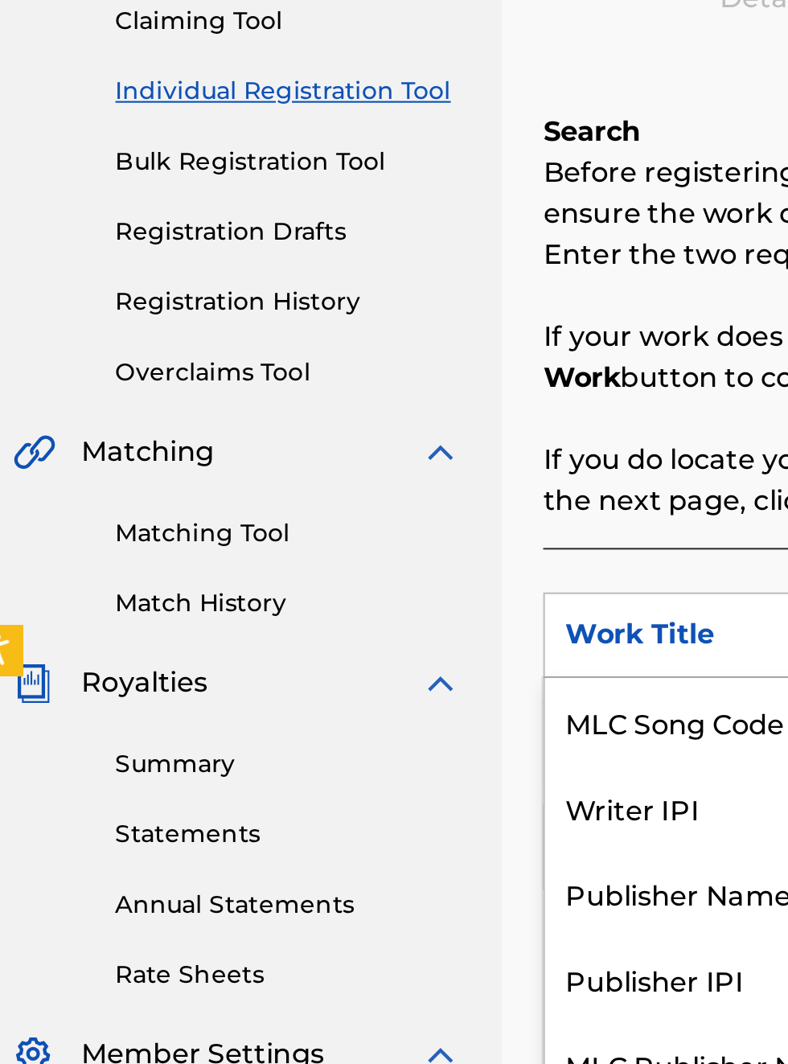
scroll to position [227, 13]
click at [352, 684] on div "Publisher IPI" at bounding box center [365, 686] width 193 height 40
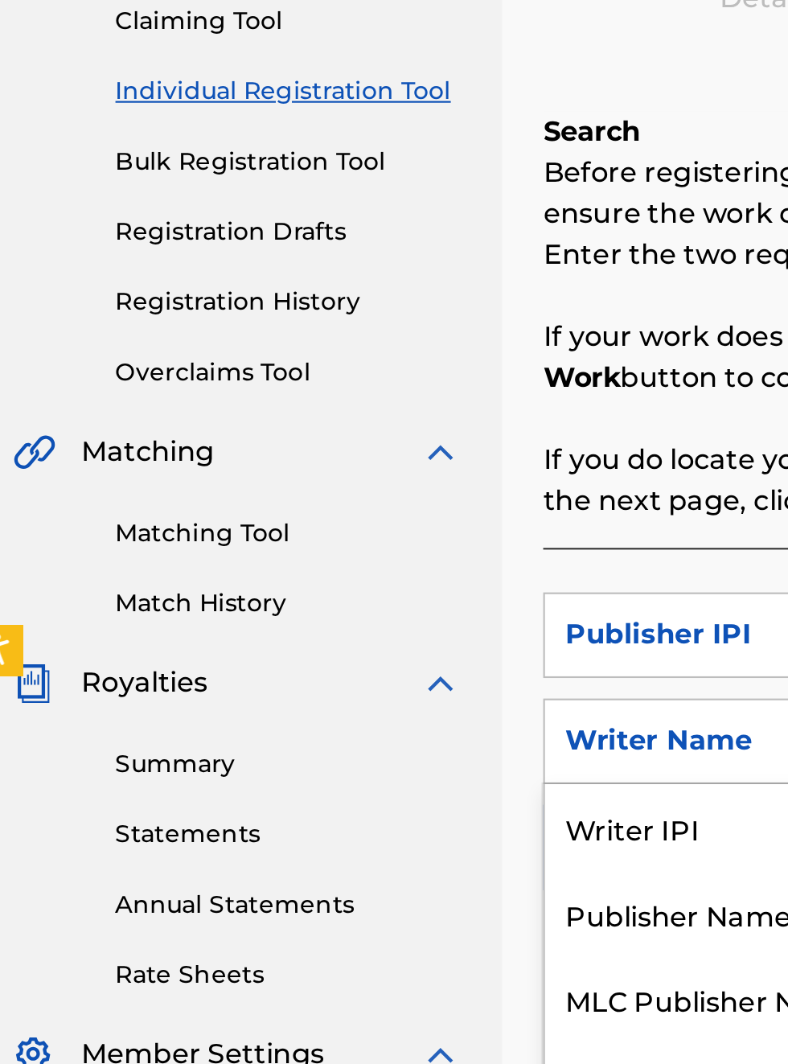
click at [351, 651] on div "Publisher Name" at bounding box center [365, 655] width 193 height 40
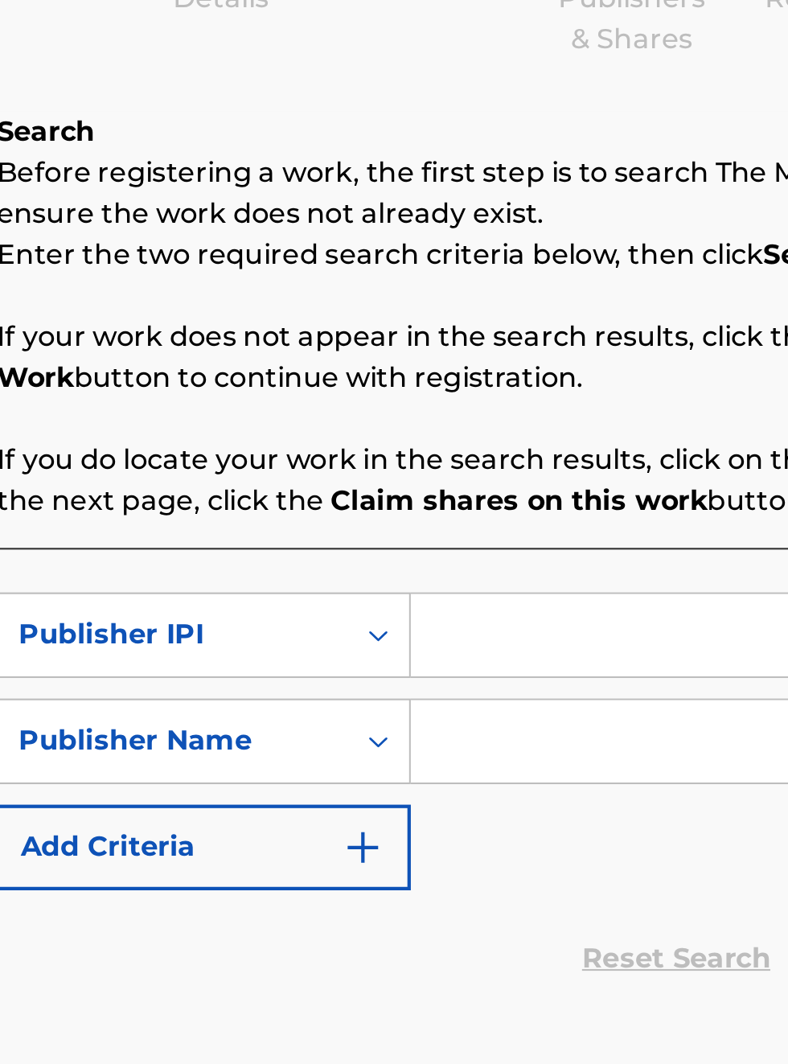
scroll to position [227, 270]
click at [512, 517] on input "Search Form" at bounding box center [615, 525] width 305 height 39
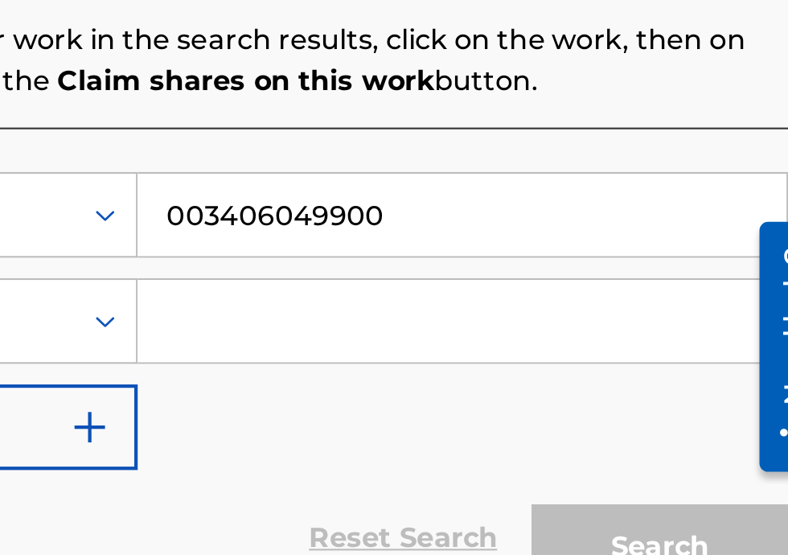
scroll to position [241, 398]
type input "003406049900"
click at [524, 395] on input "Search Form" at bounding box center [615, 392] width 305 height 39
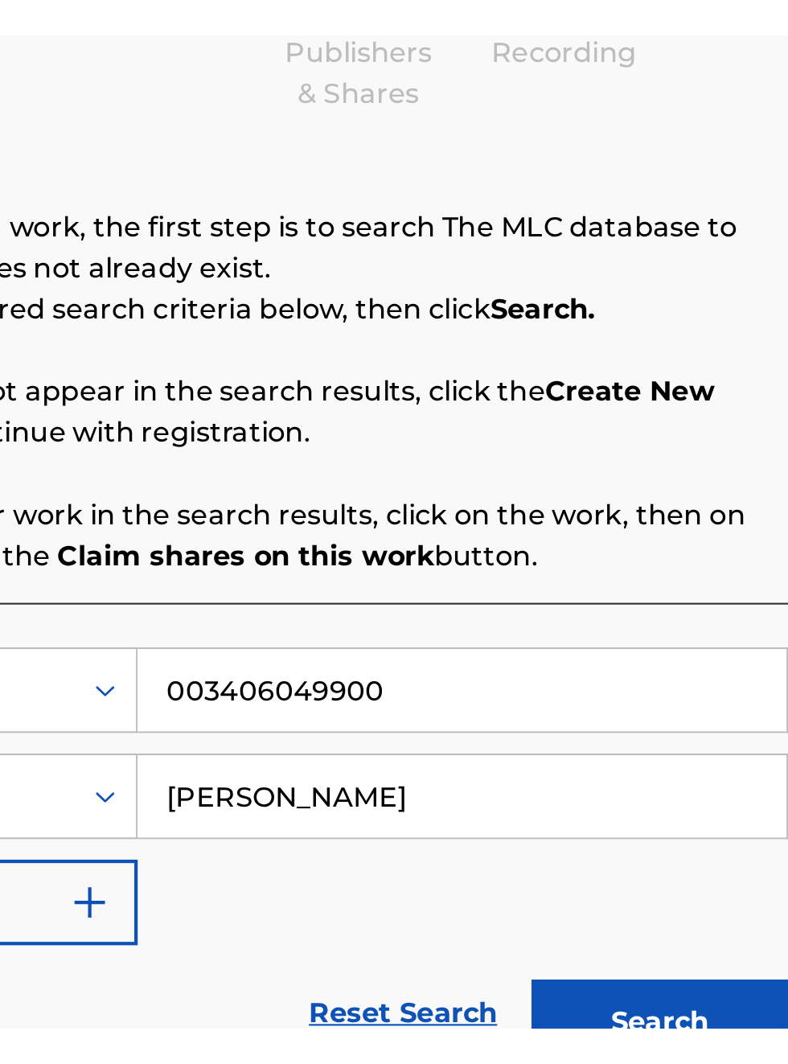
scroll to position [65, 0]
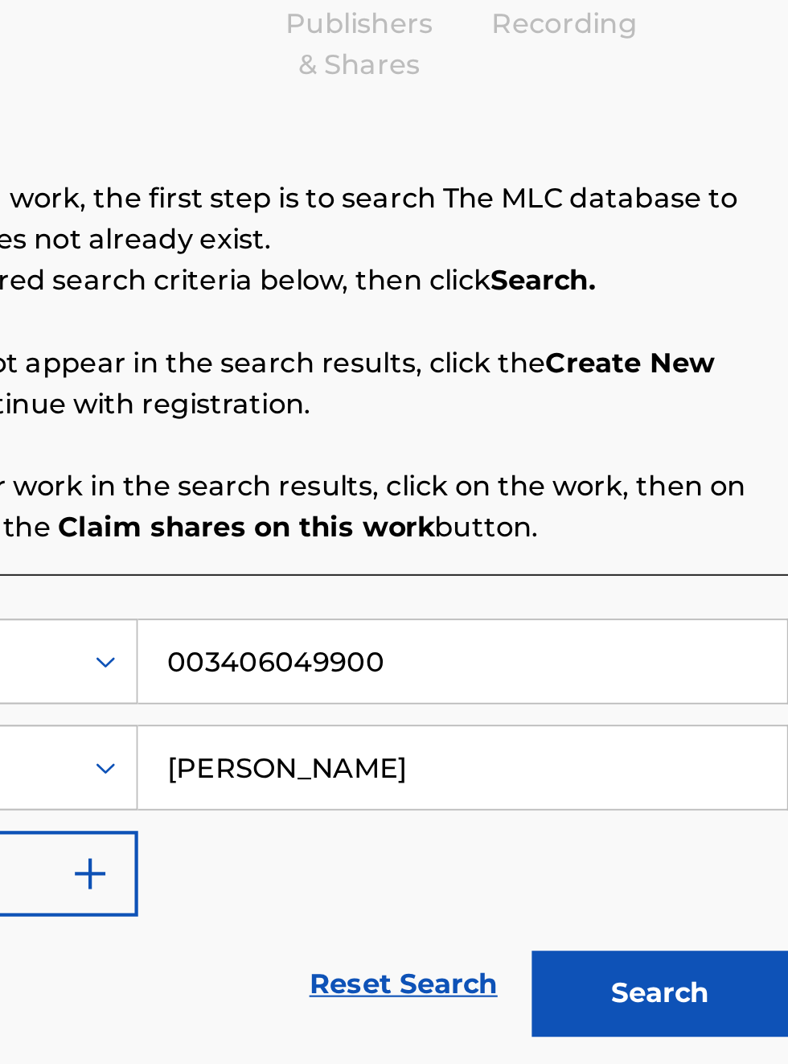
type input "[PERSON_NAME]"
click at [707, 506] on input "003406049900" at bounding box center [615, 525] width 305 height 39
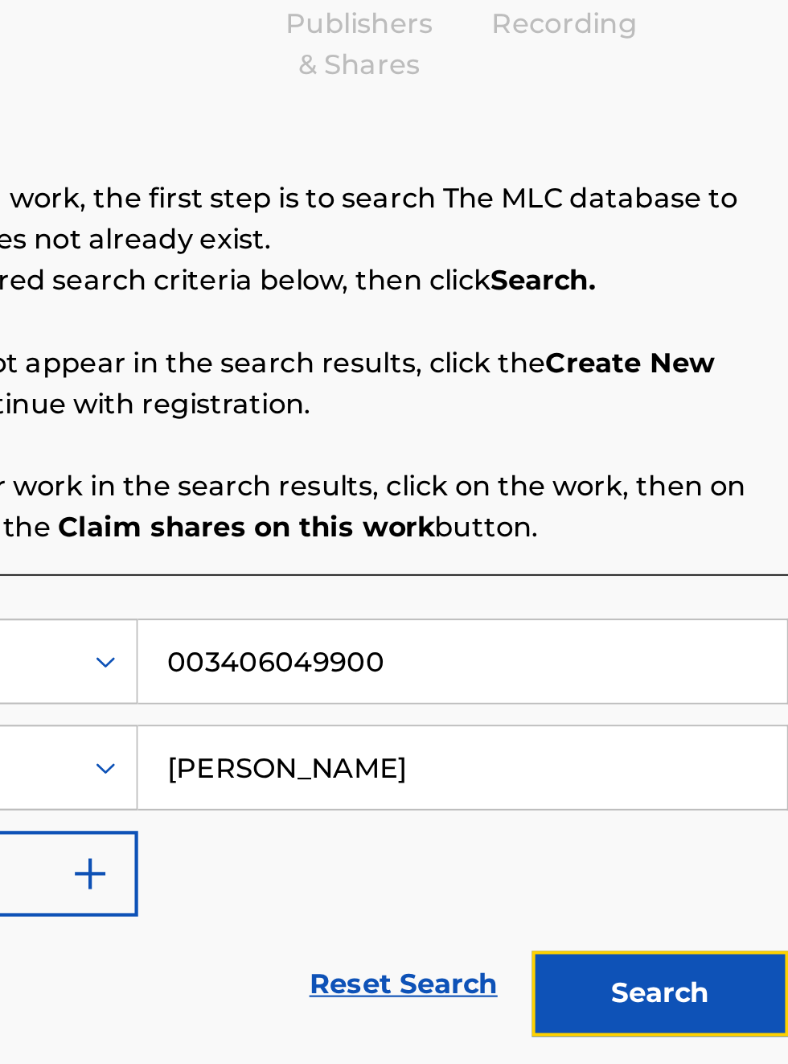
click at [721, 661] on button "Search" at bounding box center [708, 681] width 121 height 40
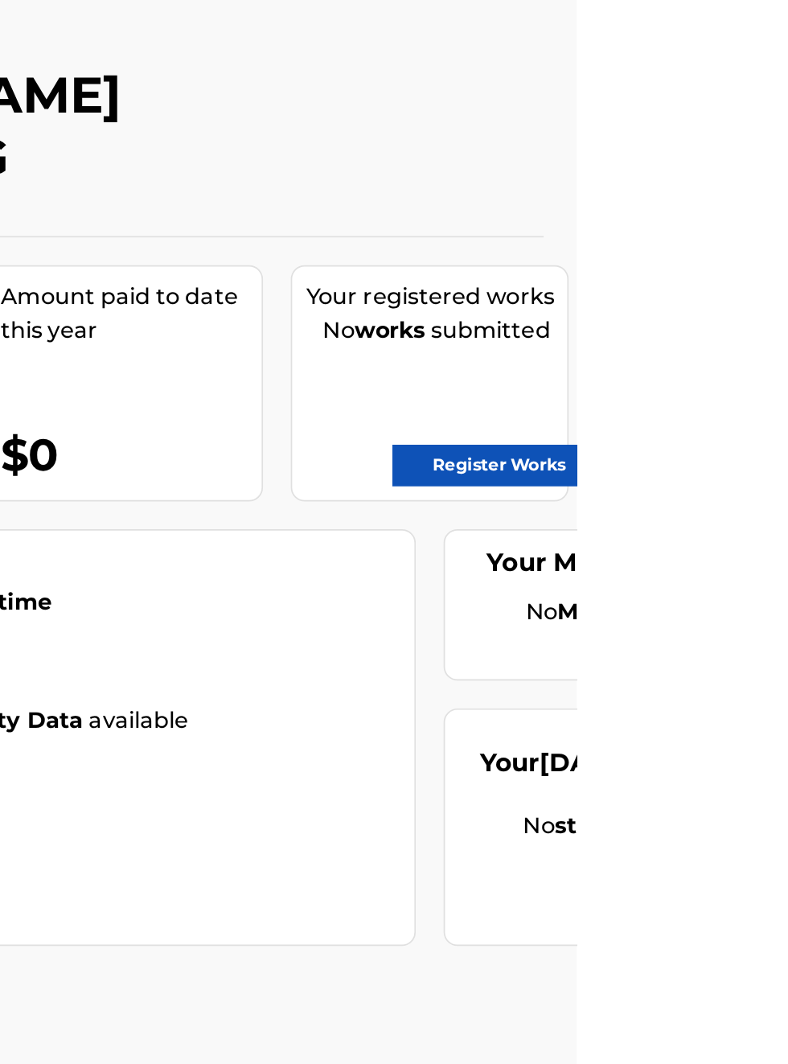
scroll to position [51, 454]
click at [766, 319] on link "Register Works" at bounding box center [743, 321] width 124 height 24
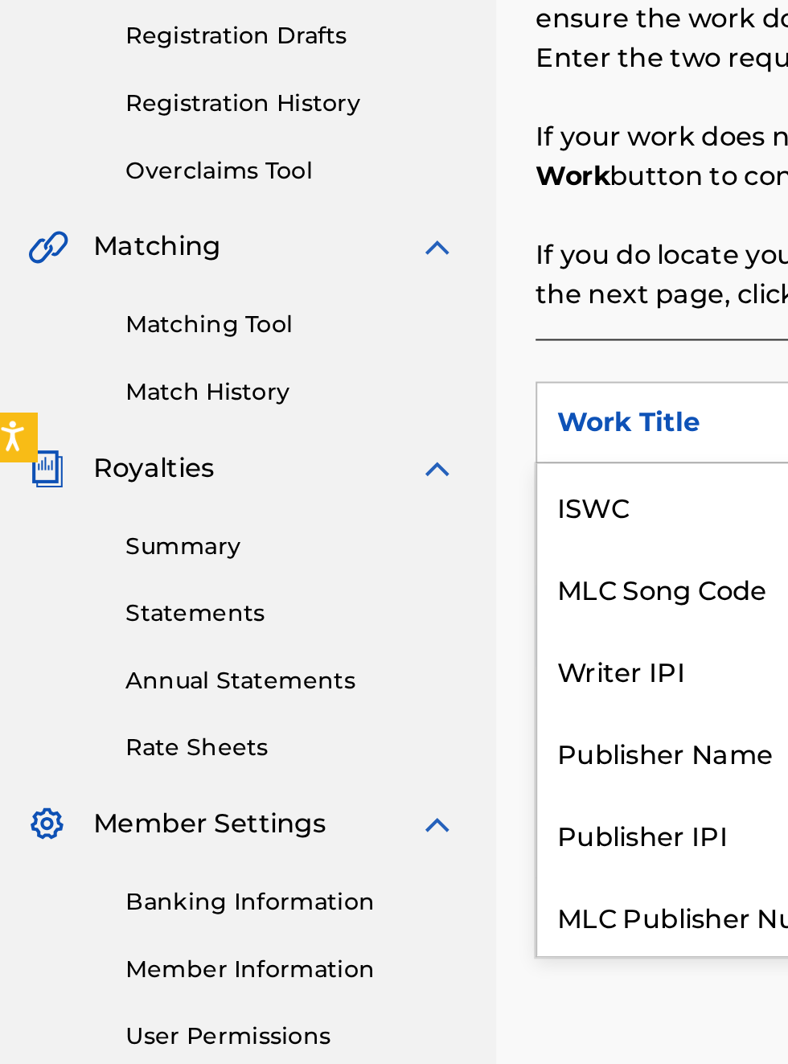
scroll to position [40, 0]
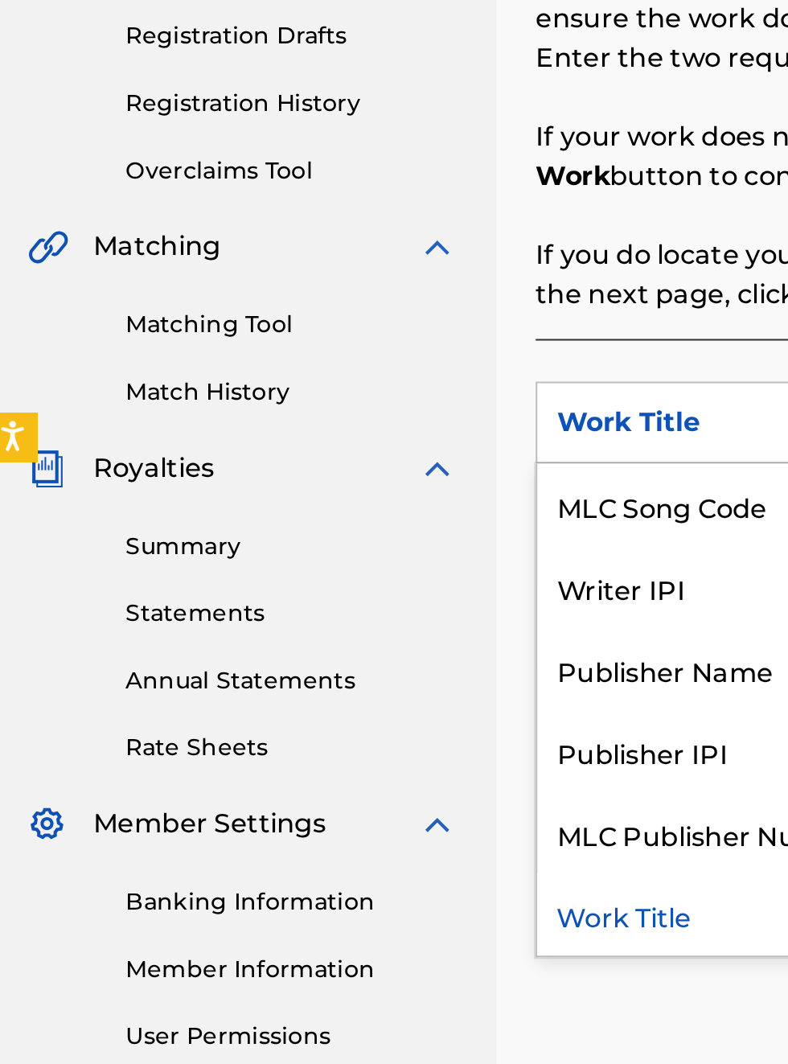
click at [338, 692] on div "Publisher IPI" at bounding box center [365, 686] width 193 height 40
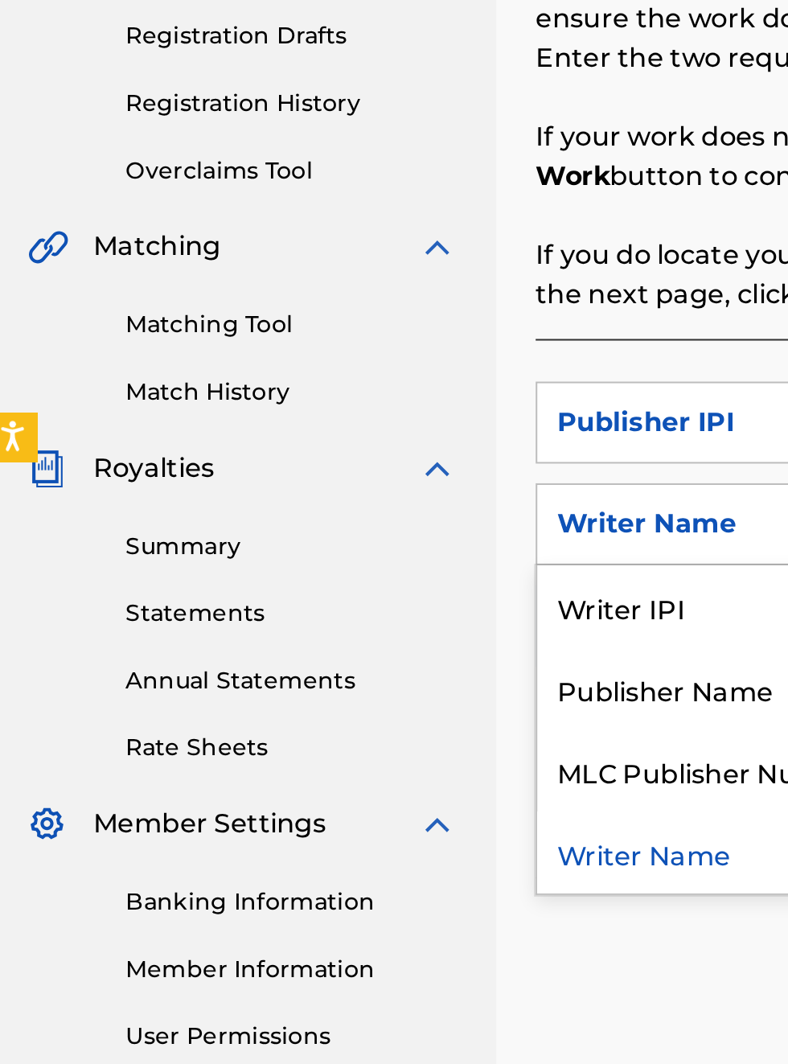
click at [364, 659] on div "Publisher Name" at bounding box center [365, 655] width 193 height 40
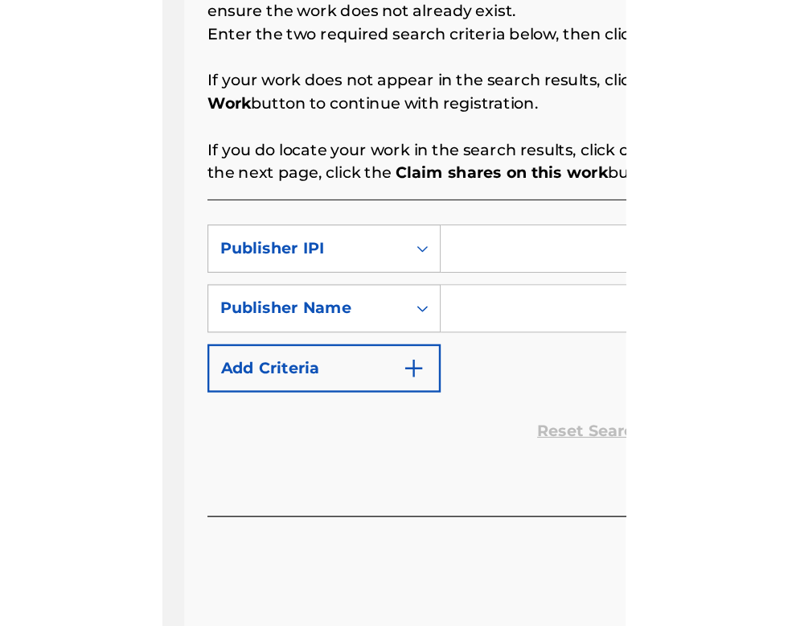
scroll to position [318, 231]
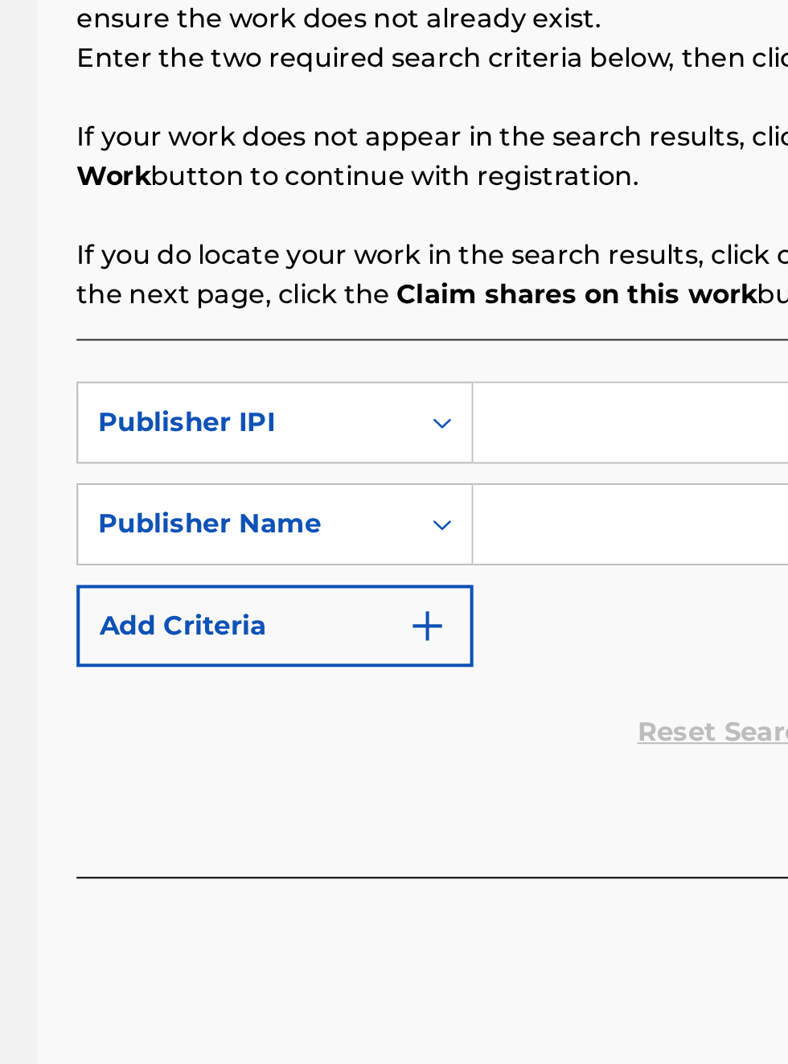
click at [510, 521] on input "Search Form" at bounding box center [615, 525] width 305 height 39
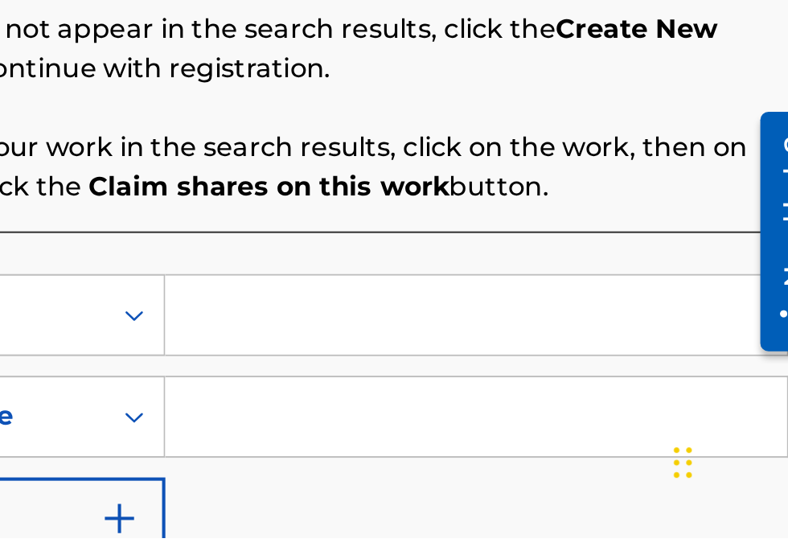
scroll to position [291, 382]
type input "00340604990"
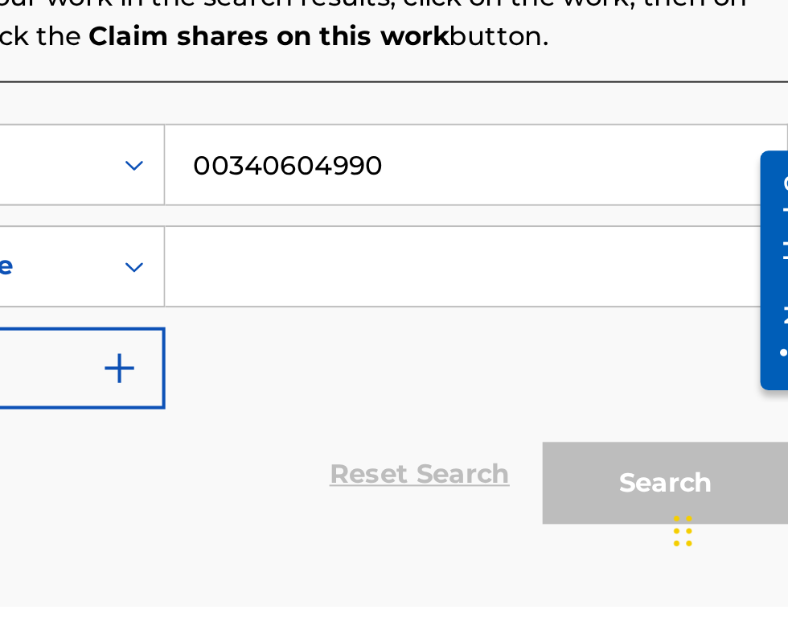
scroll to position [328, 382]
click at [513, 463] on input "Search Form" at bounding box center [615, 459] width 305 height 39
click at [511, 459] on input "Be" at bounding box center [615, 459] width 305 height 39
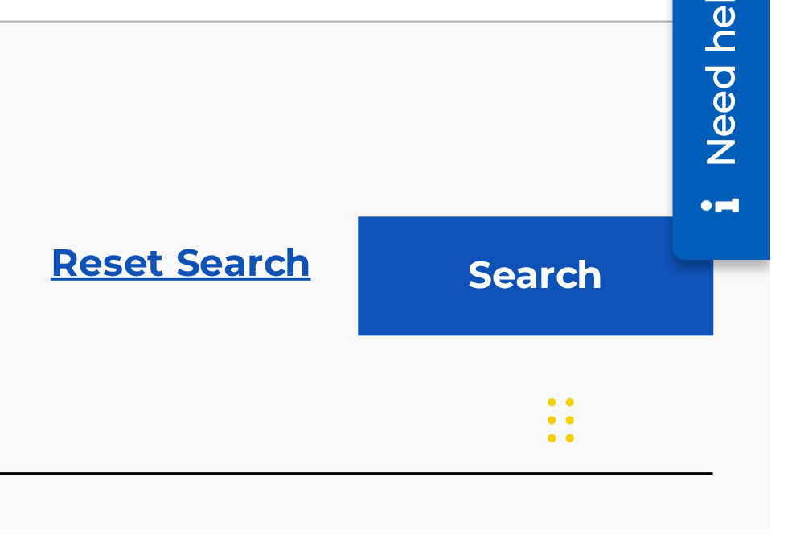
scroll to position [375, 532]
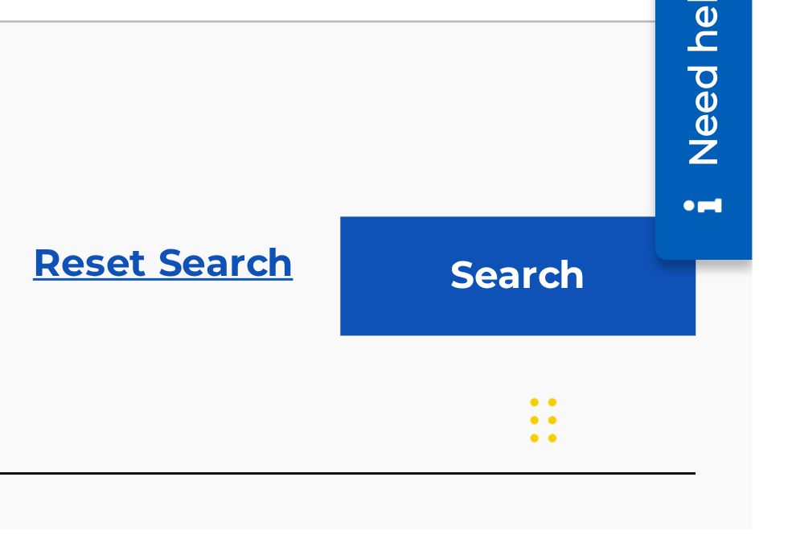
type input "[PERSON_NAME]"
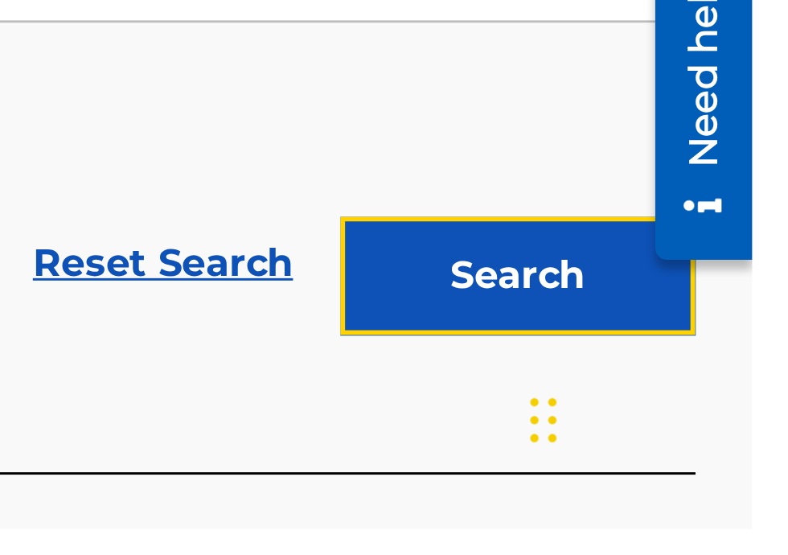
click at [717, 469] on button "Search" at bounding box center [708, 469] width 121 height 40
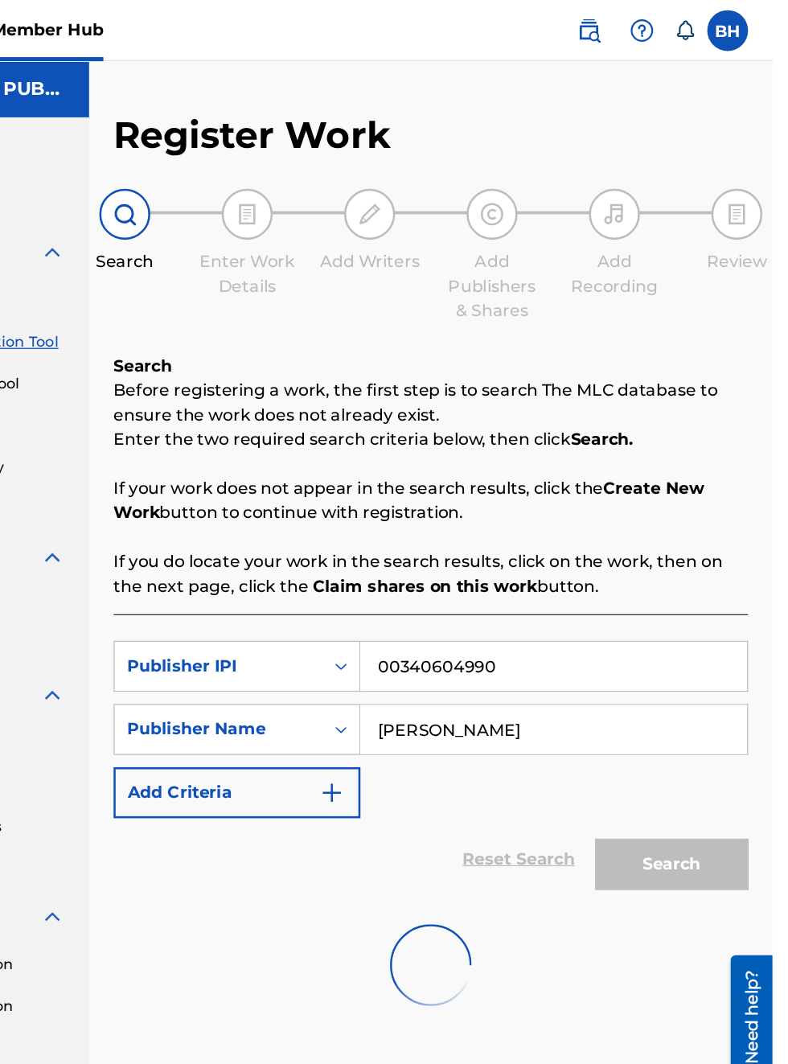
scroll to position [0, 179]
